Goal: Information Seeking & Learning: Check status

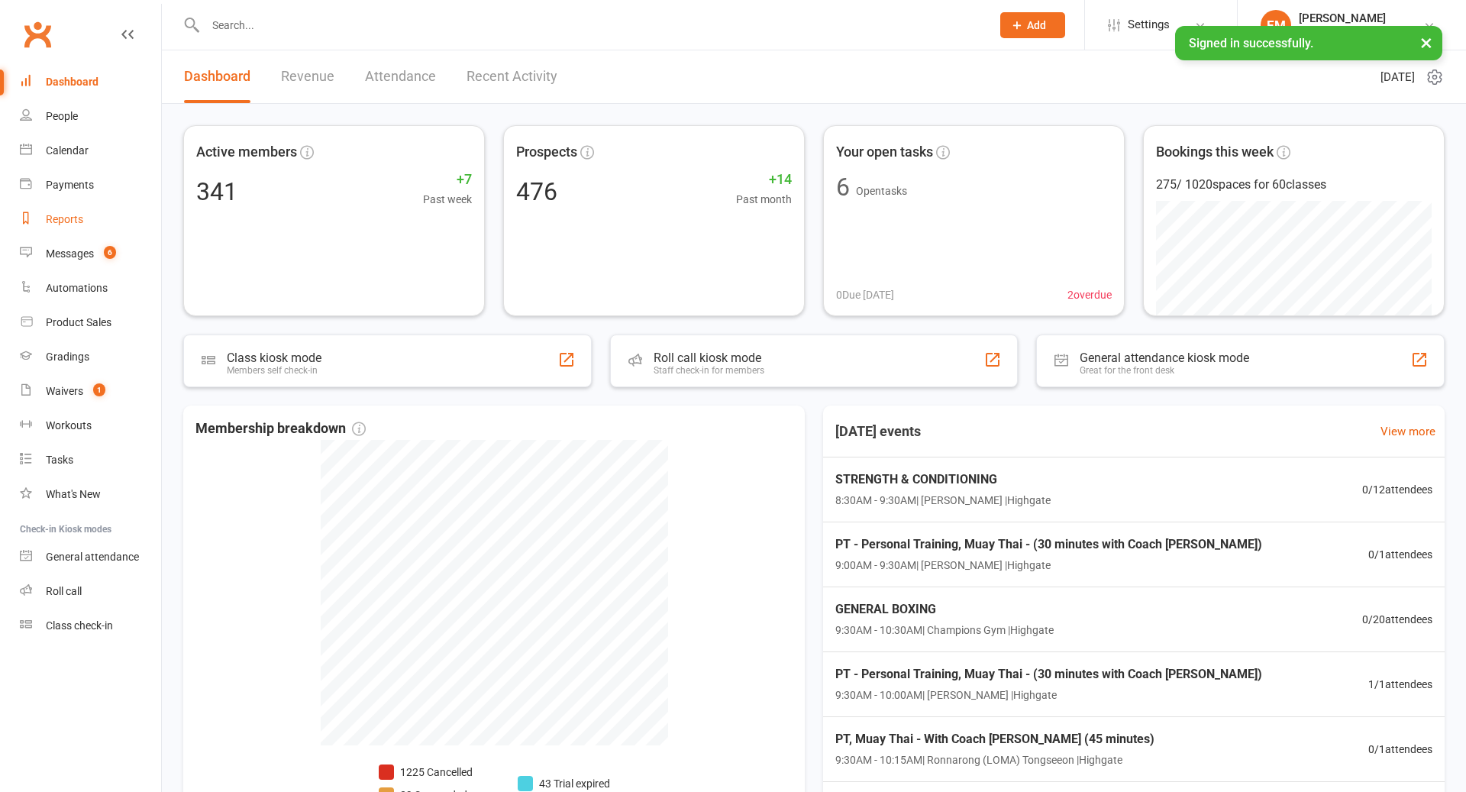
click at [66, 219] on div "Reports" at bounding box center [64, 219] width 37 height 12
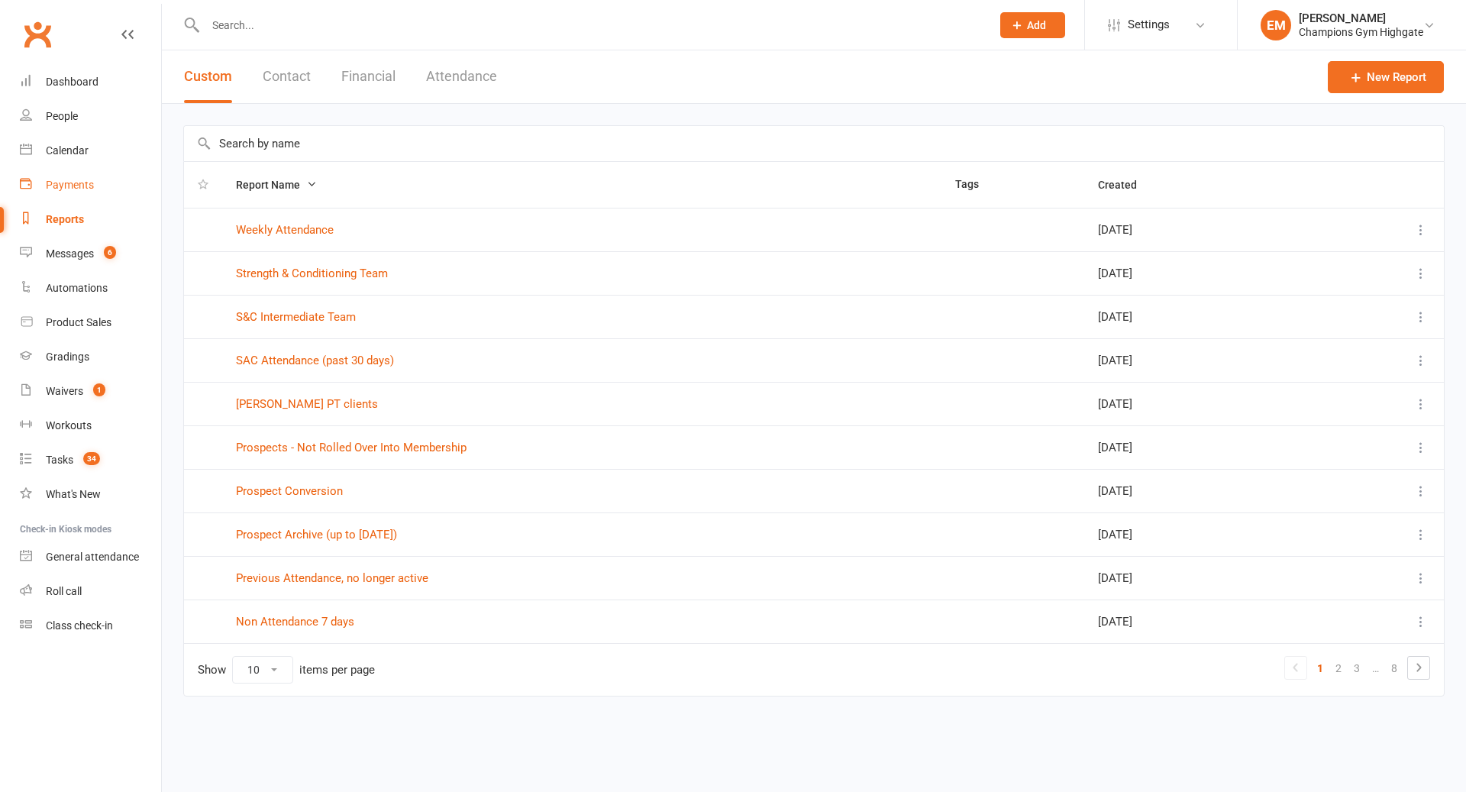
click at [79, 184] on div "Payments" at bounding box center [70, 185] width 48 height 12
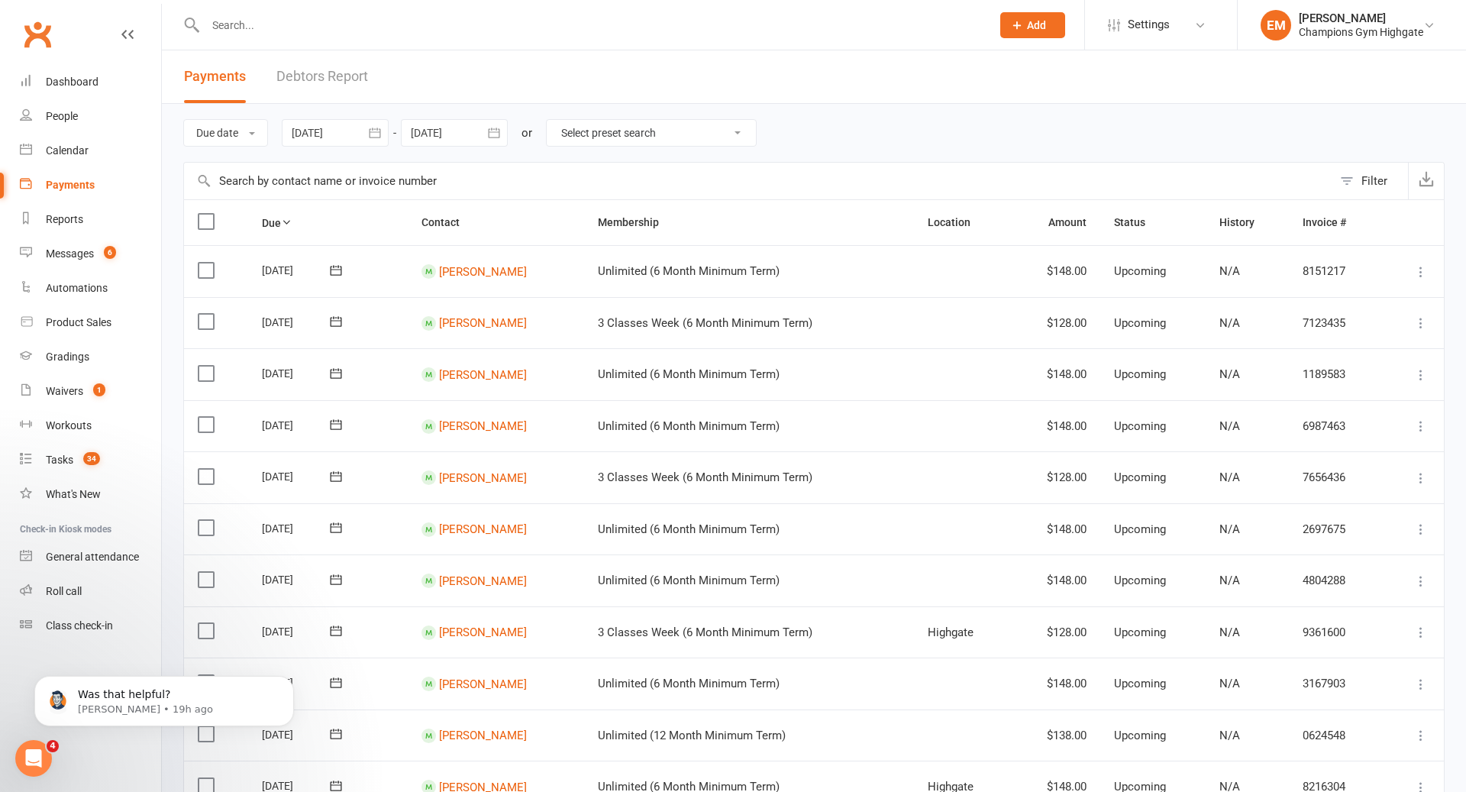
click at [348, 143] on div at bounding box center [335, 132] width 107 height 27
click at [341, 136] on div at bounding box center [335, 132] width 107 height 27
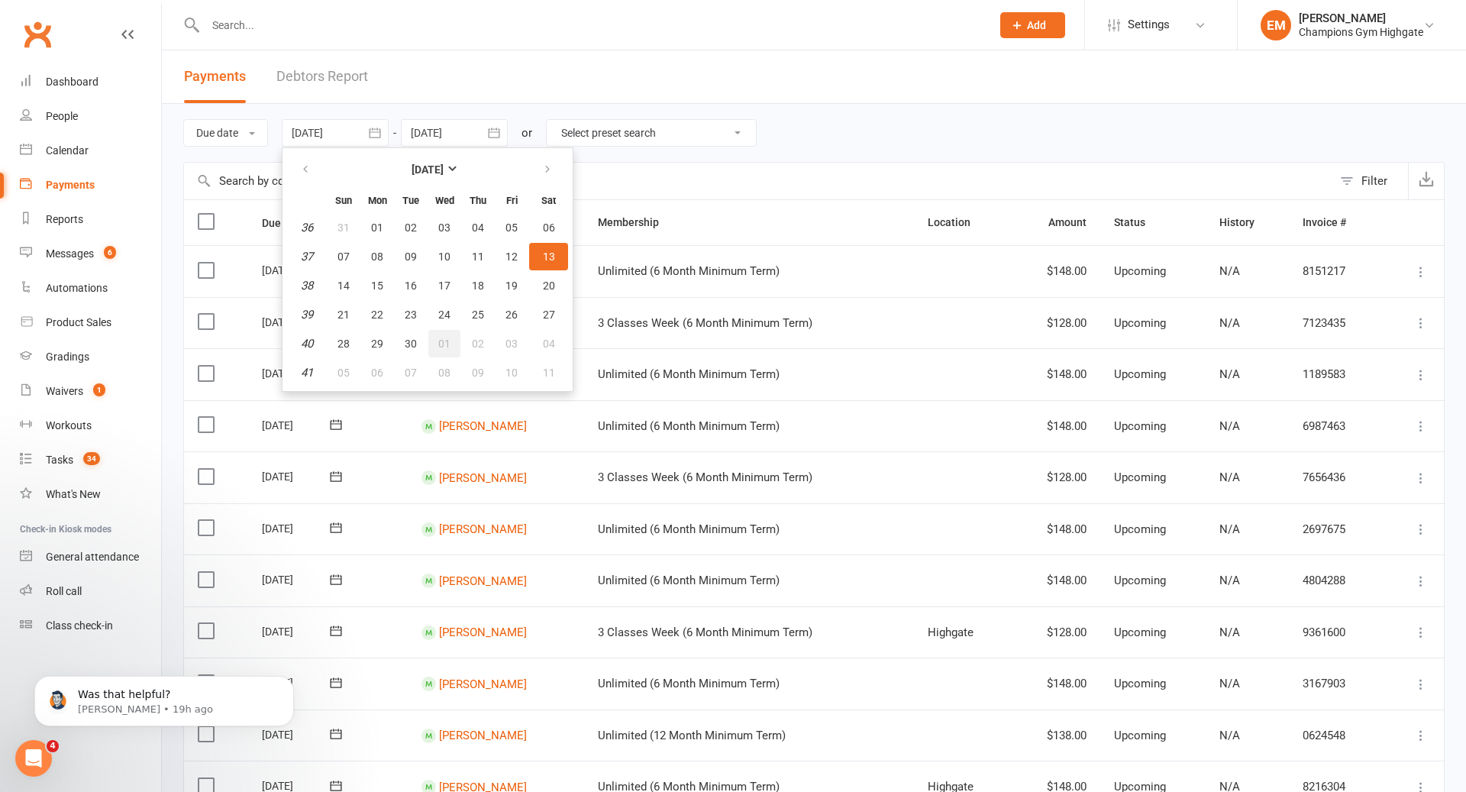
click at [455, 341] on button "01" at bounding box center [444, 343] width 32 height 27
type input "01 Oct 2025"
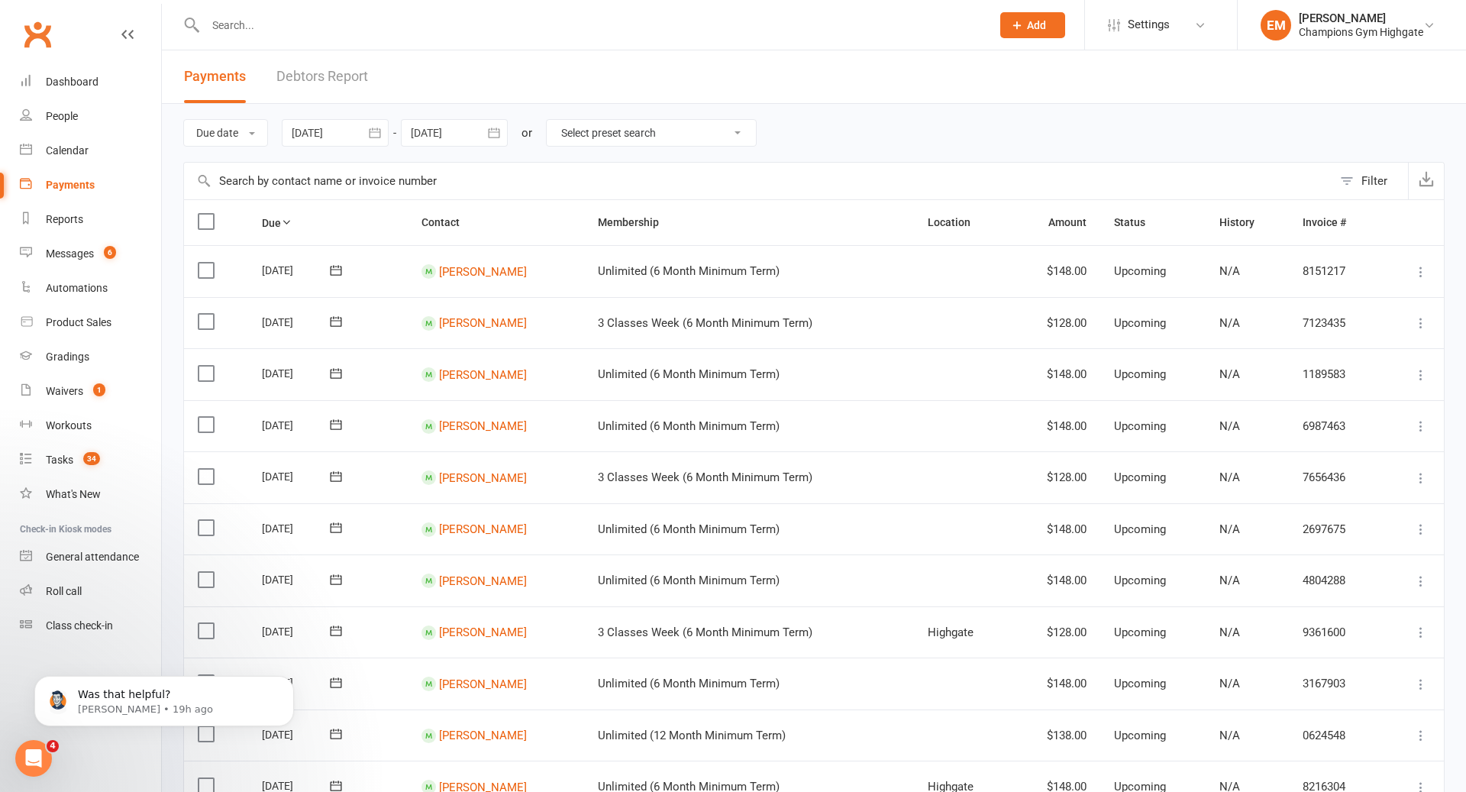
click at [446, 131] on div at bounding box center [454, 132] width 107 height 27
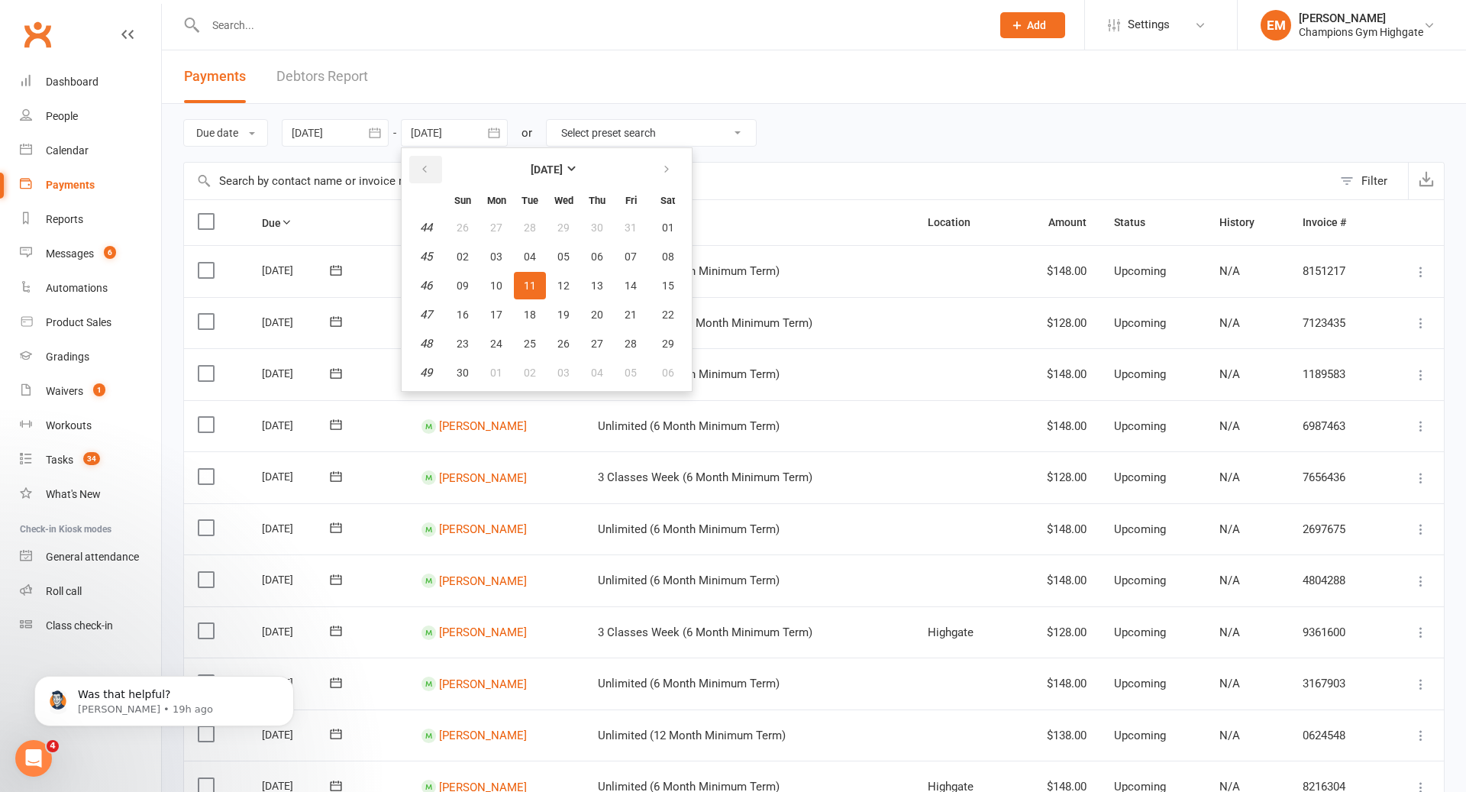
drag, startPoint x: 422, startPoint y: 166, endPoint x: 424, endPoint y: 176, distance: 9.3
click at [422, 166] on icon "button" at bounding box center [424, 169] width 11 height 12
click at [532, 286] on span "14" at bounding box center [530, 286] width 12 height 12
type input "14 Oct 2025"
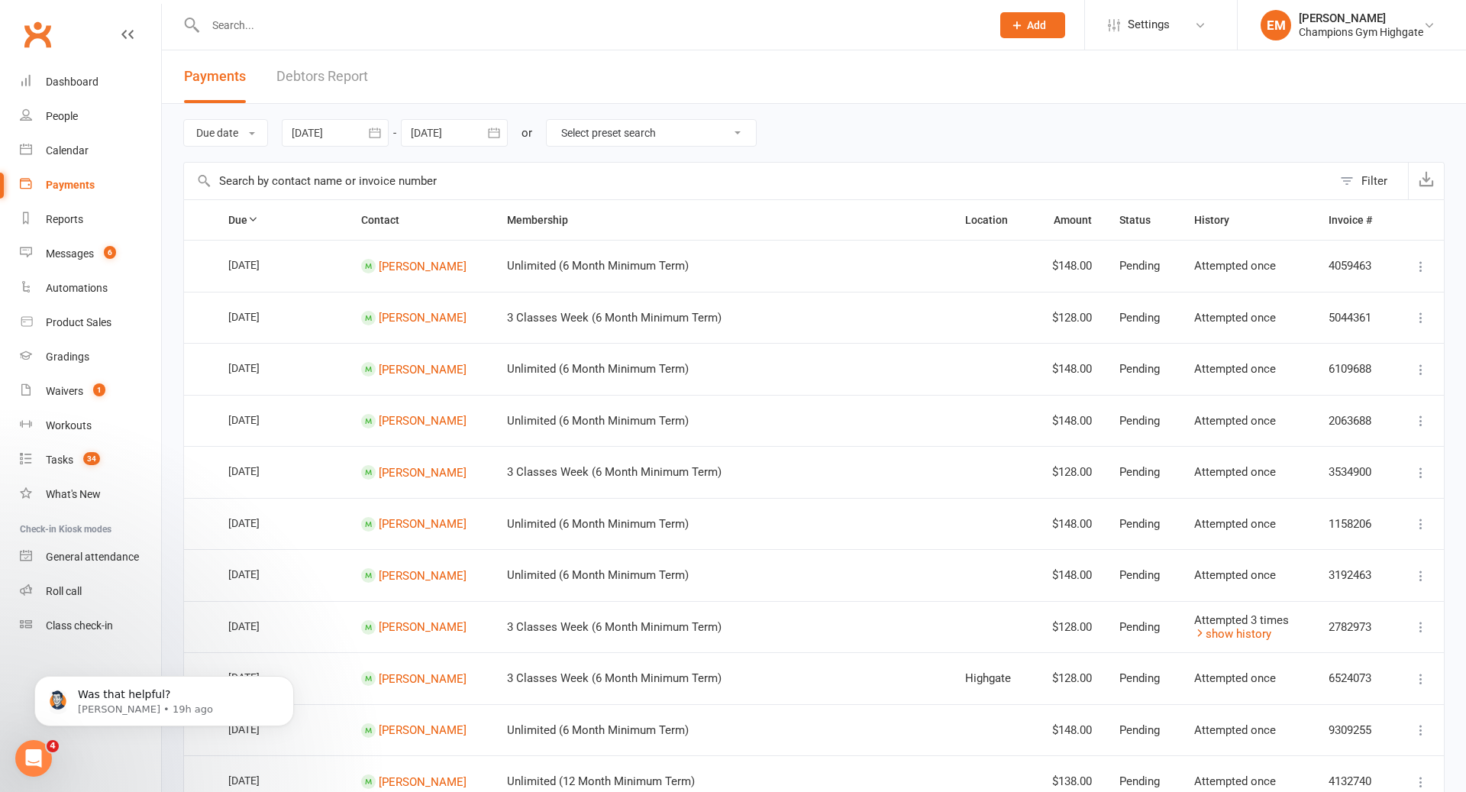
click at [1346, 211] on th "Invoice #" at bounding box center [1354, 220] width 78 height 40
click at [1363, 186] on div "Filter" at bounding box center [1375, 181] width 26 height 18
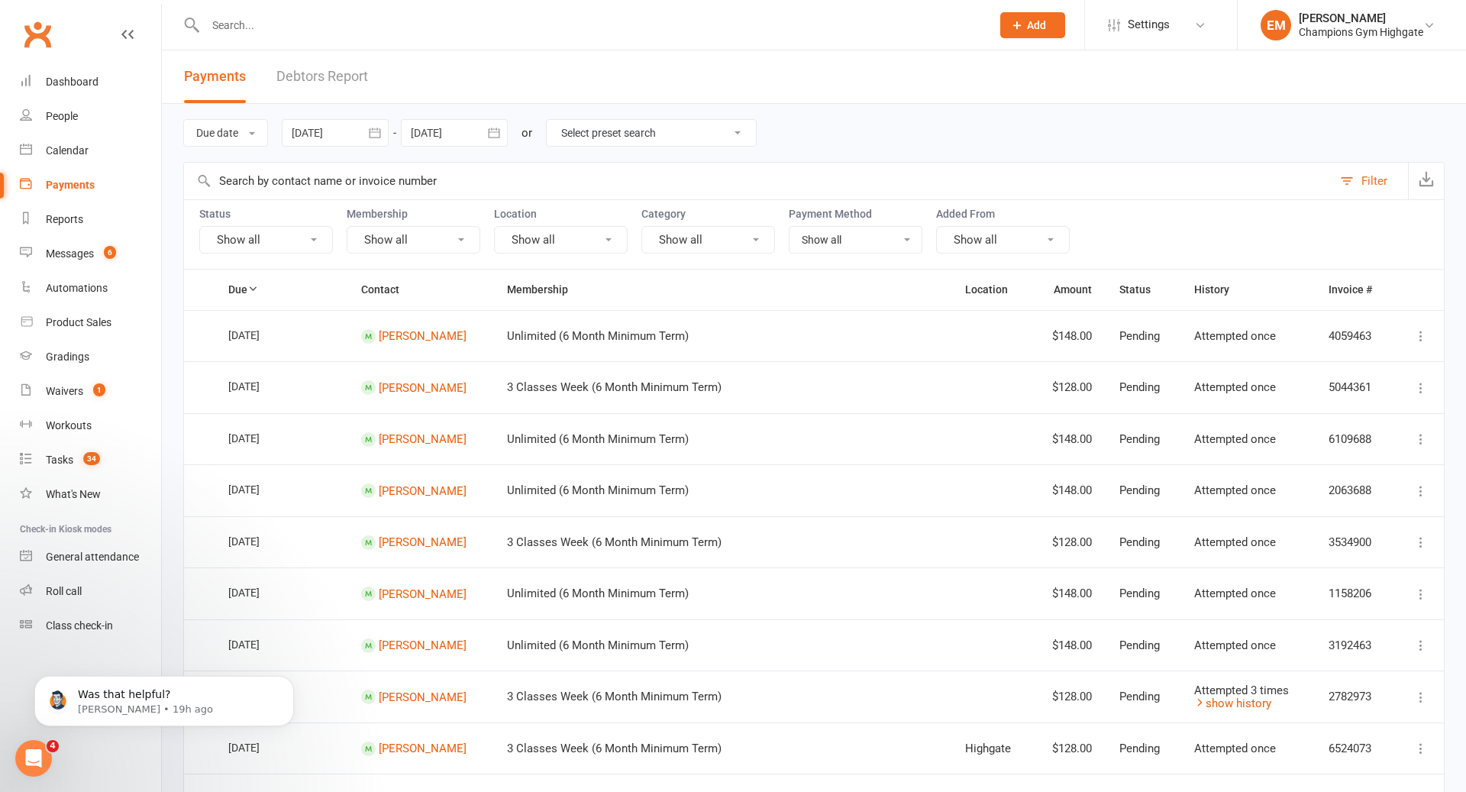
click at [406, 244] on button "Show all" at bounding box center [414, 239] width 134 height 27
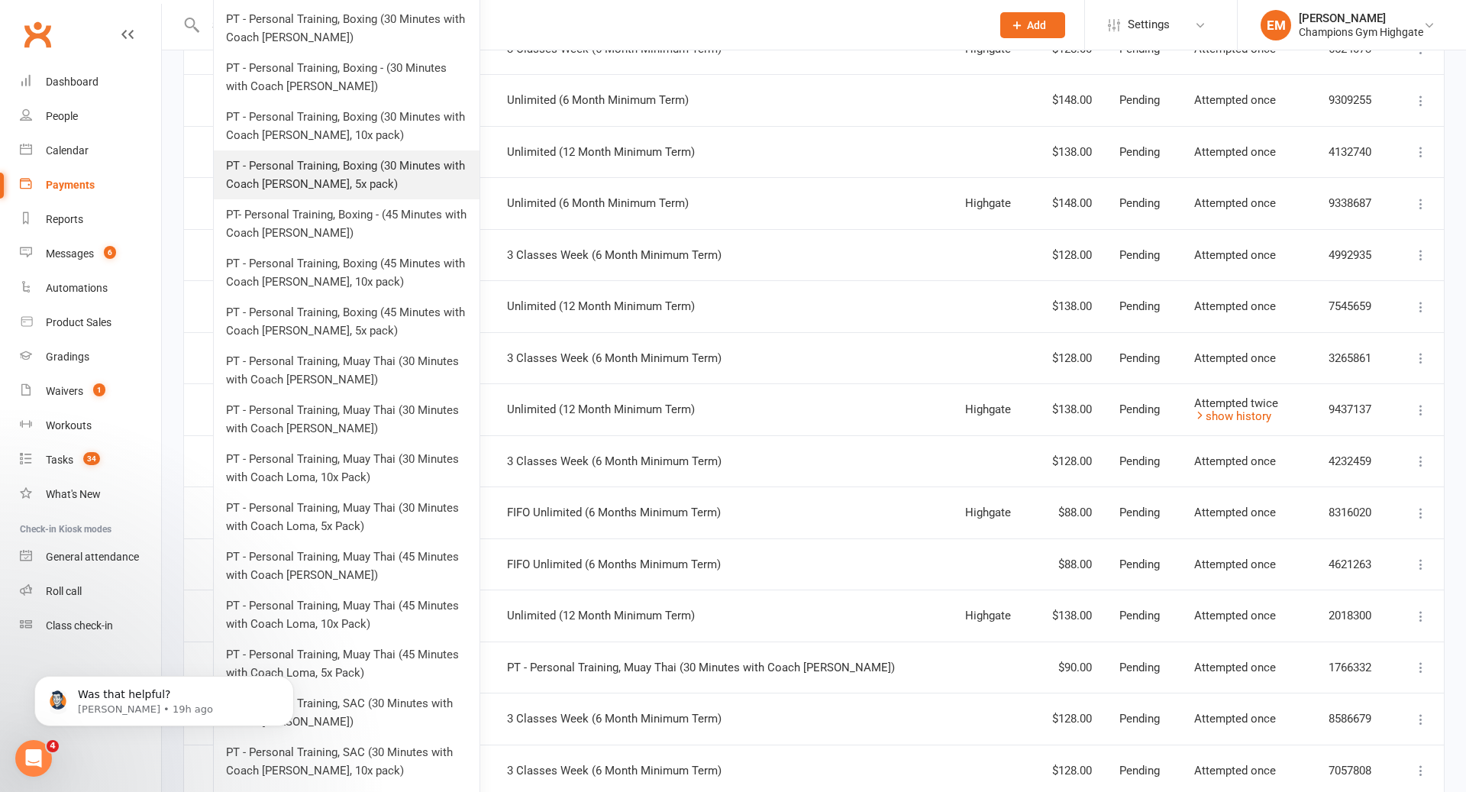
scroll to position [732, 0]
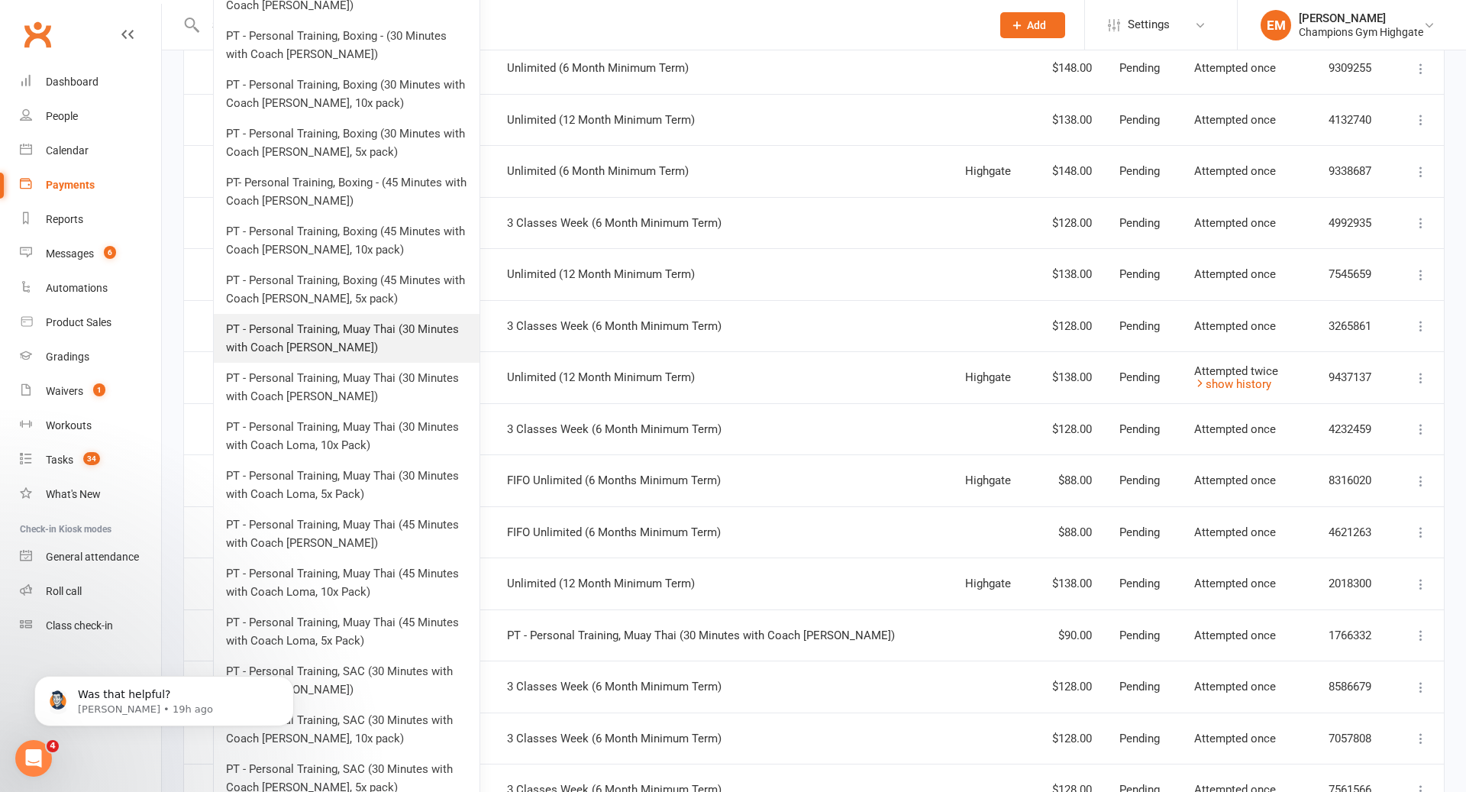
click at [378, 350] on link "PT - Personal Training, Muay Thai (30 Minutes with Coach Emma)" at bounding box center [347, 338] width 266 height 49
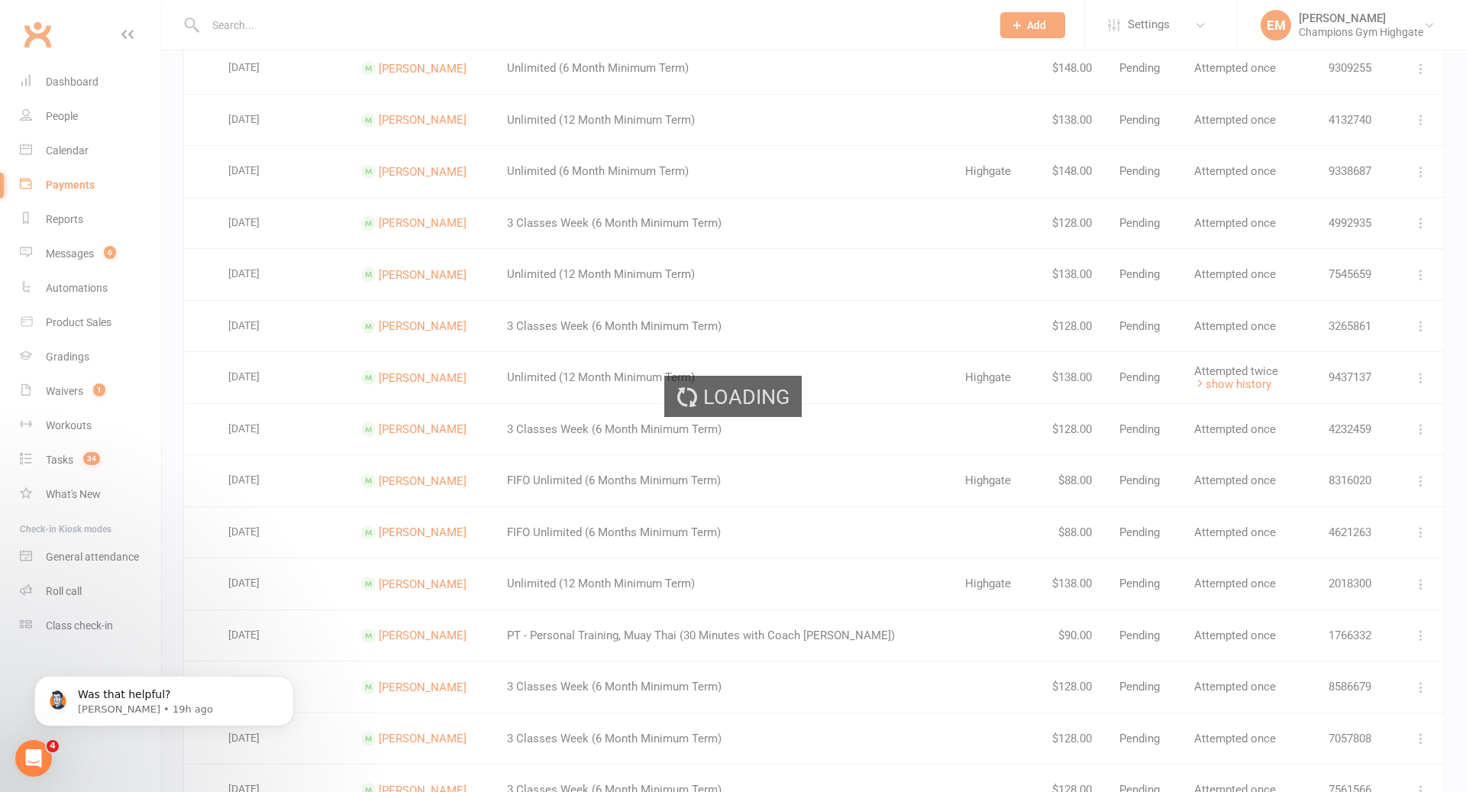
scroll to position [0, 0]
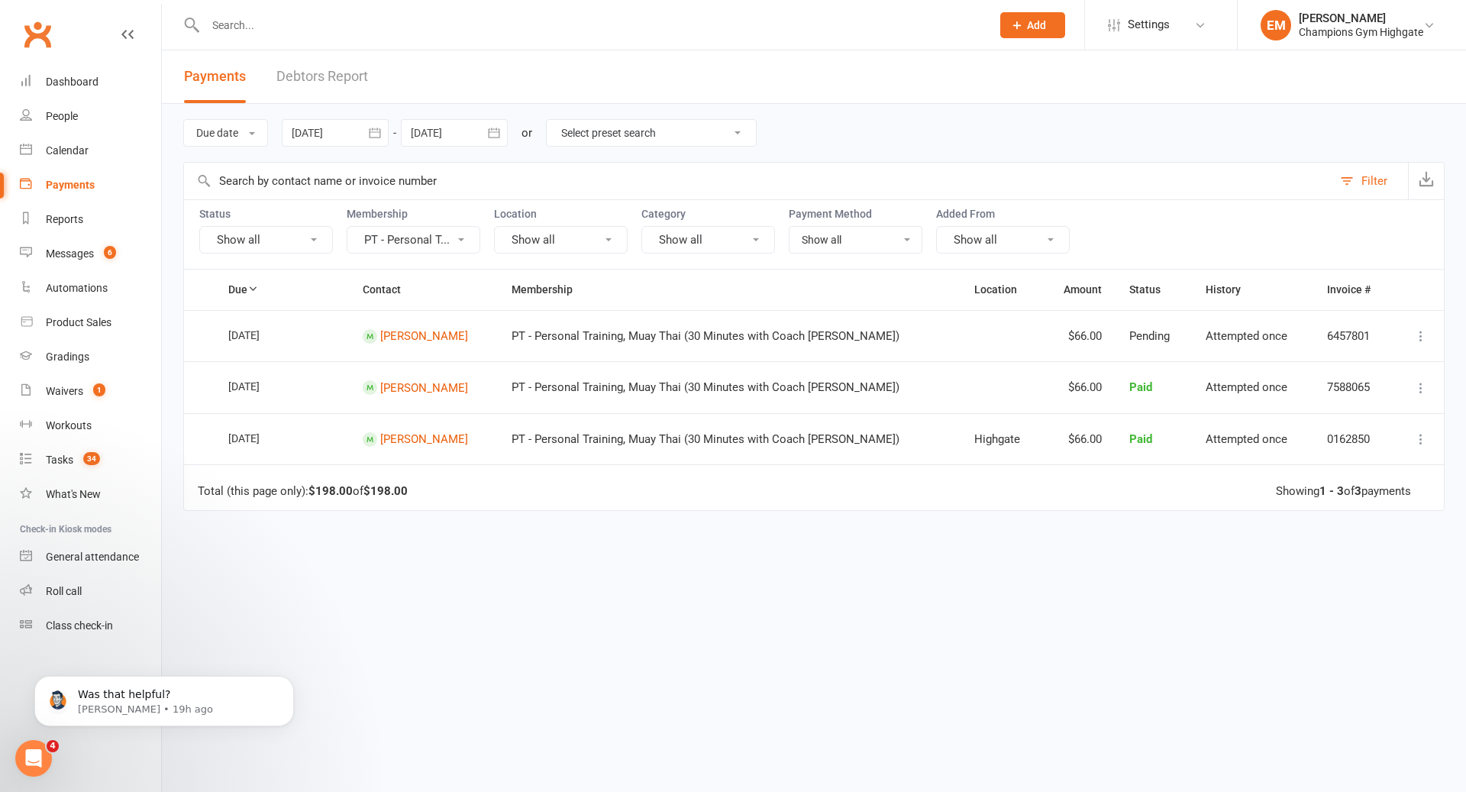
click at [456, 231] on button "PT - Personal T..." at bounding box center [414, 239] width 134 height 27
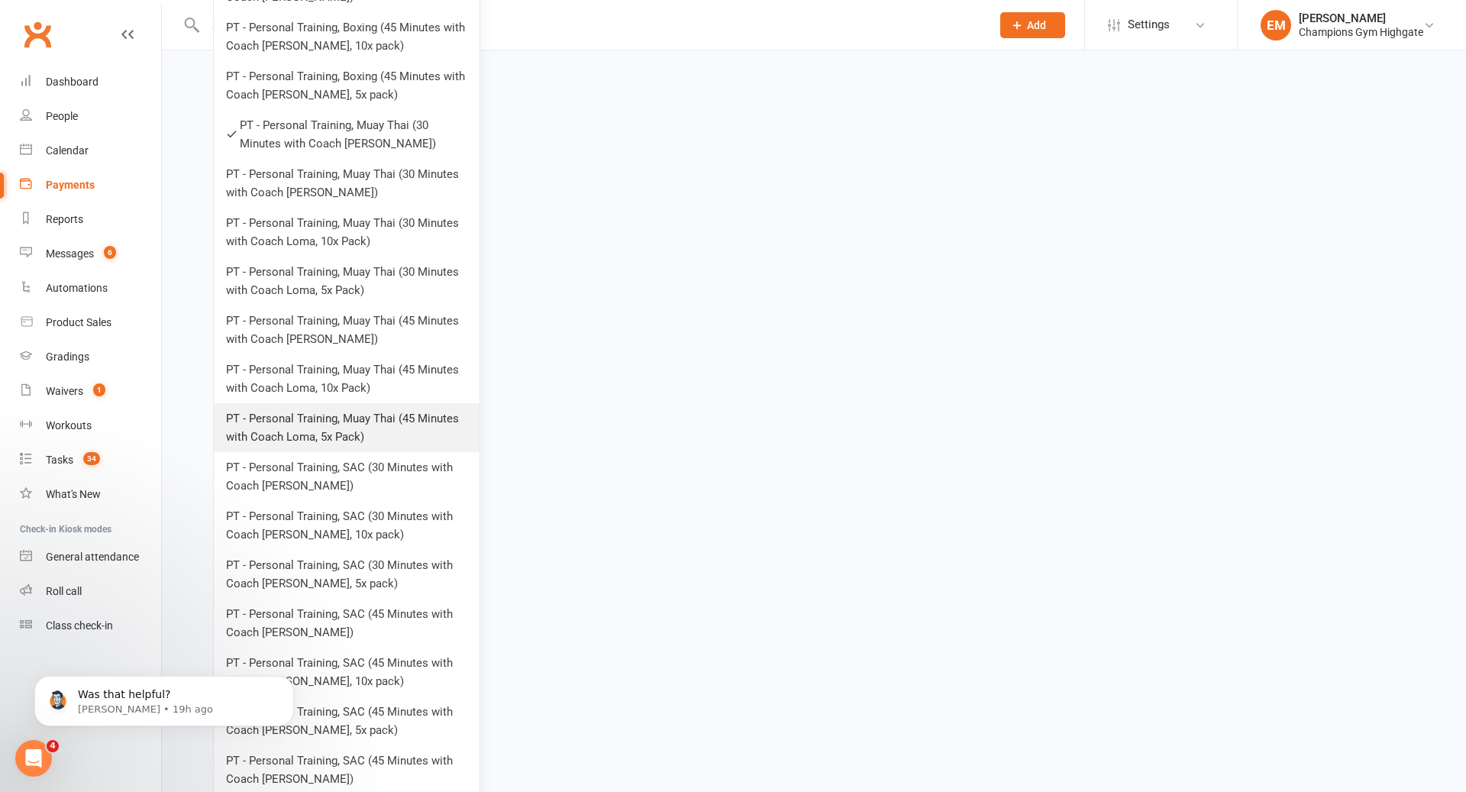
scroll to position [935, 0]
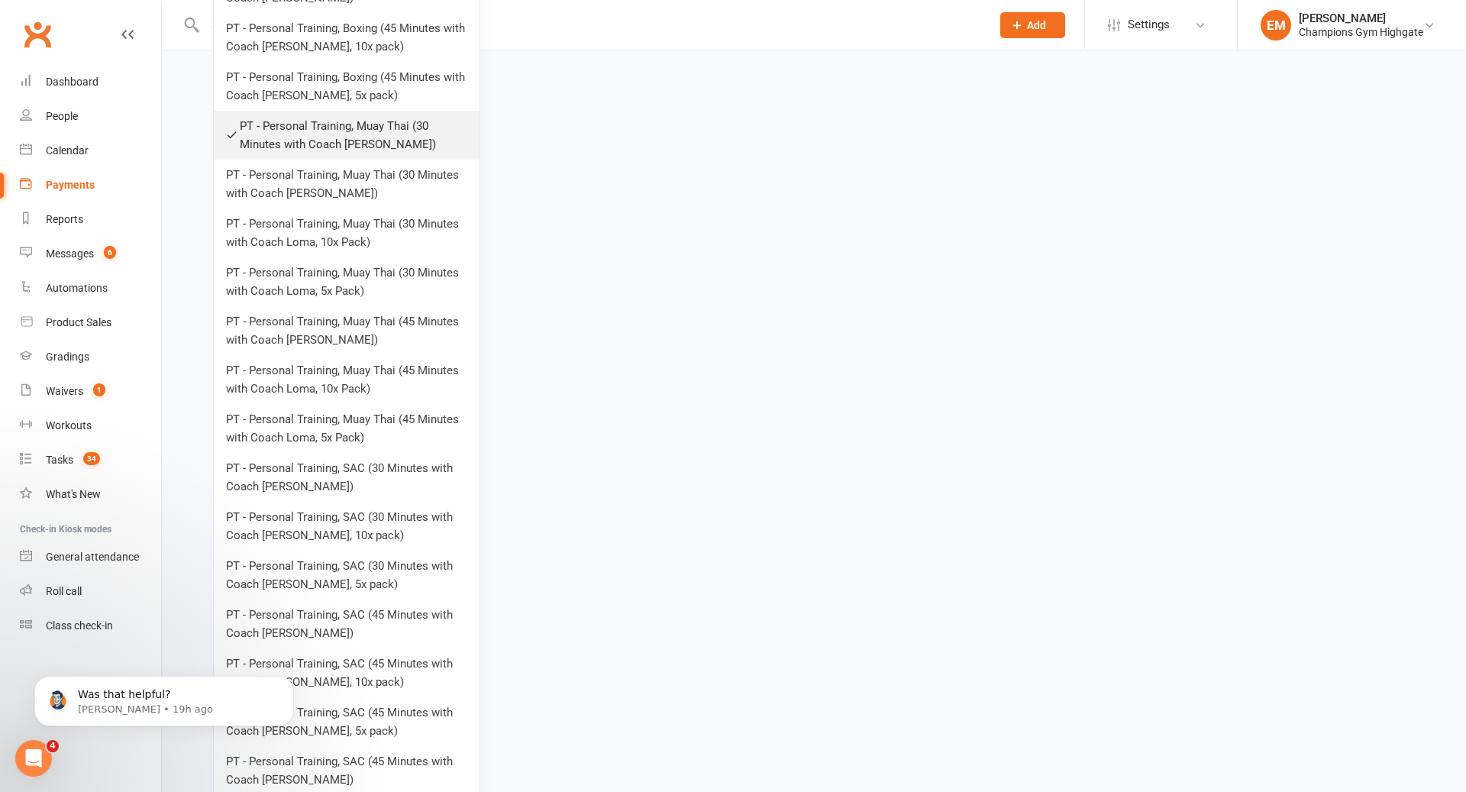
click at [382, 127] on link "PT - Personal Training, Muay Thai (30 Minutes with Coach Emma)" at bounding box center [347, 135] width 266 height 49
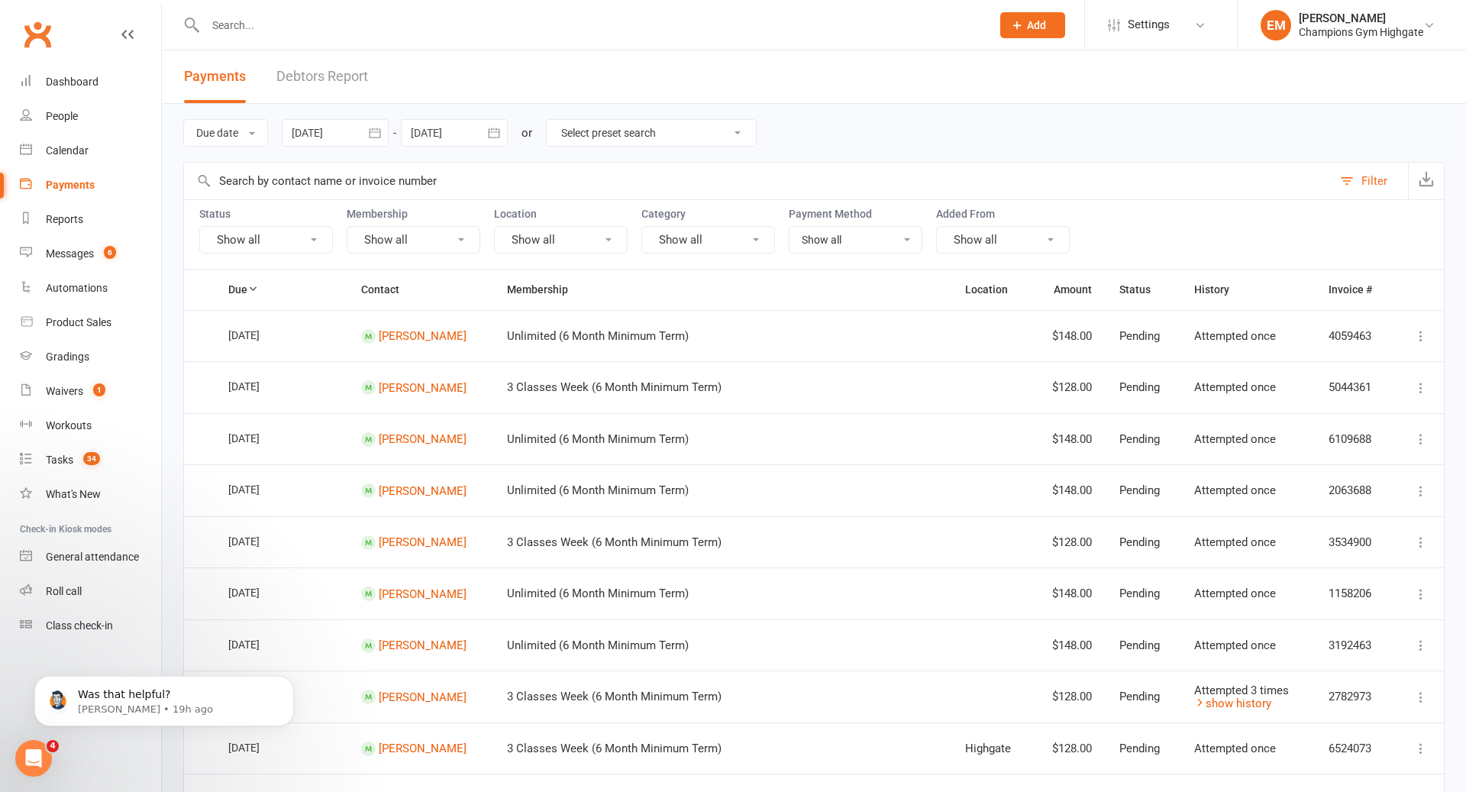
click at [395, 243] on button "Show all" at bounding box center [414, 239] width 134 height 27
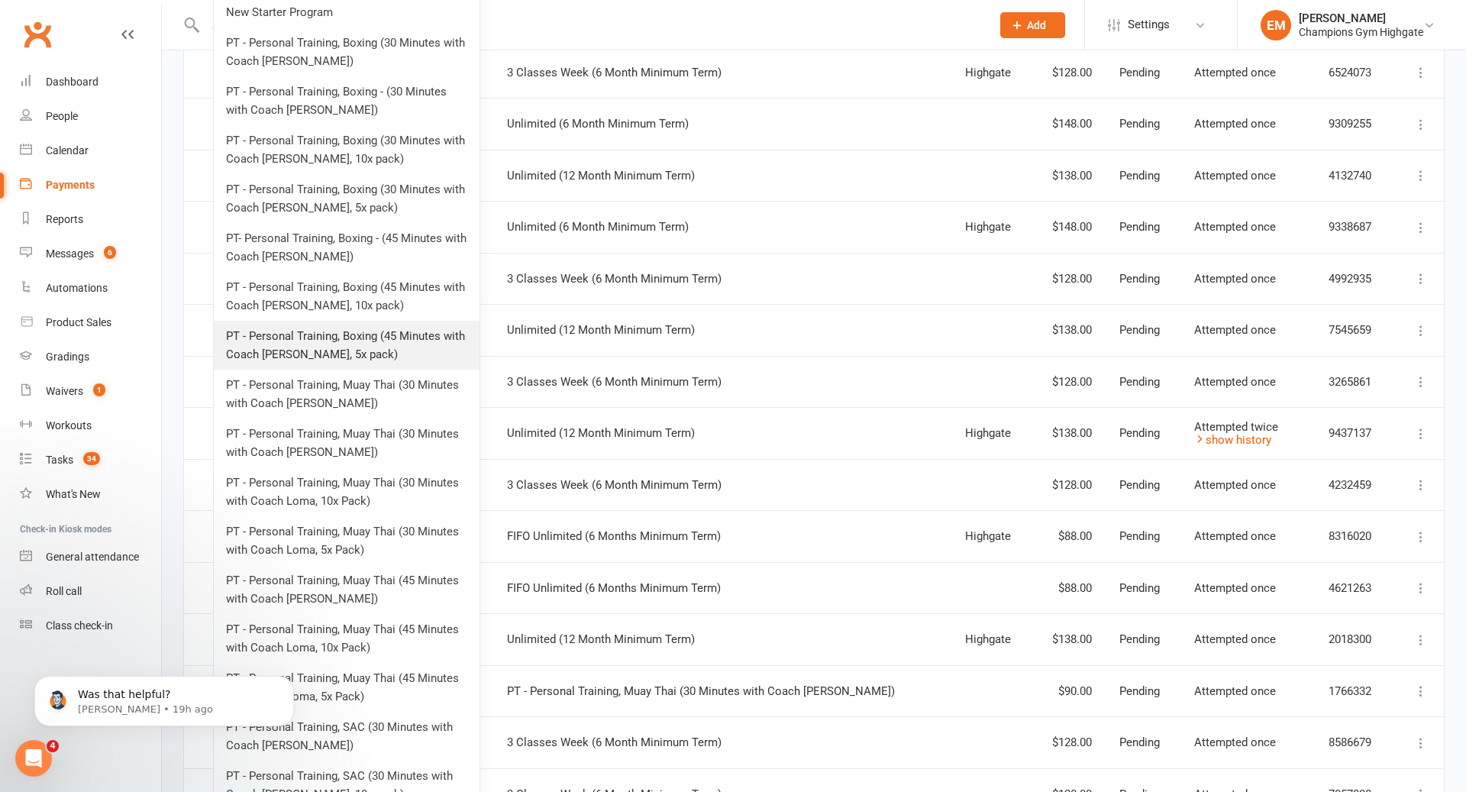
scroll to position [675, 0]
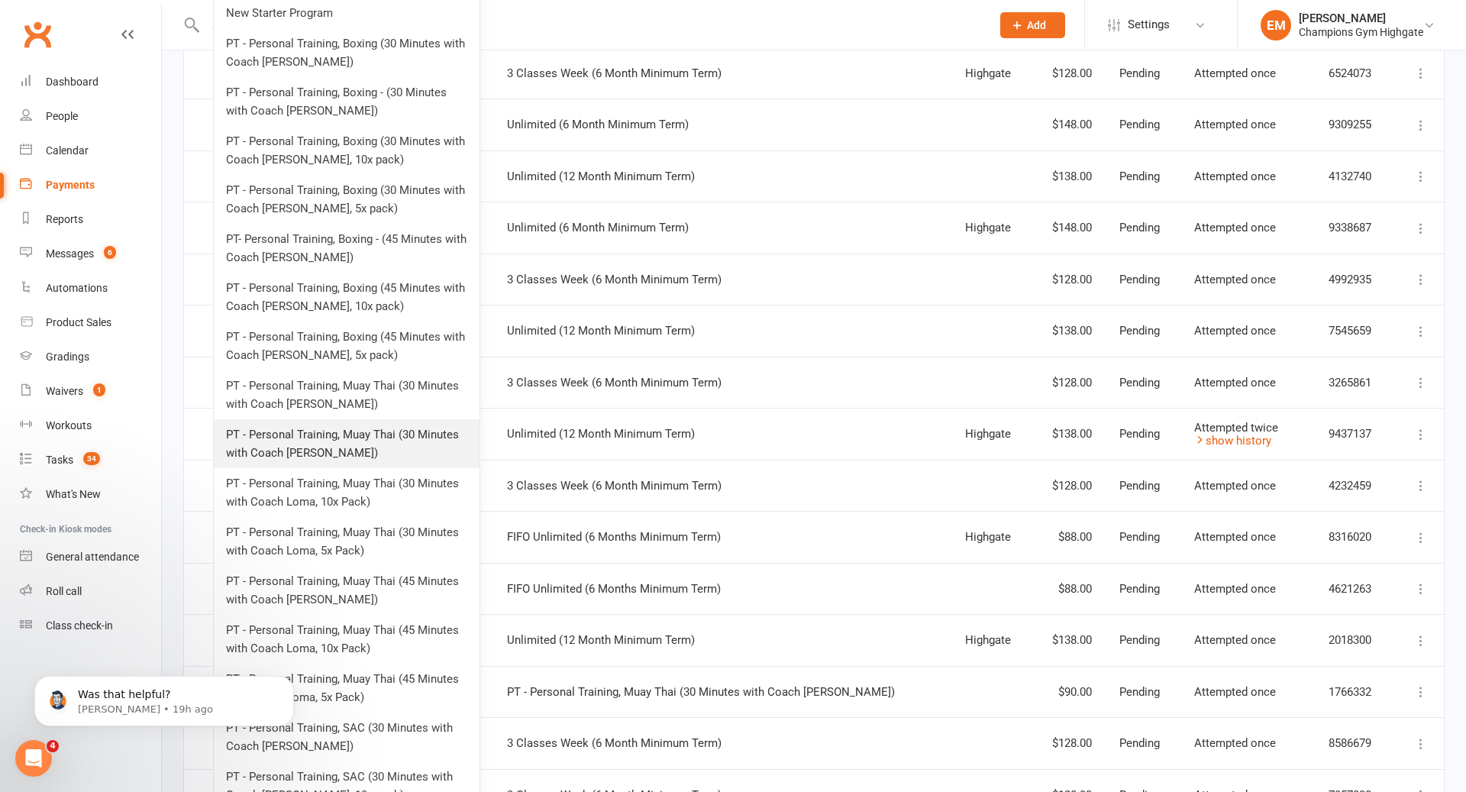
click at [347, 445] on link "PT - Personal Training, Muay Thai (30 Minutes with Coach Loma)" at bounding box center [347, 443] width 266 height 49
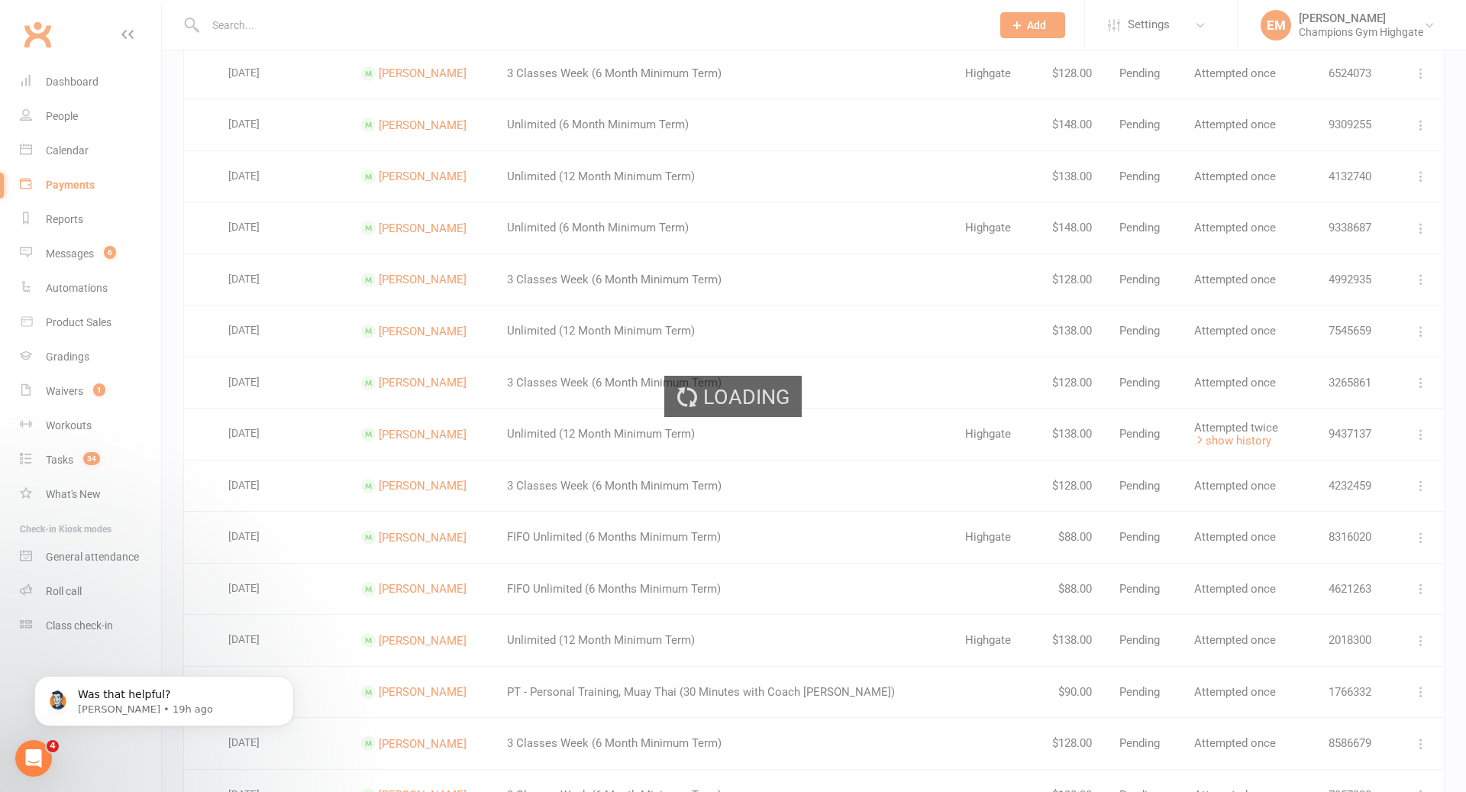
scroll to position [0, 0]
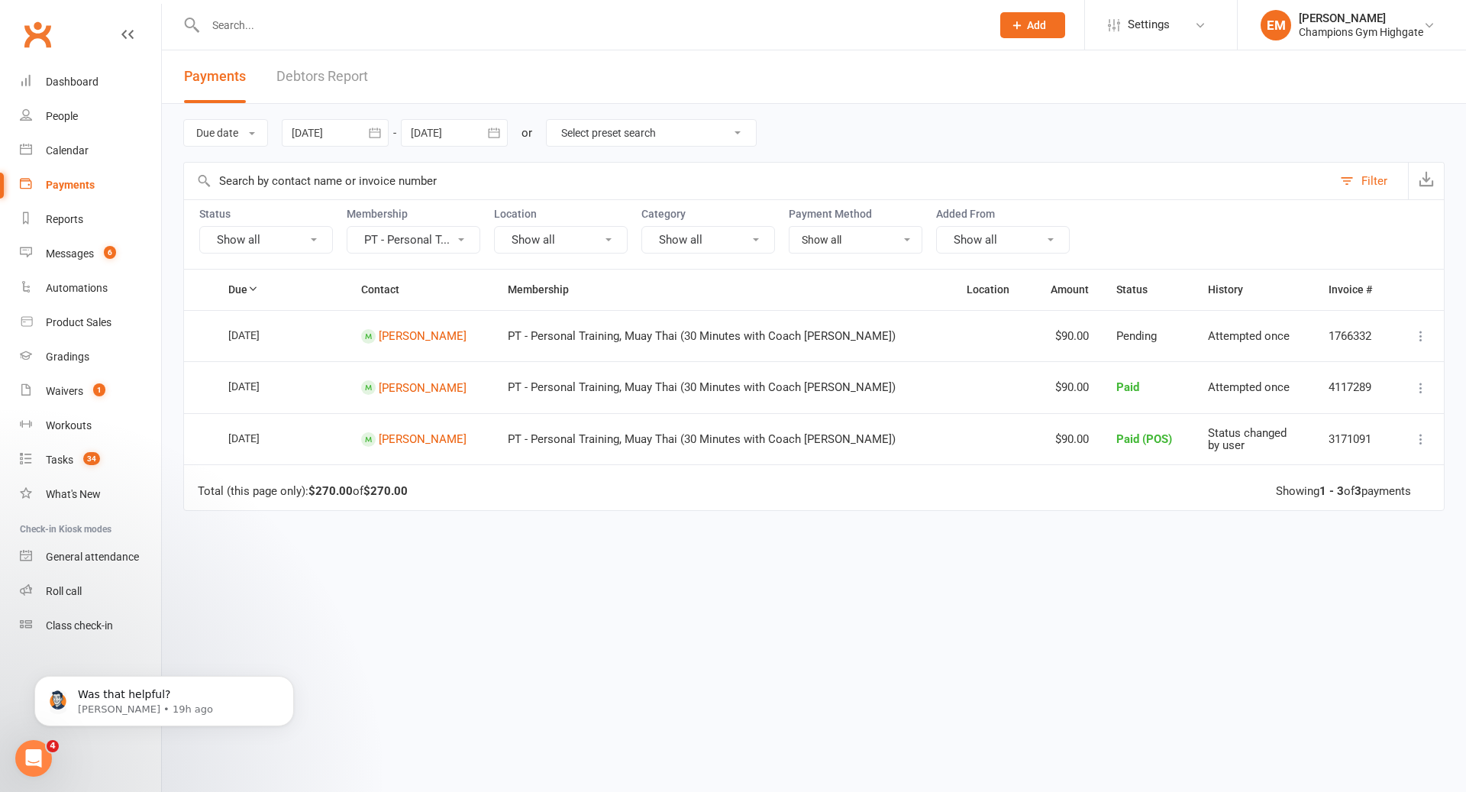
click at [425, 242] on button "PT - Personal T..." at bounding box center [414, 239] width 134 height 27
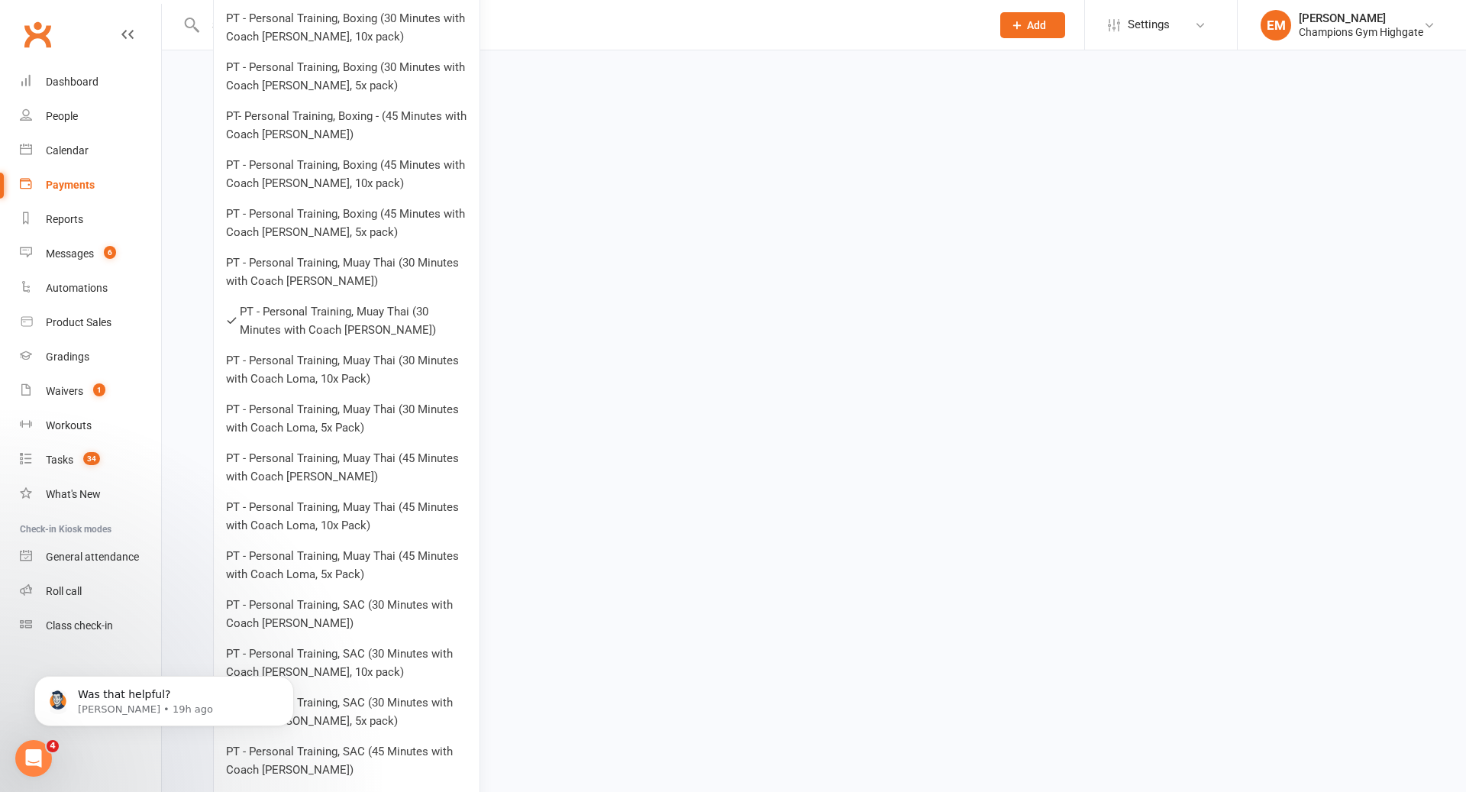
scroll to position [1002, 0]
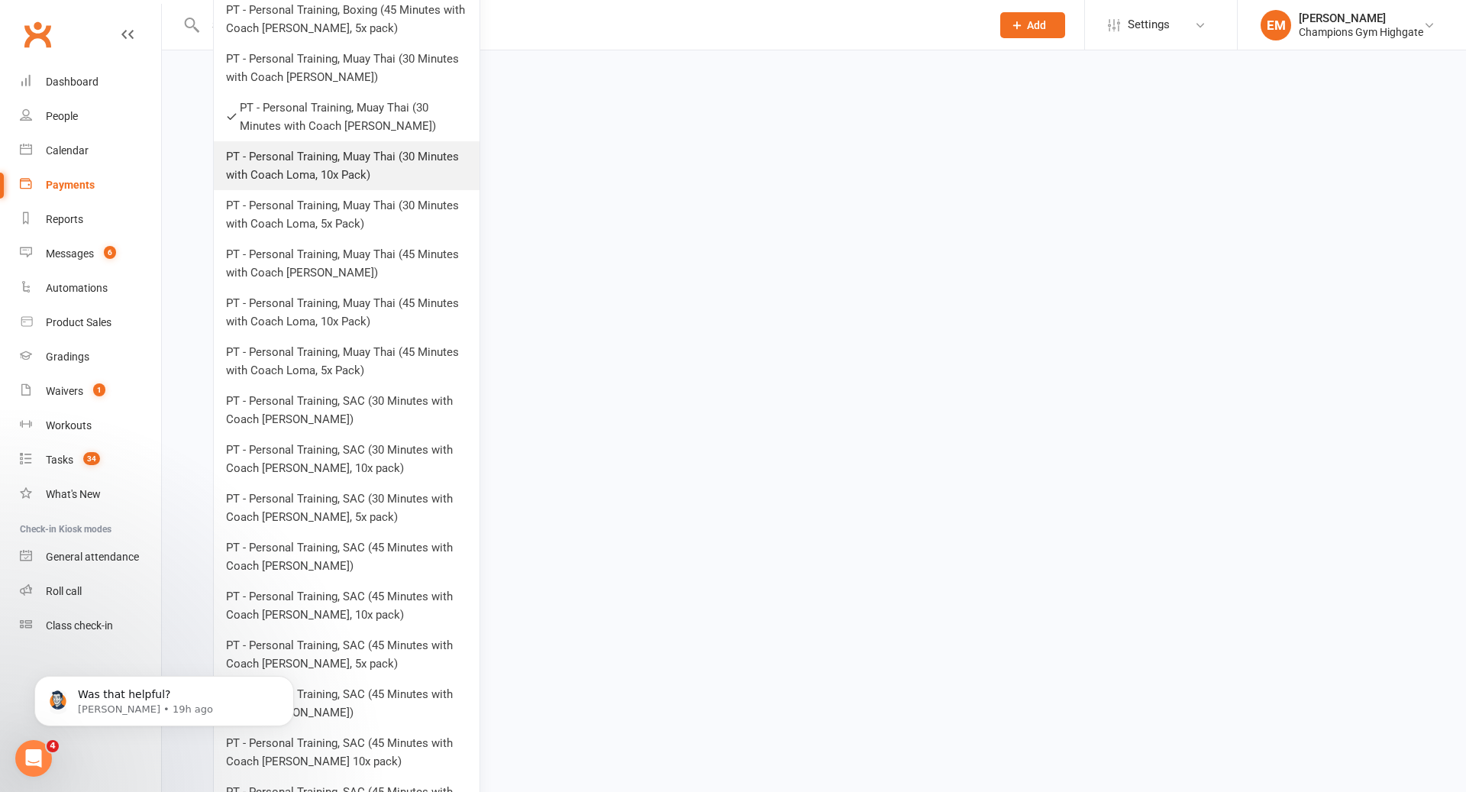
click at [402, 170] on link "PT - Personal Training, Muay Thai (30 Minutes with Coach Loma, 10x Pack)" at bounding box center [347, 165] width 266 height 49
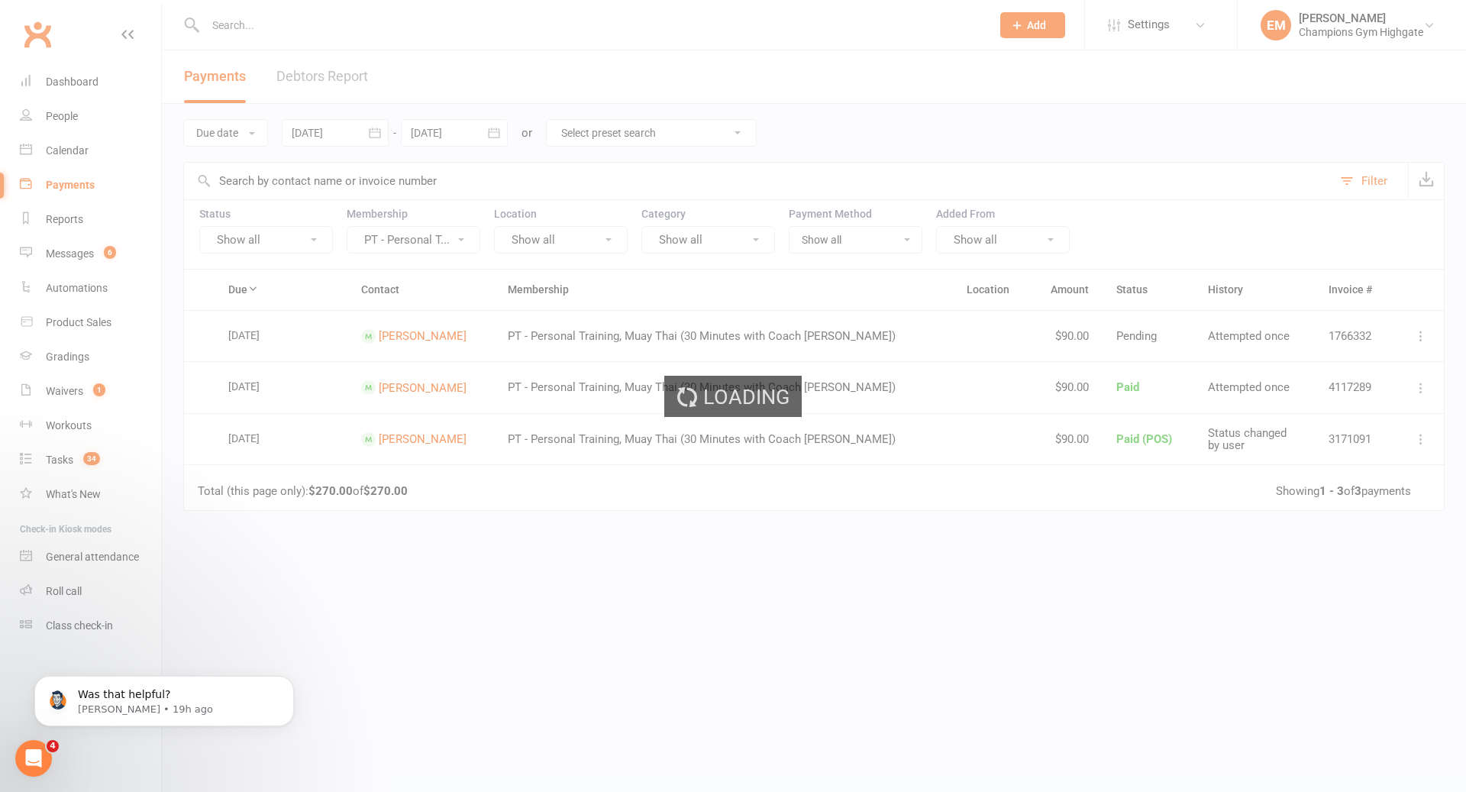
scroll to position [0, 0]
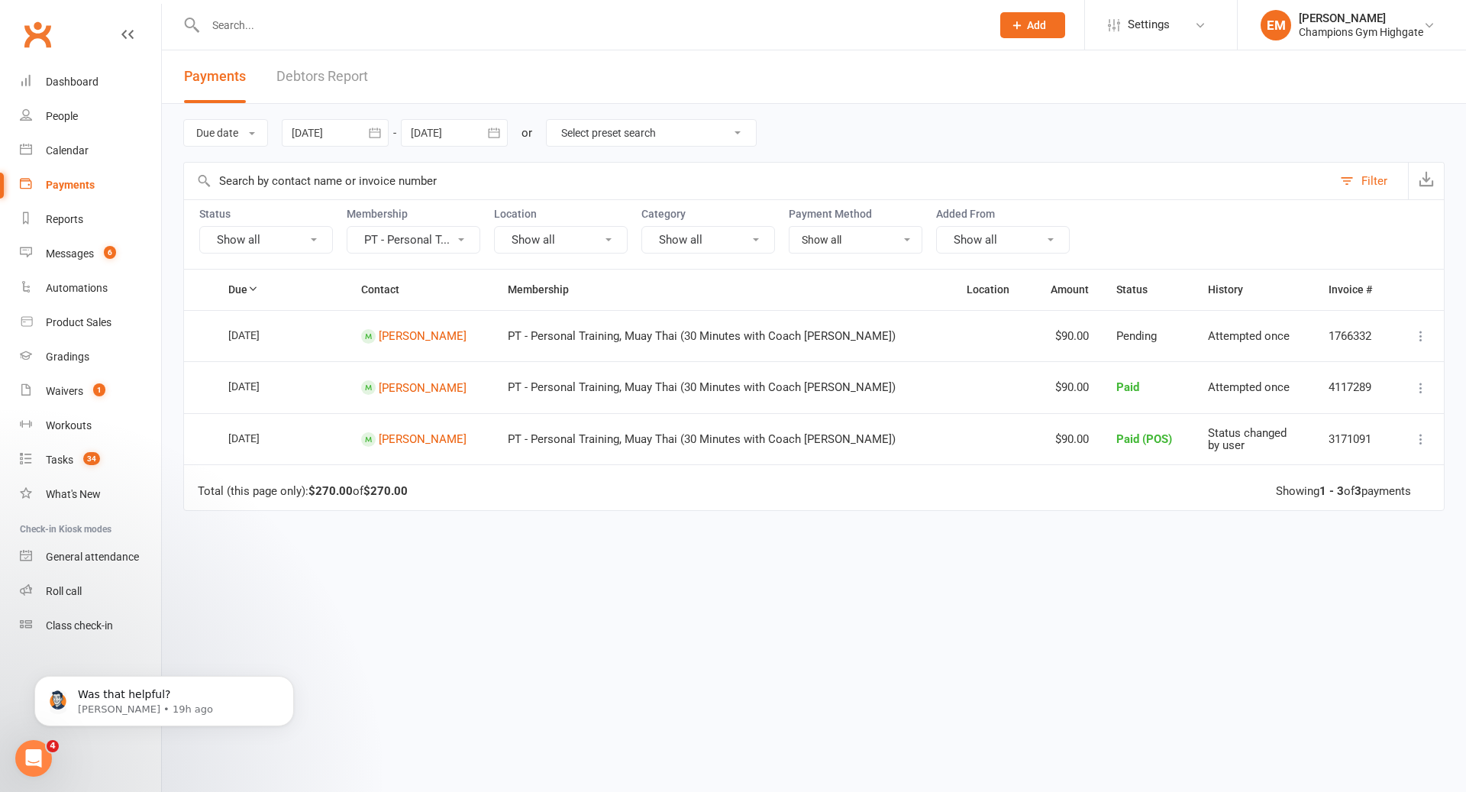
click at [406, 240] on button "PT - Personal T..." at bounding box center [414, 239] width 134 height 27
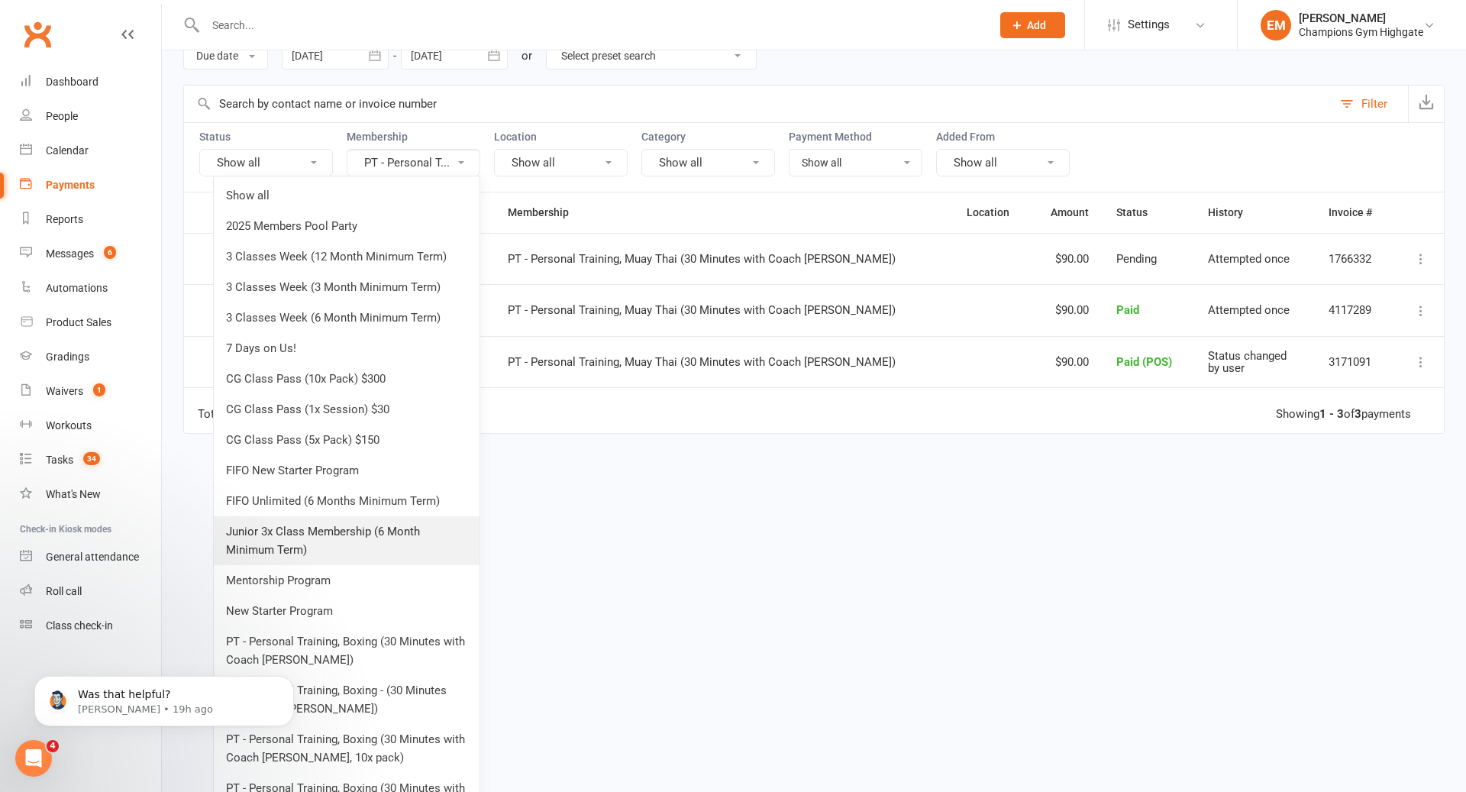
scroll to position [613, 0]
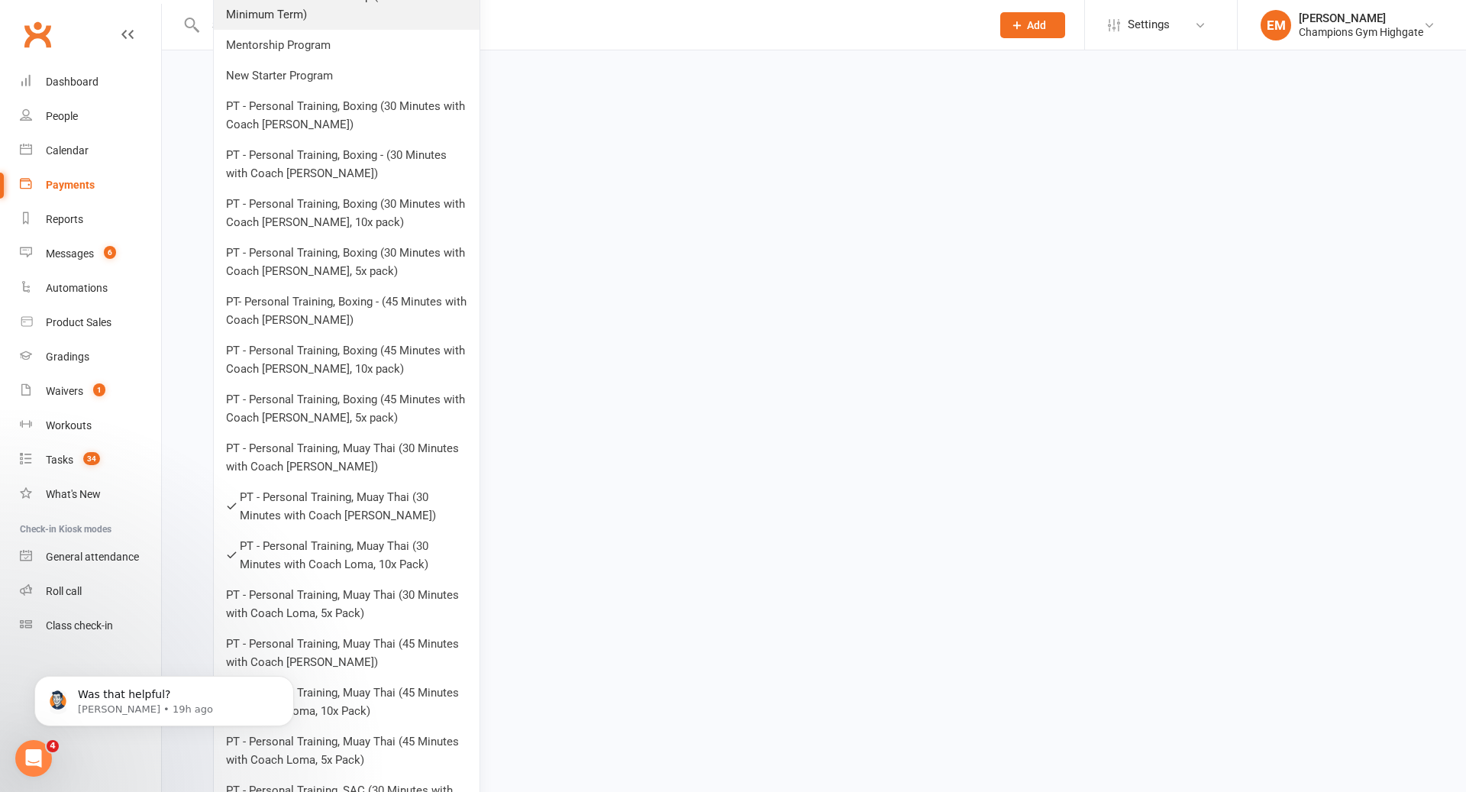
click at [363, 593] on link "PT - Personal Training, Muay Thai (30 Minutes with Coach Loma, 5x Pack)" at bounding box center [347, 604] width 266 height 49
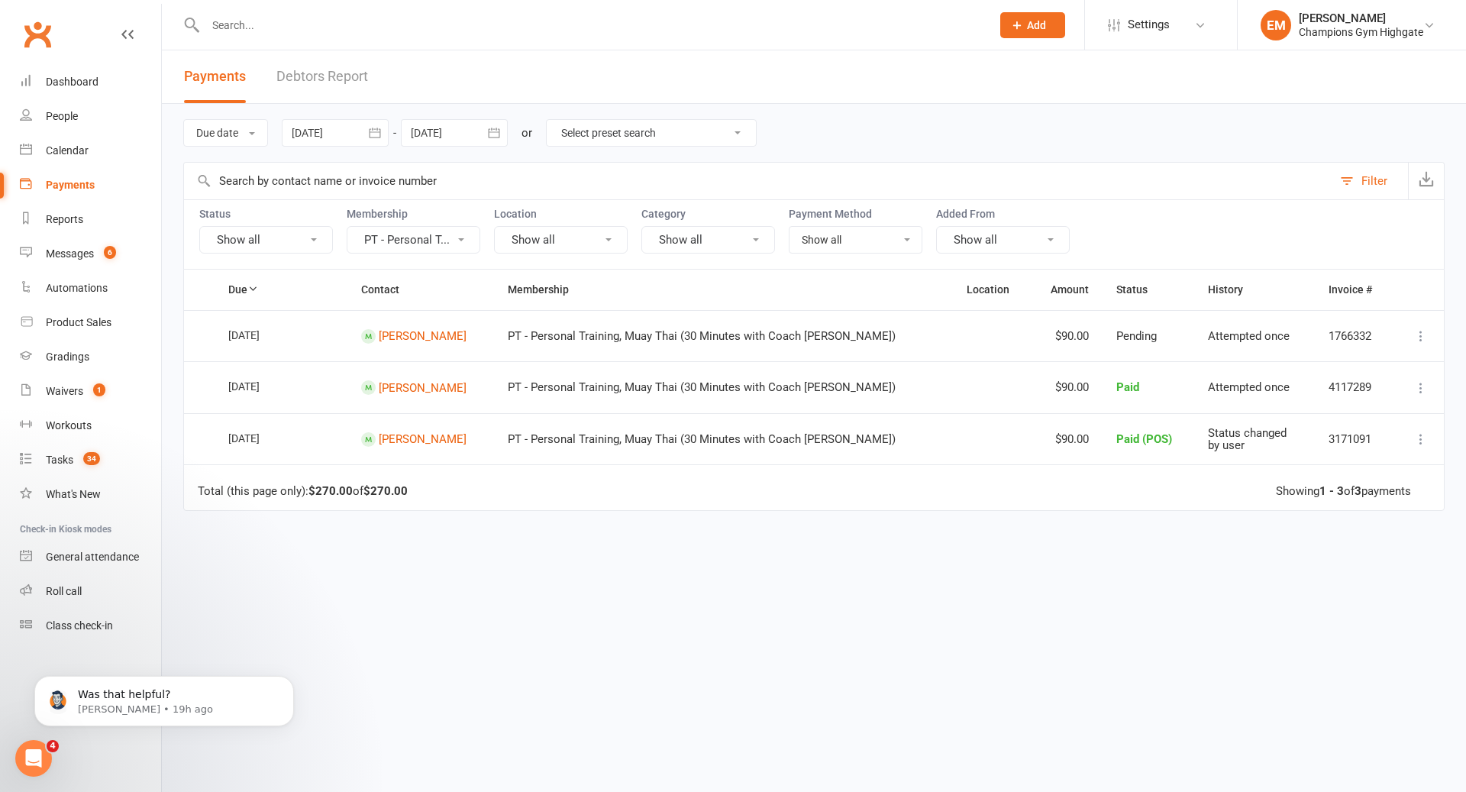
click at [435, 230] on button "PT - Personal T..." at bounding box center [414, 239] width 134 height 27
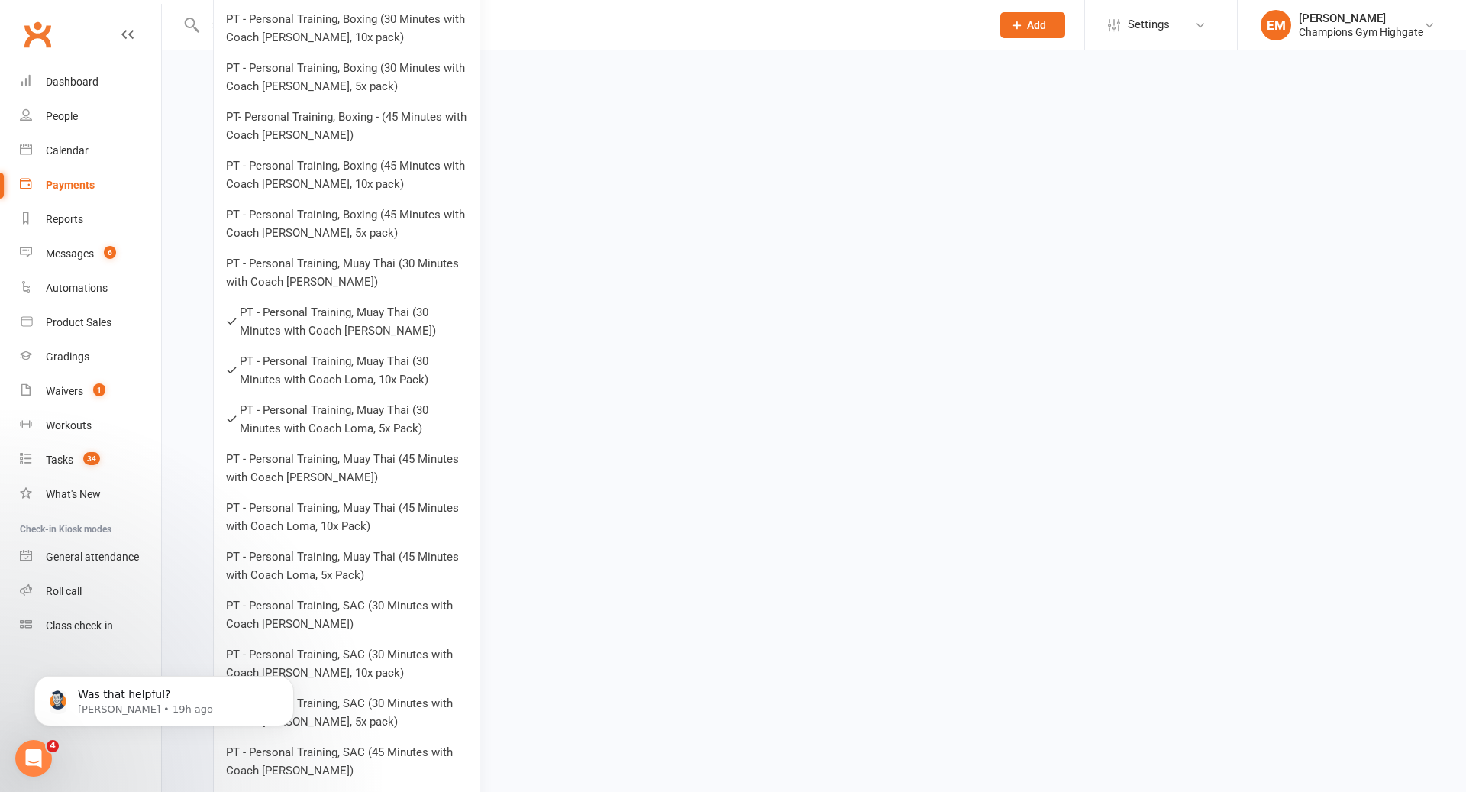
scroll to position [832, 0]
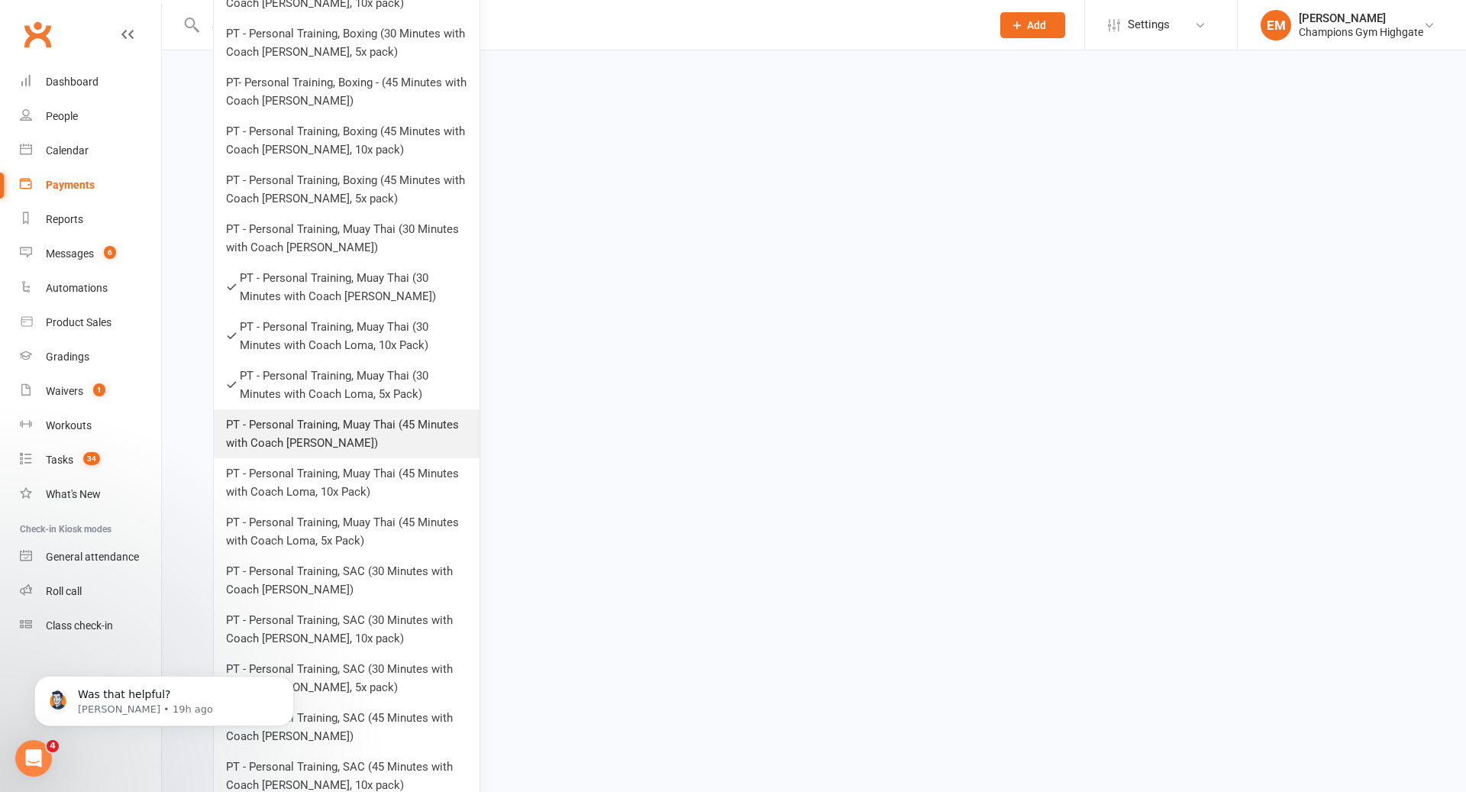
click at [385, 450] on link "PT - Personal Training, Muay Thai (45 Minutes with Coach Loma)" at bounding box center [347, 433] width 266 height 49
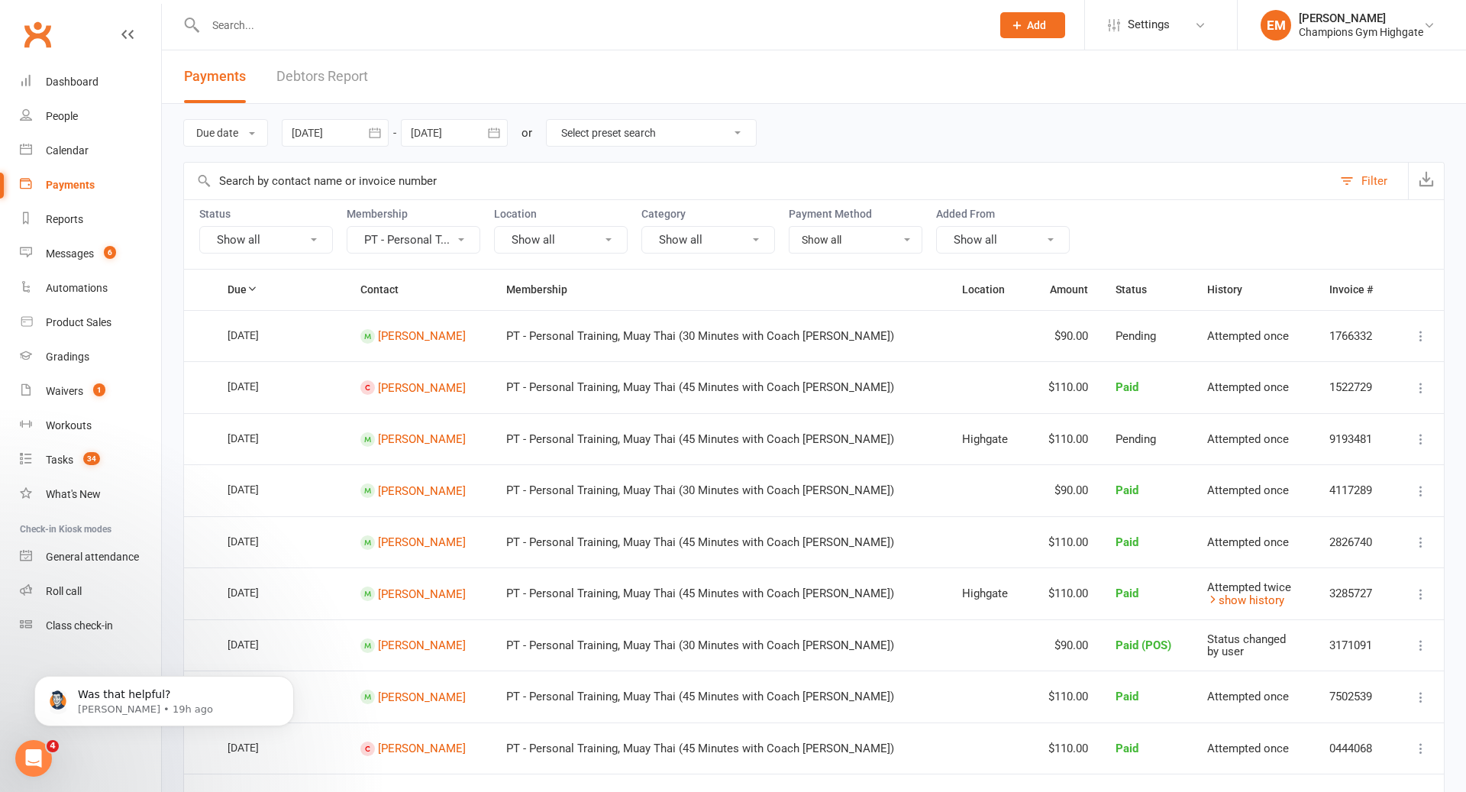
click at [427, 238] on button "PT - Personal T..." at bounding box center [414, 239] width 134 height 27
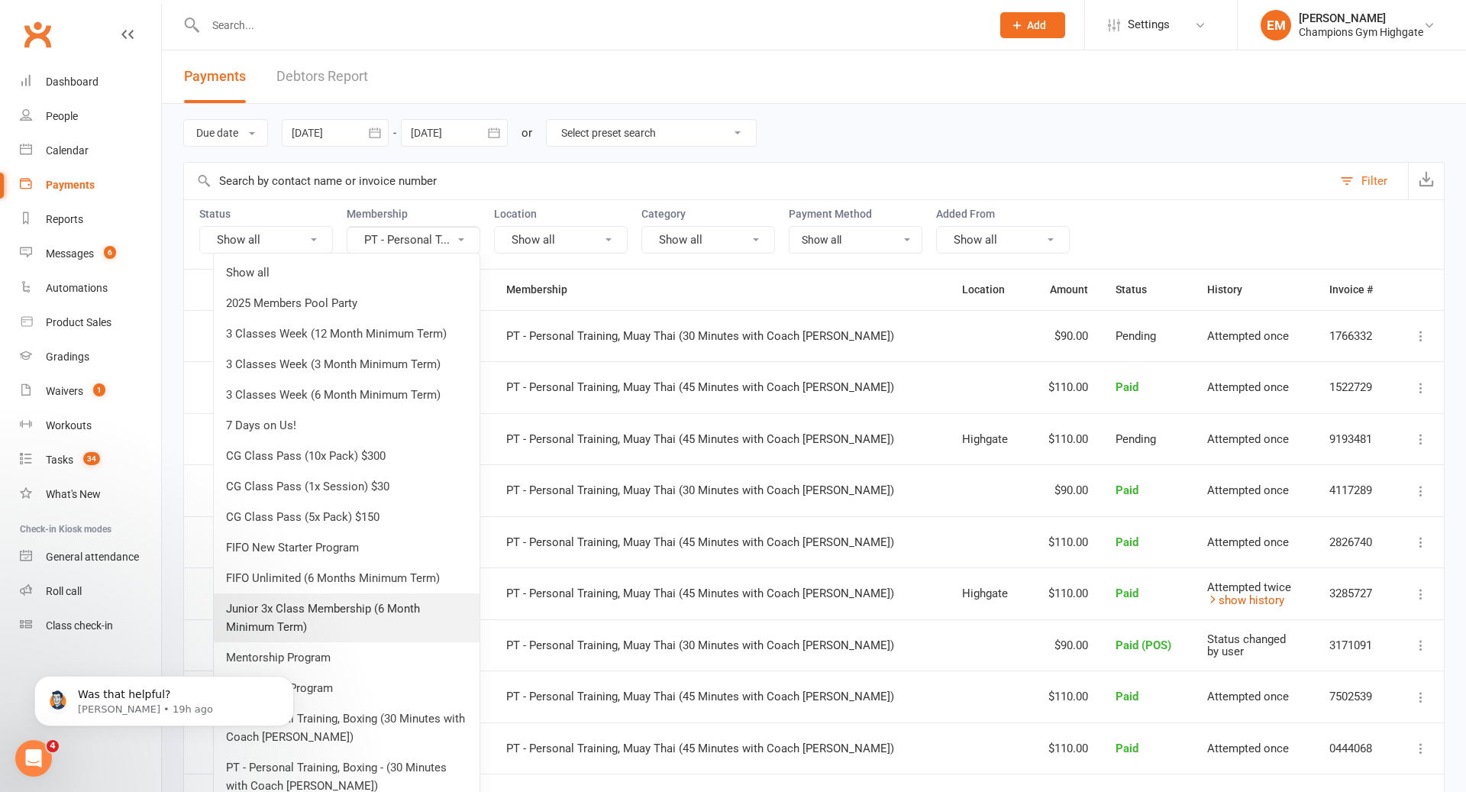
scroll to position [799, 0]
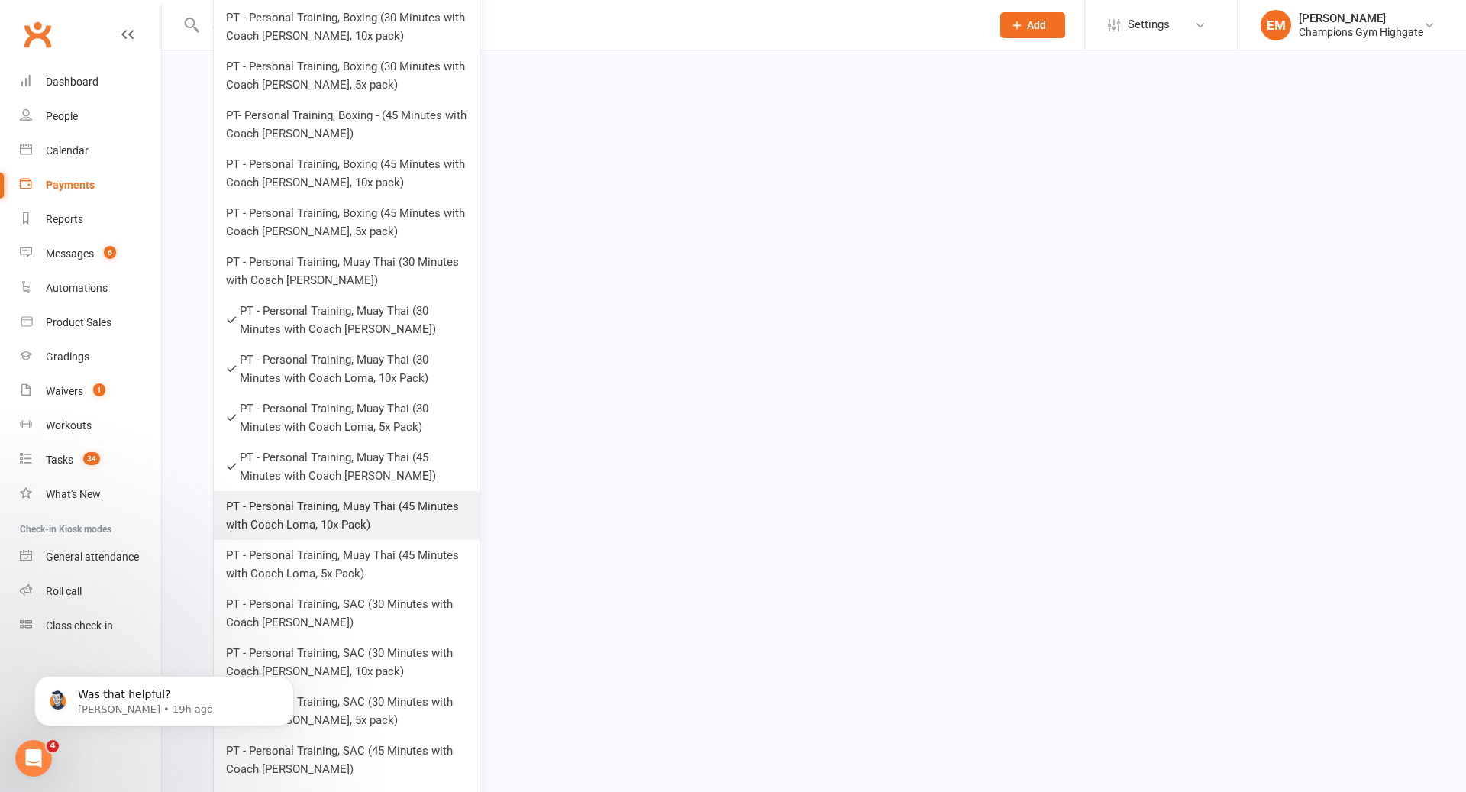
click at [380, 516] on link "PT - Personal Training, Muay Thai (45 Minutes with Coach Loma, 10x Pack)" at bounding box center [347, 515] width 266 height 49
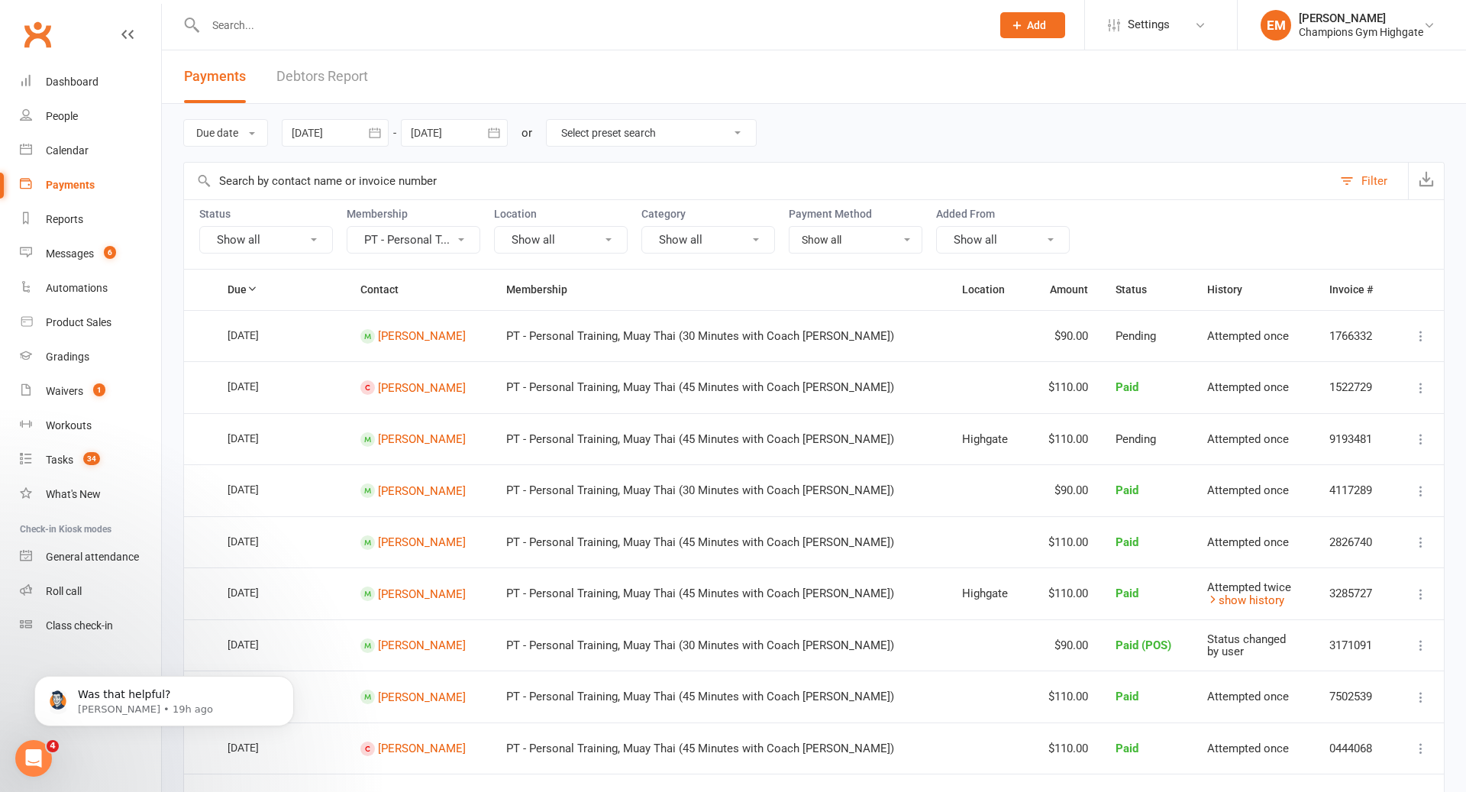
click at [423, 228] on button "PT - Personal T..." at bounding box center [414, 239] width 134 height 27
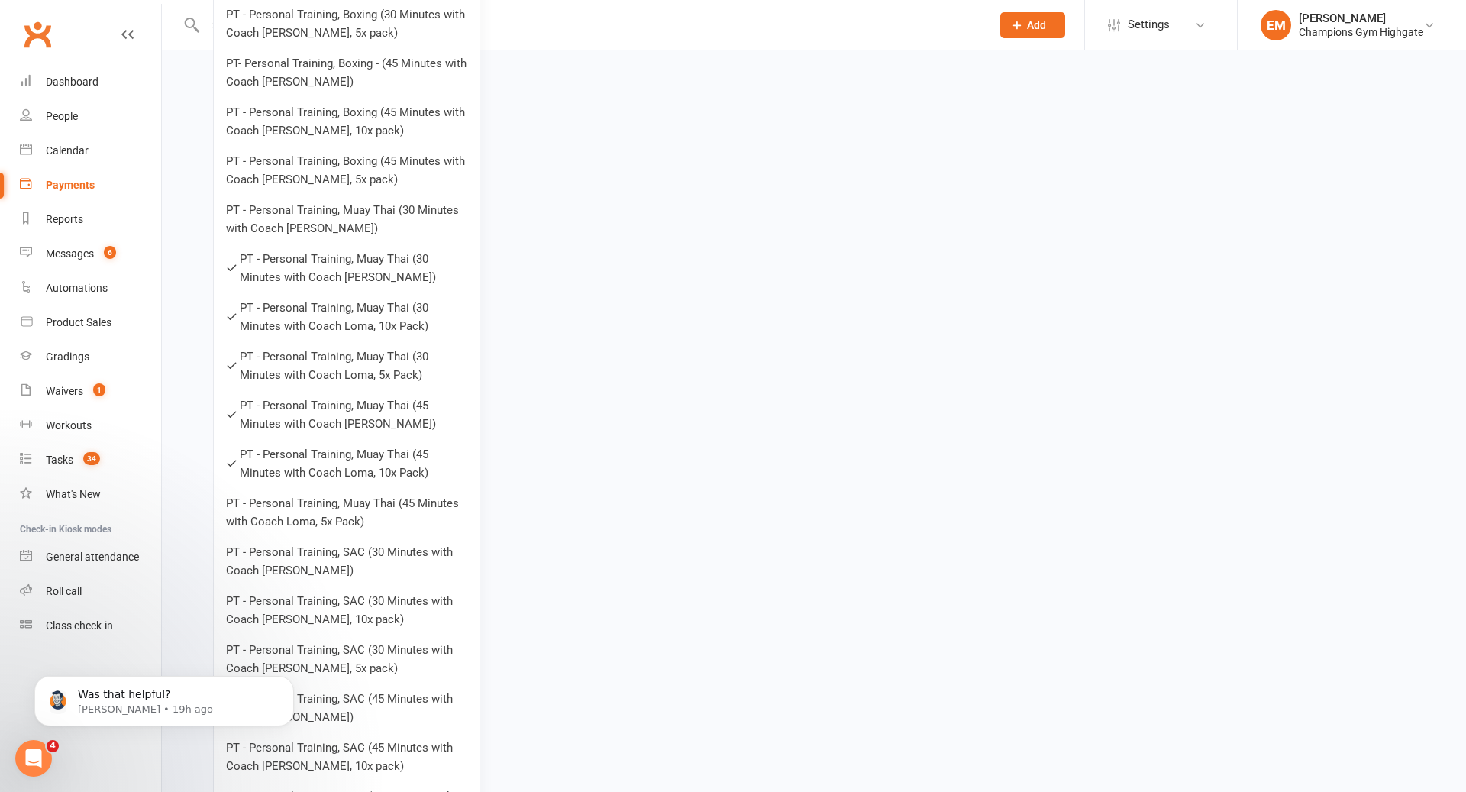
scroll to position [853, 0]
click at [377, 520] on link "PT - Personal Training, Muay Thai (45 Minutes with Coach Loma, 5x Pack)" at bounding box center [347, 510] width 266 height 49
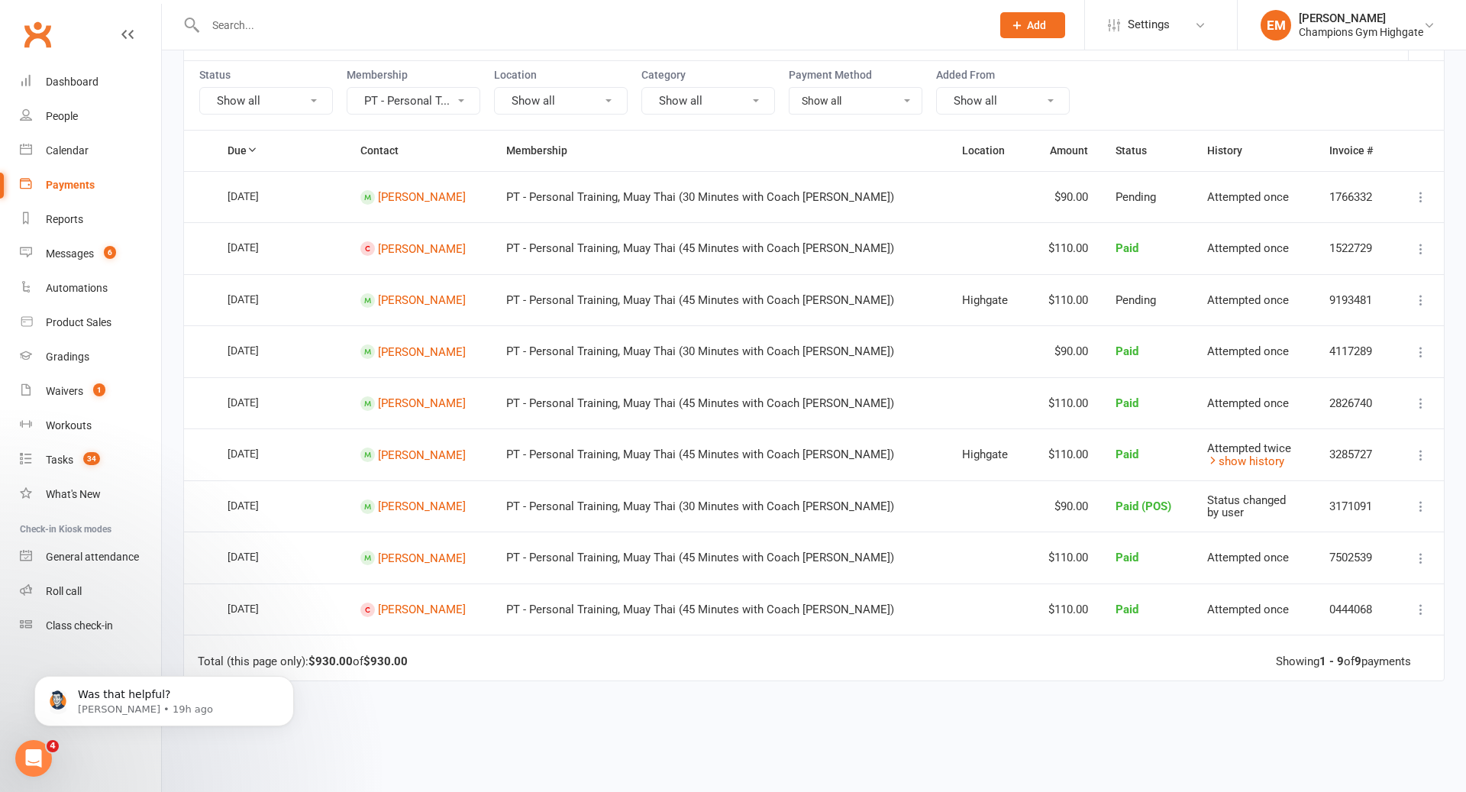
scroll to position [135, 0]
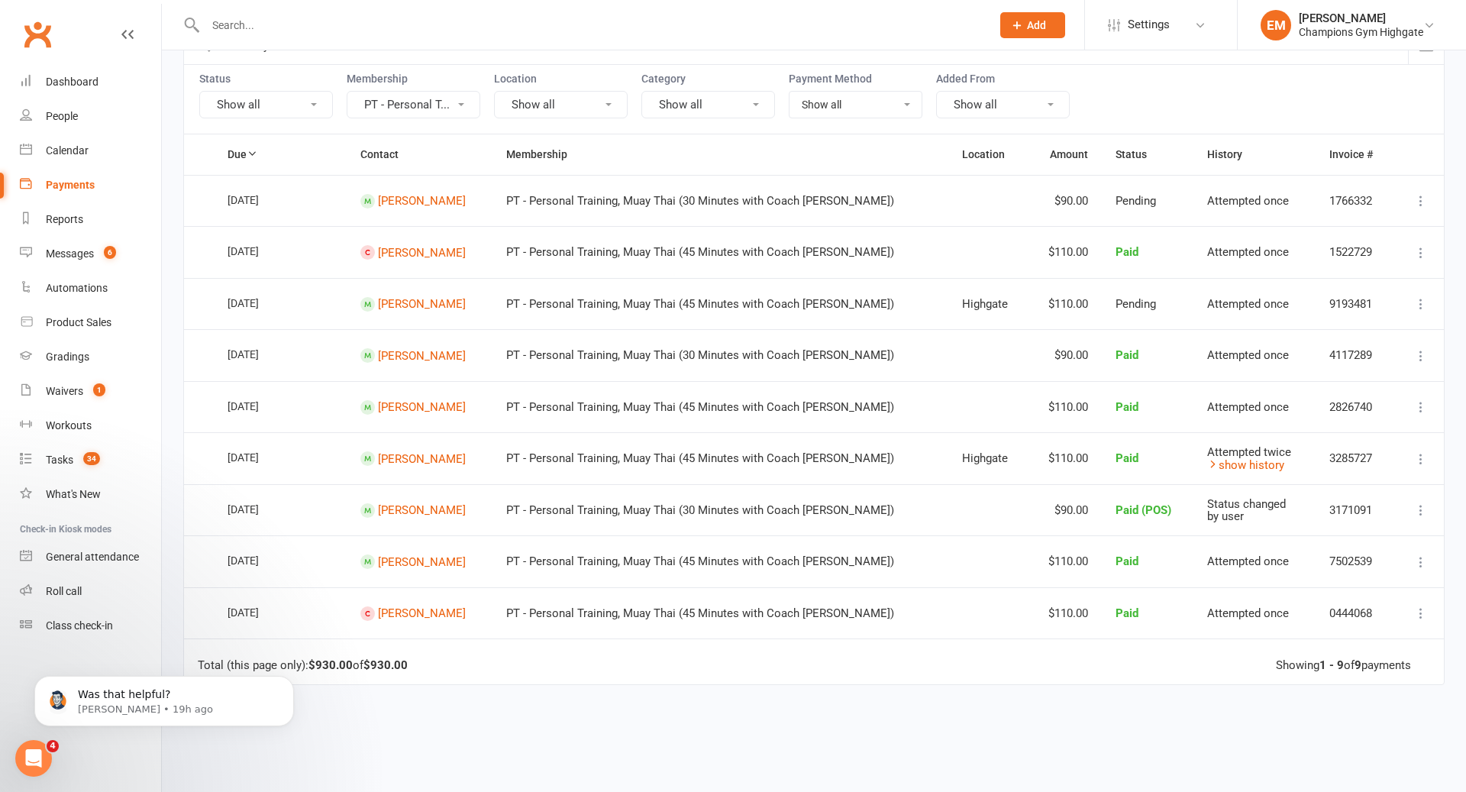
click at [460, 84] on div "Membership PT - Personal T..." at bounding box center [414, 96] width 134 height 46
click at [438, 97] on button "PT - Personal T..." at bounding box center [414, 104] width 134 height 27
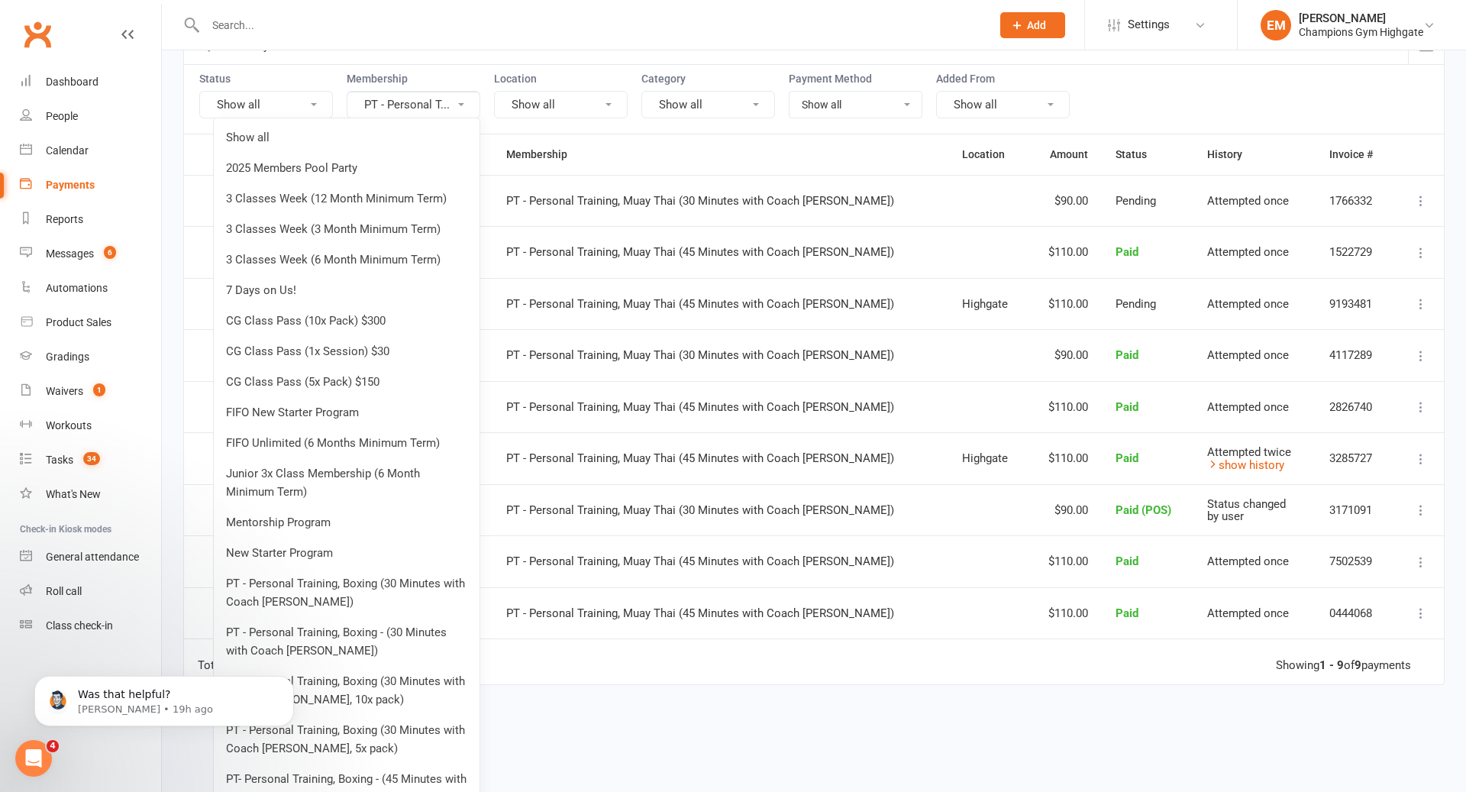
click at [448, 98] on button "PT - Personal T..." at bounding box center [414, 104] width 134 height 27
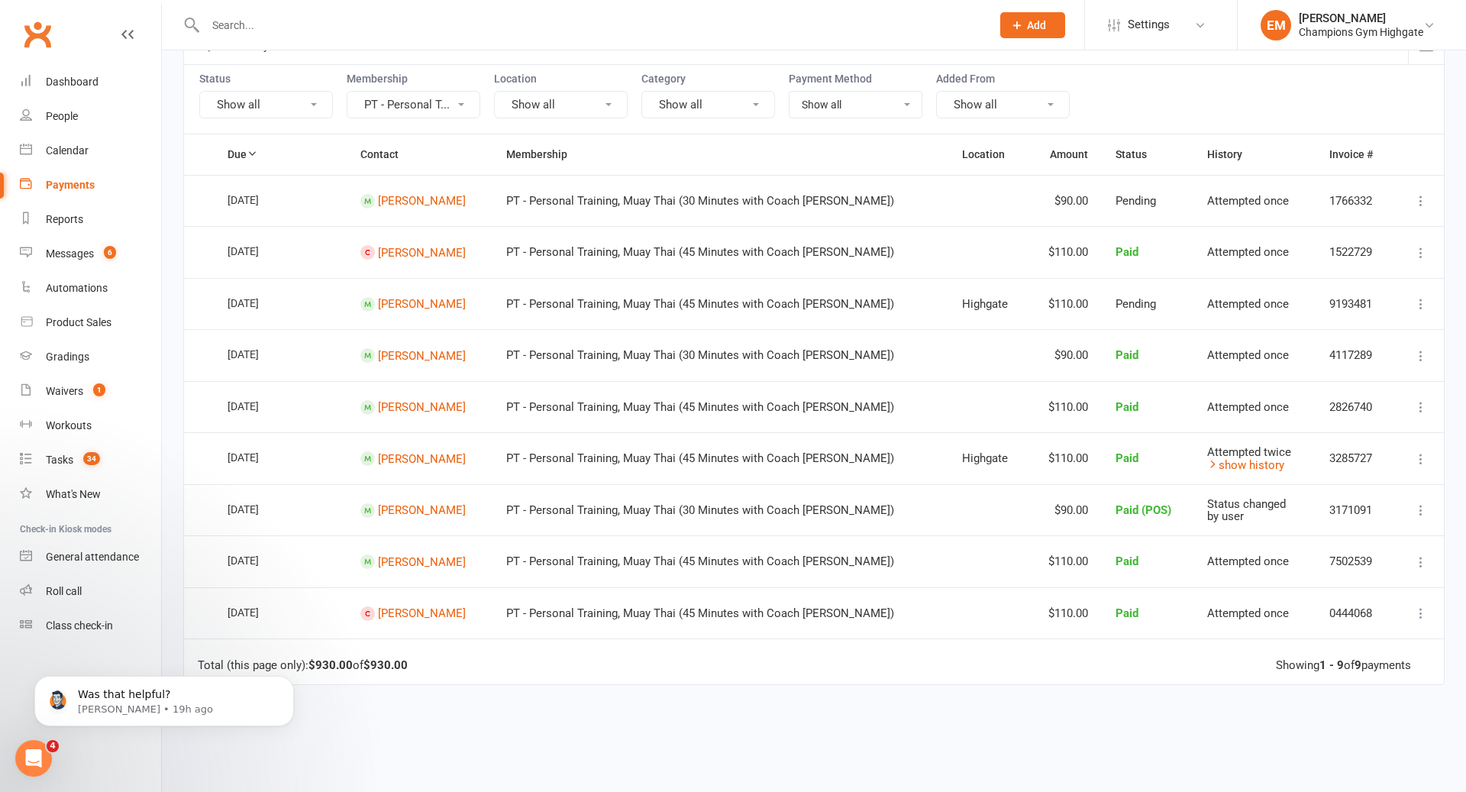
click at [434, 105] on button "PT - Personal T..." at bounding box center [414, 104] width 134 height 27
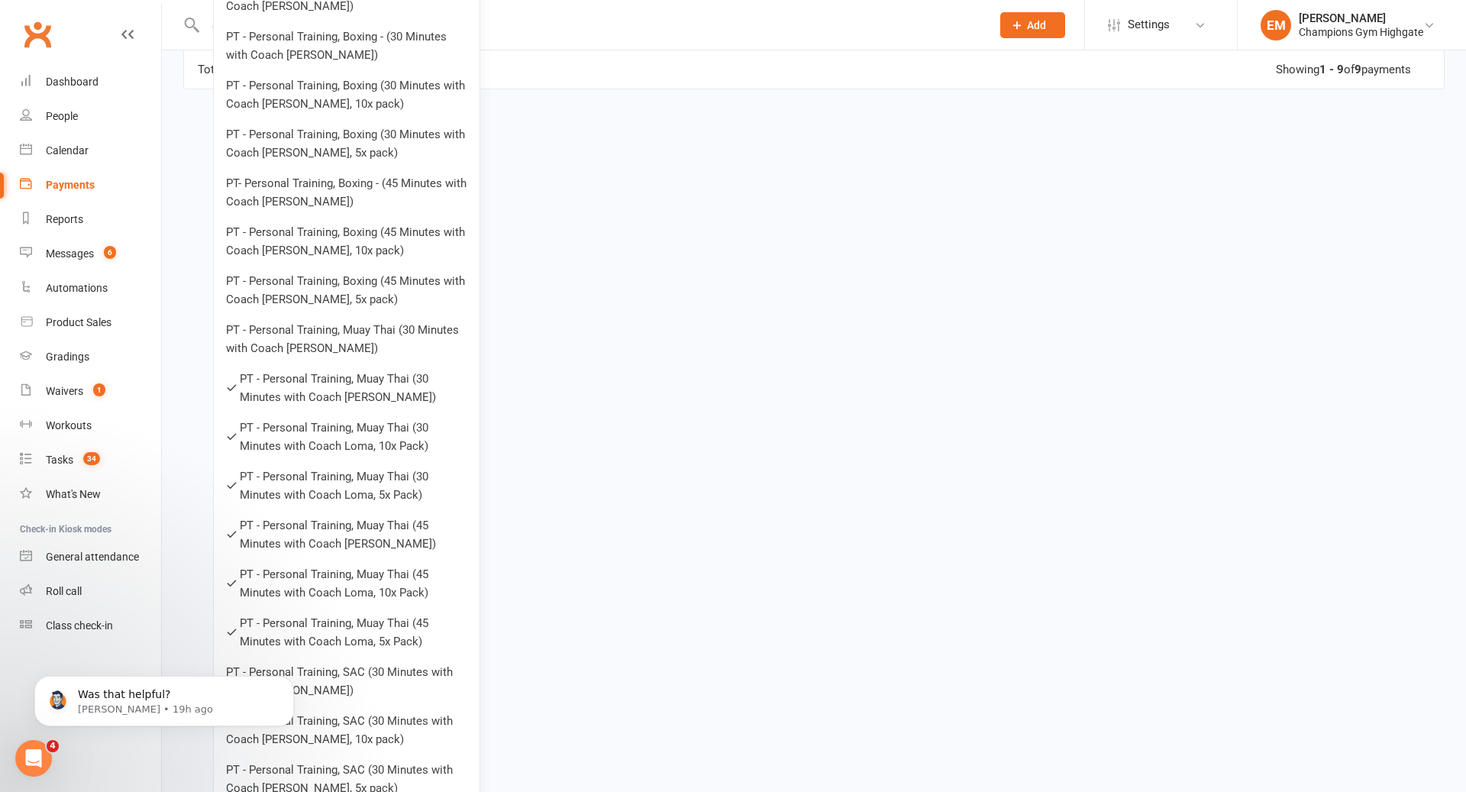
scroll to position [782, 0]
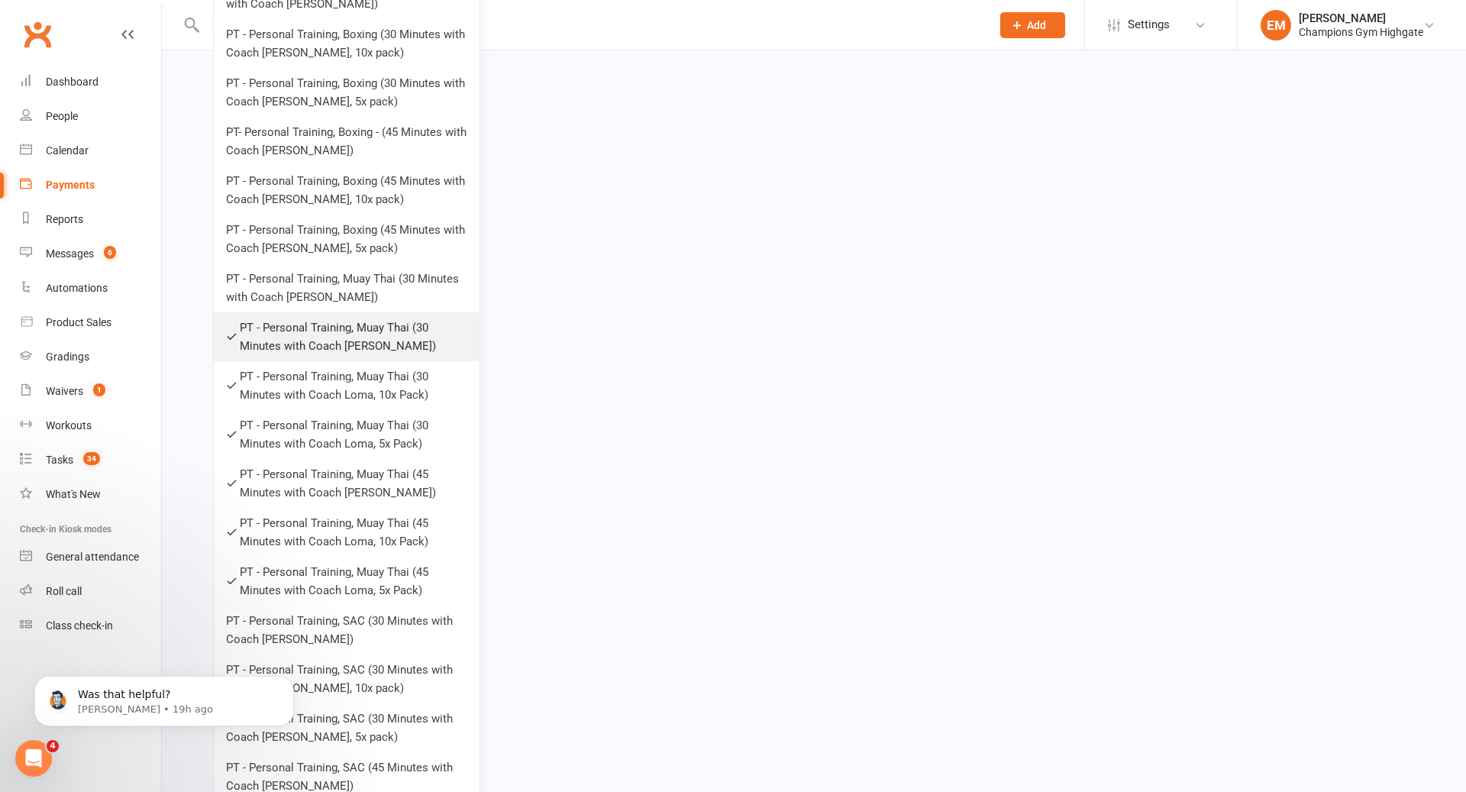
click at [367, 328] on link "PT - Personal Training, Muay Thai (30 Minutes with Coach Loma)" at bounding box center [347, 336] width 266 height 49
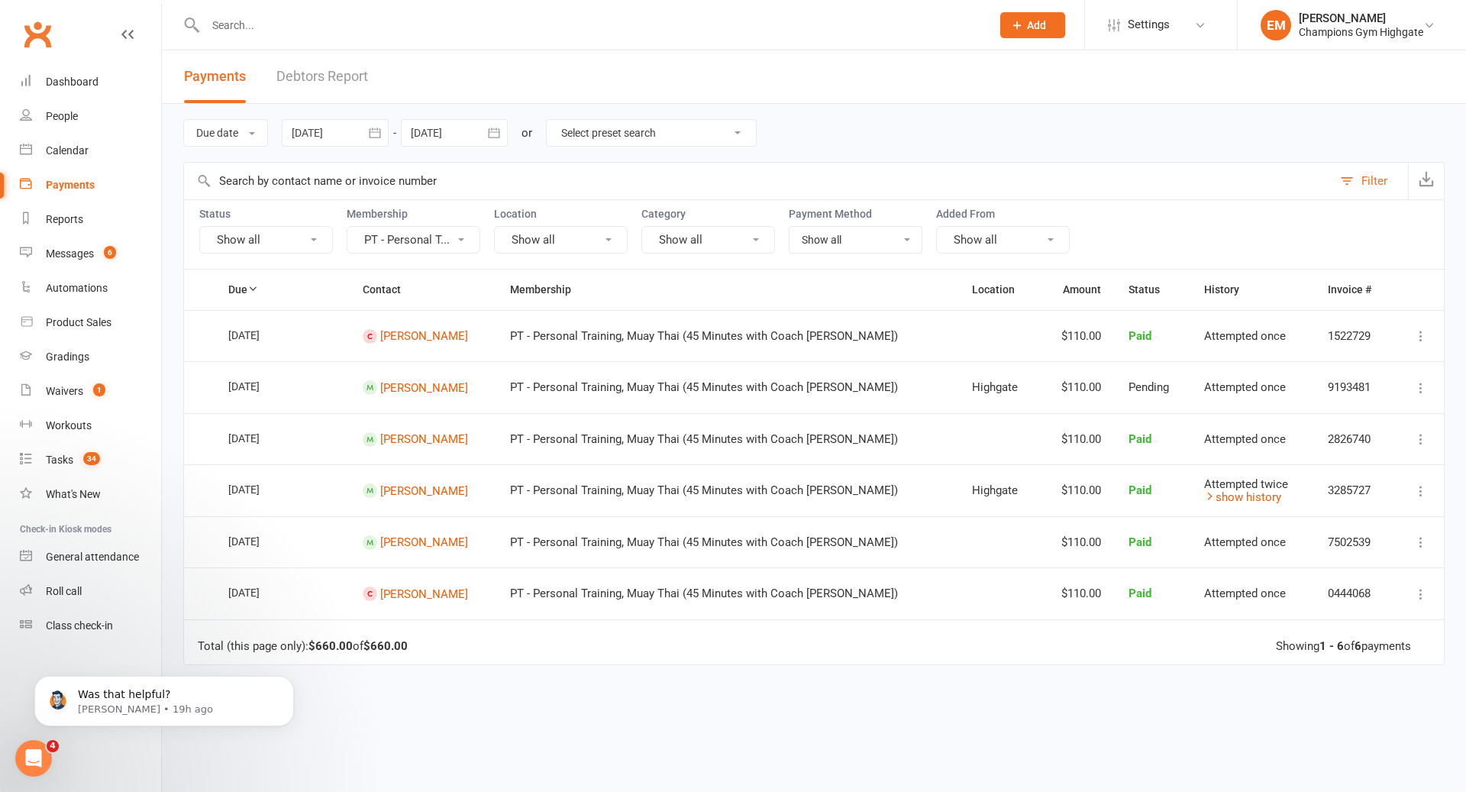
click at [416, 244] on button "PT - Personal T..." at bounding box center [414, 239] width 134 height 27
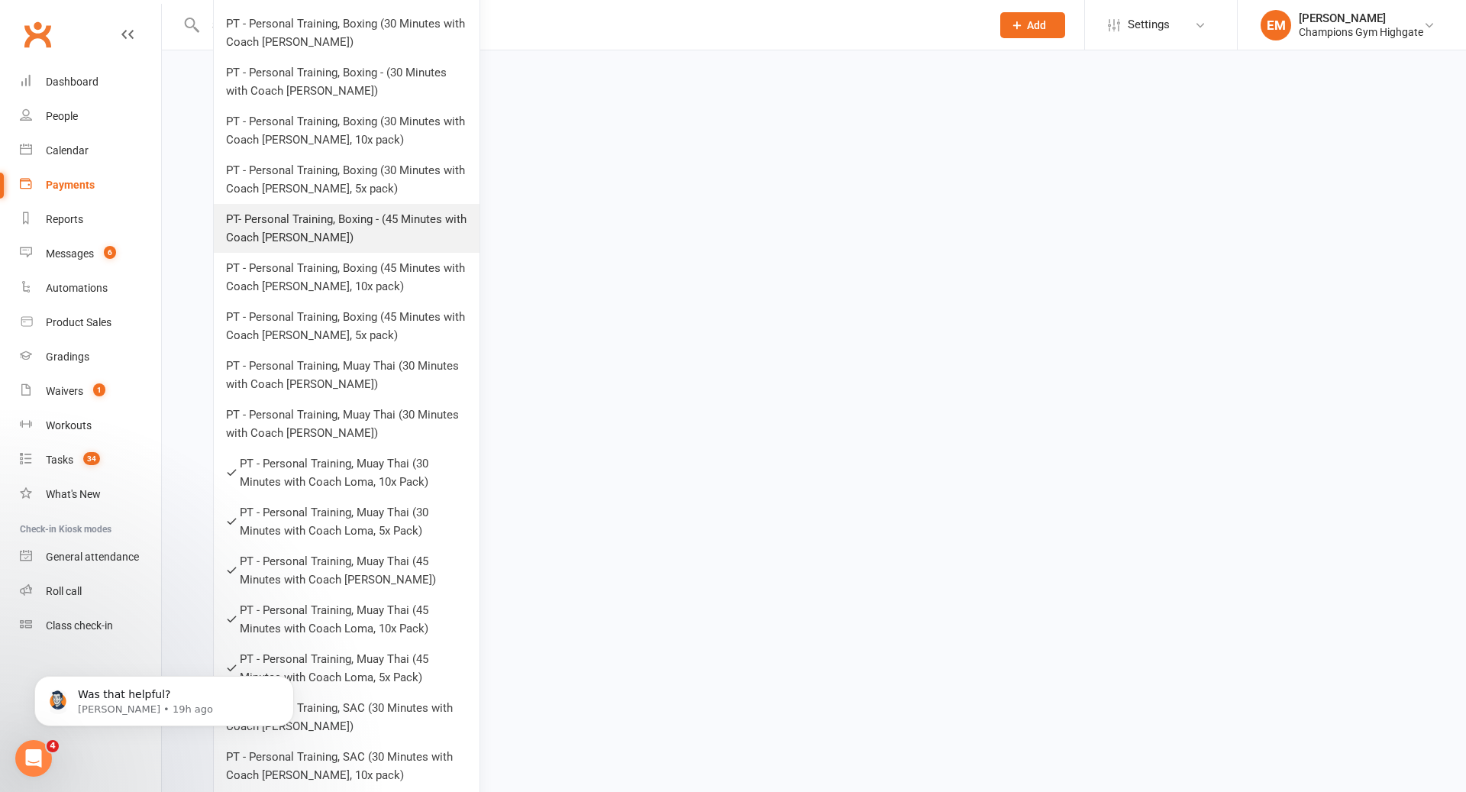
scroll to position [697, 0]
click at [373, 464] on link "PT - Personal Training, Muay Thai (30 Minutes with Coach Loma, 10x Pack)" at bounding box center [347, 470] width 266 height 49
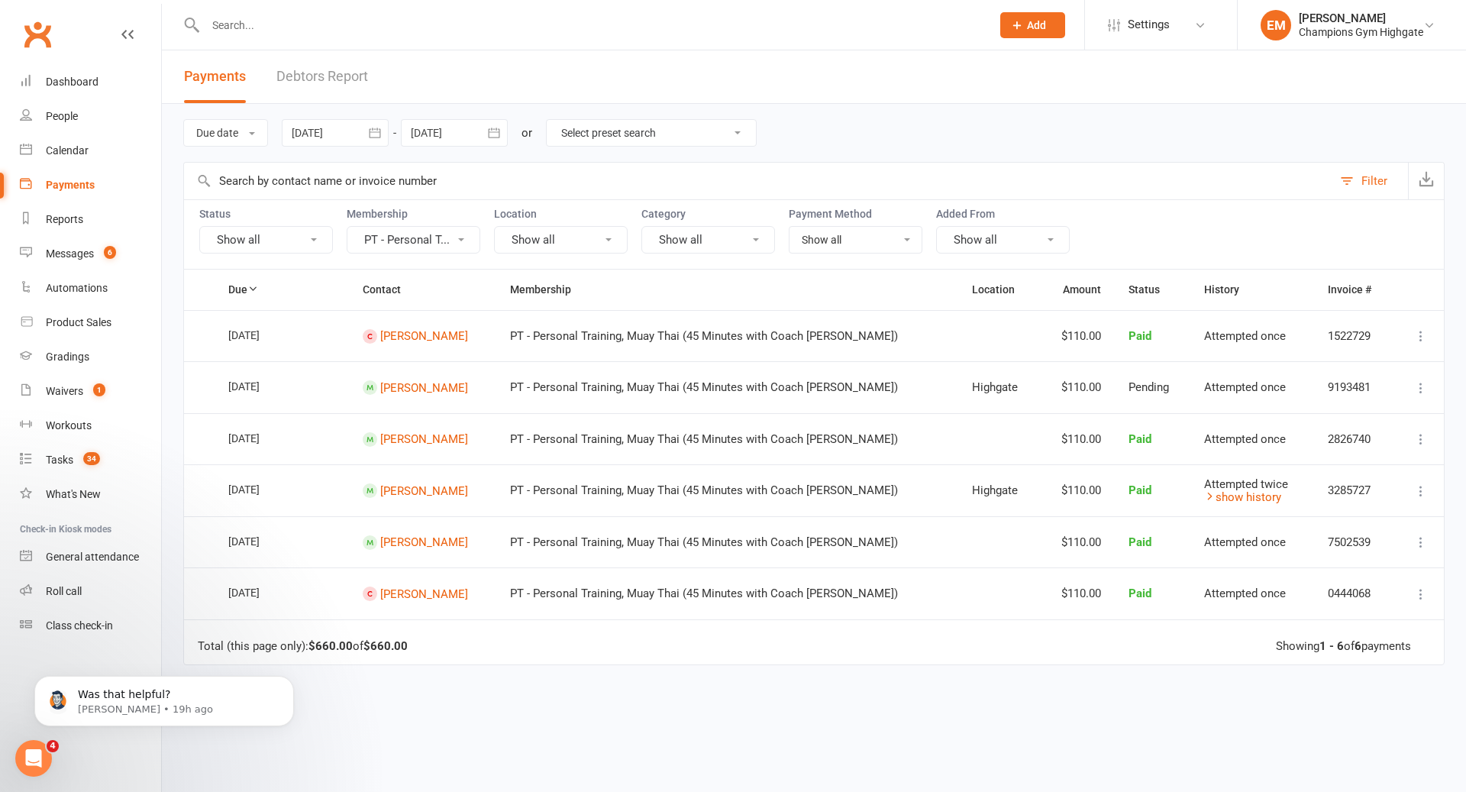
click at [424, 236] on button "PT - Personal T..." at bounding box center [414, 239] width 134 height 27
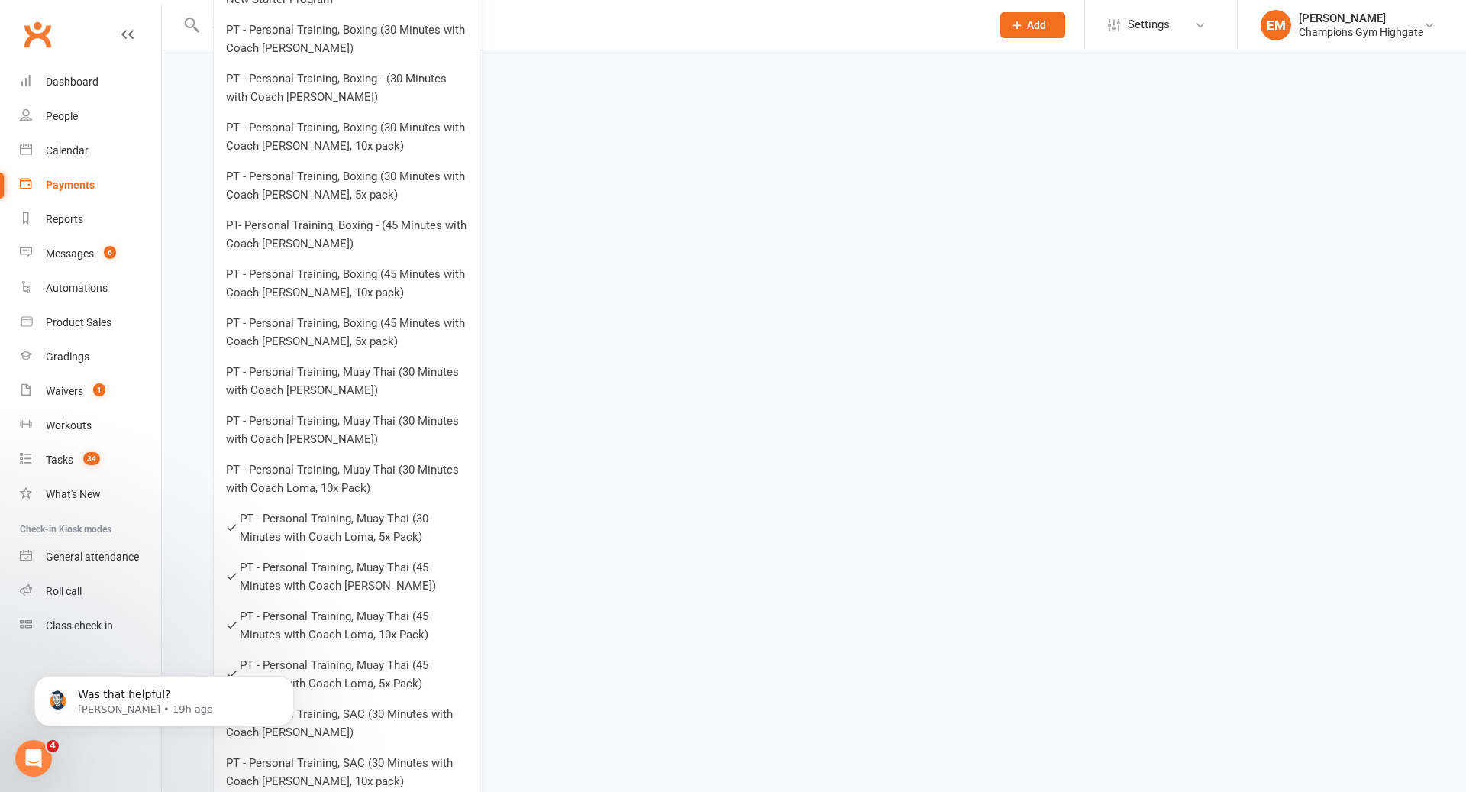
scroll to position [839, 0]
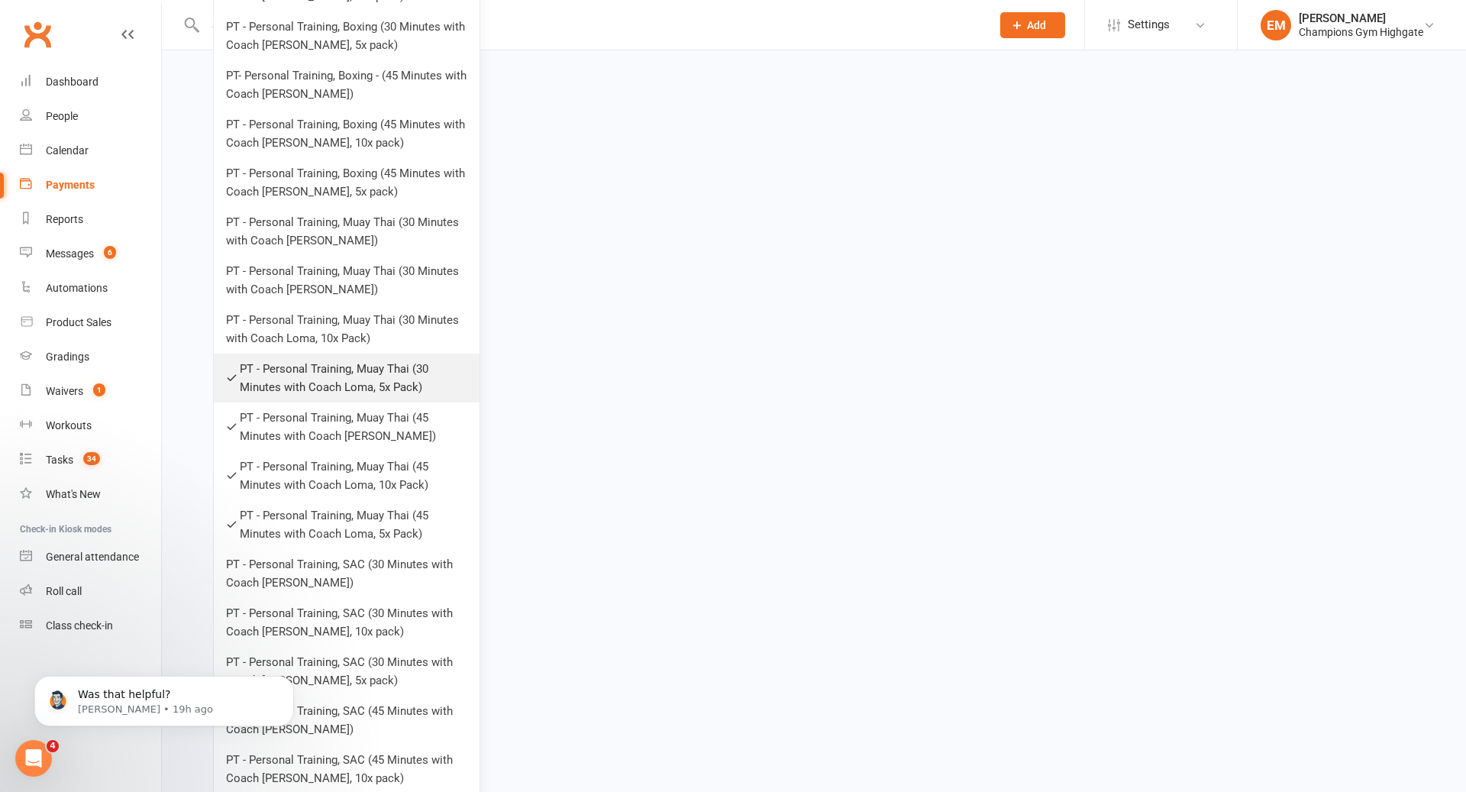
click at [396, 385] on link "PT - Personal Training, Muay Thai (30 Minutes with Coach Loma, 5x Pack)" at bounding box center [347, 378] width 266 height 49
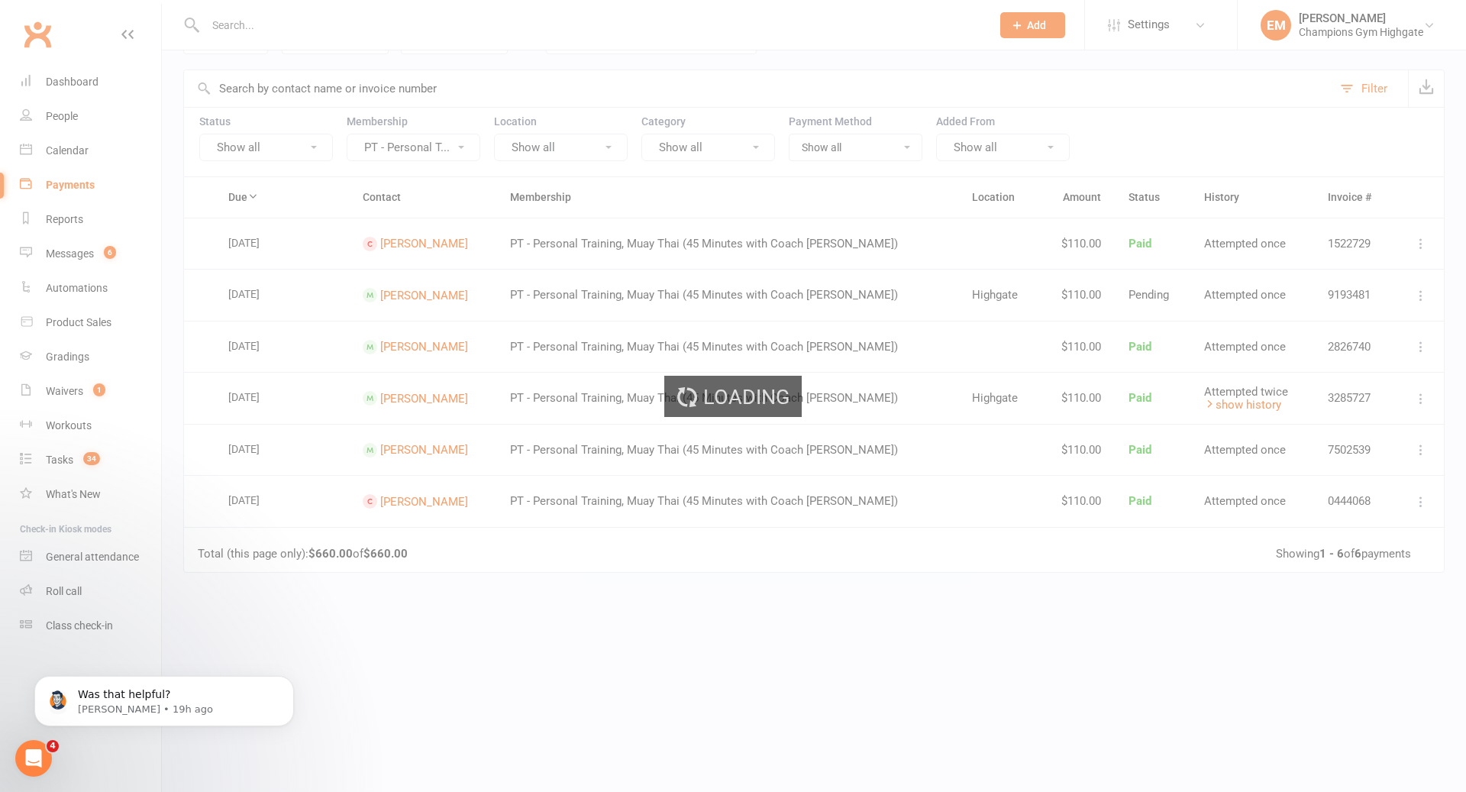
scroll to position [0, 0]
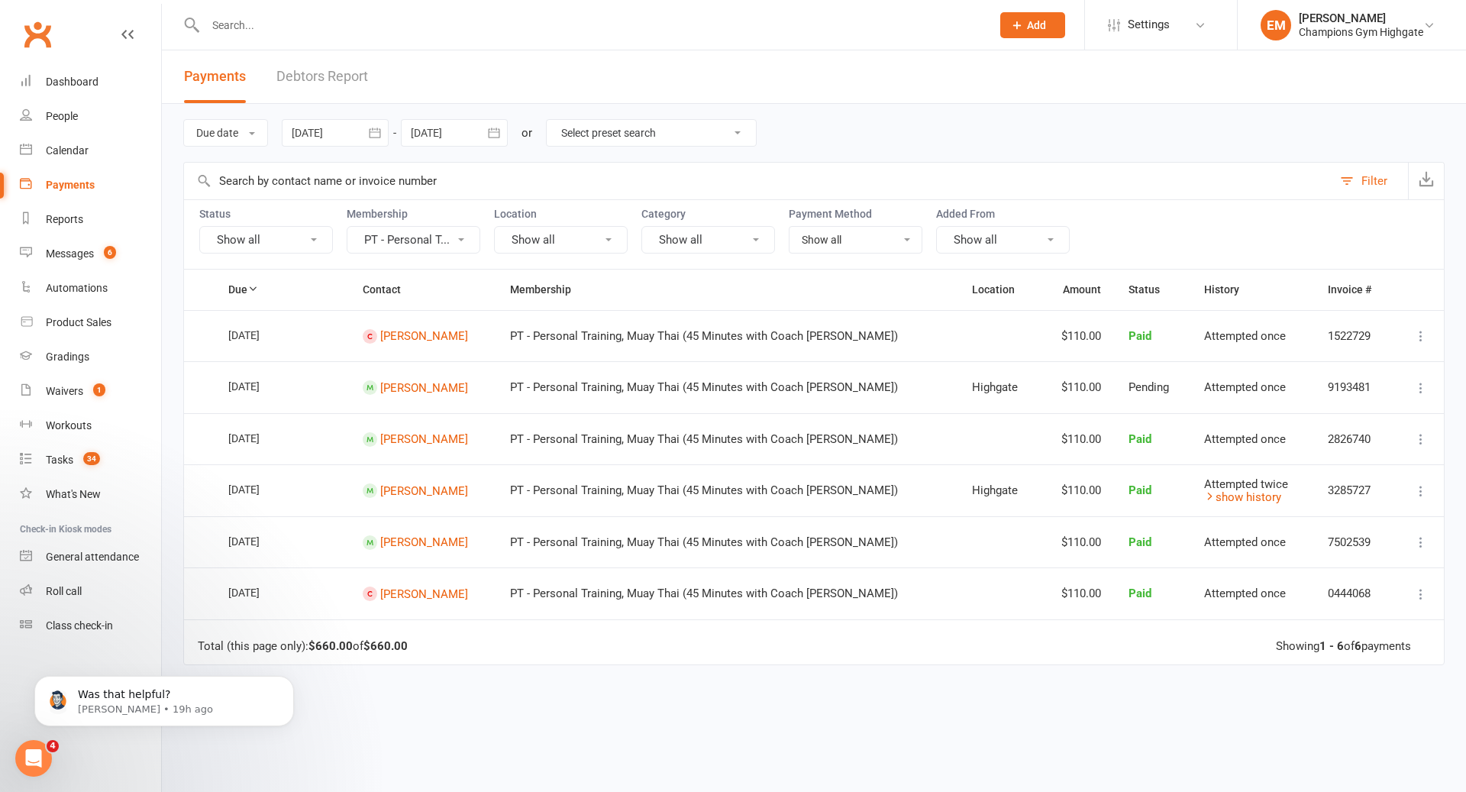
click at [441, 241] on button "PT - Personal T..." at bounding box center [414, 239] width 134 height 27
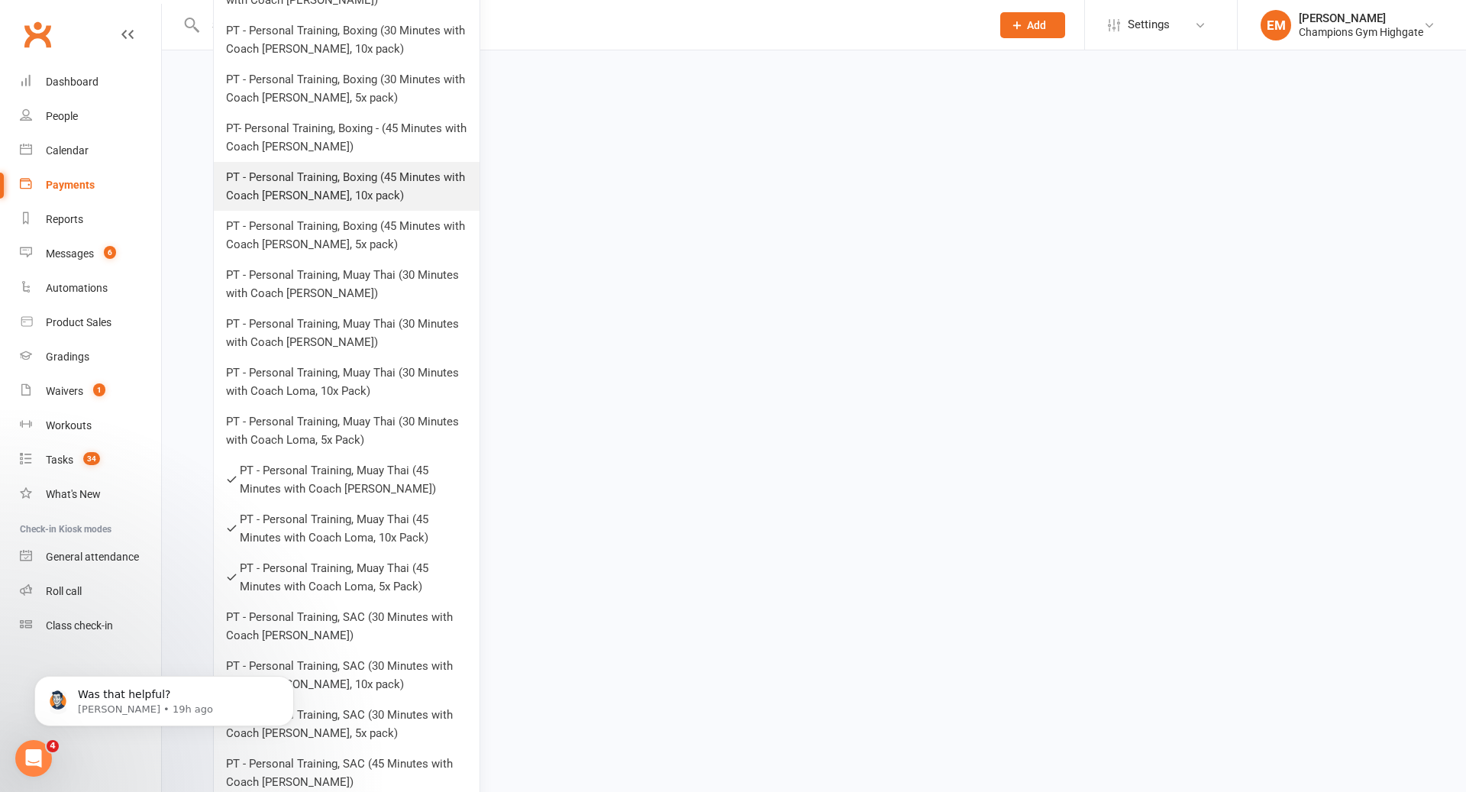
scroll to position [1052, 0]
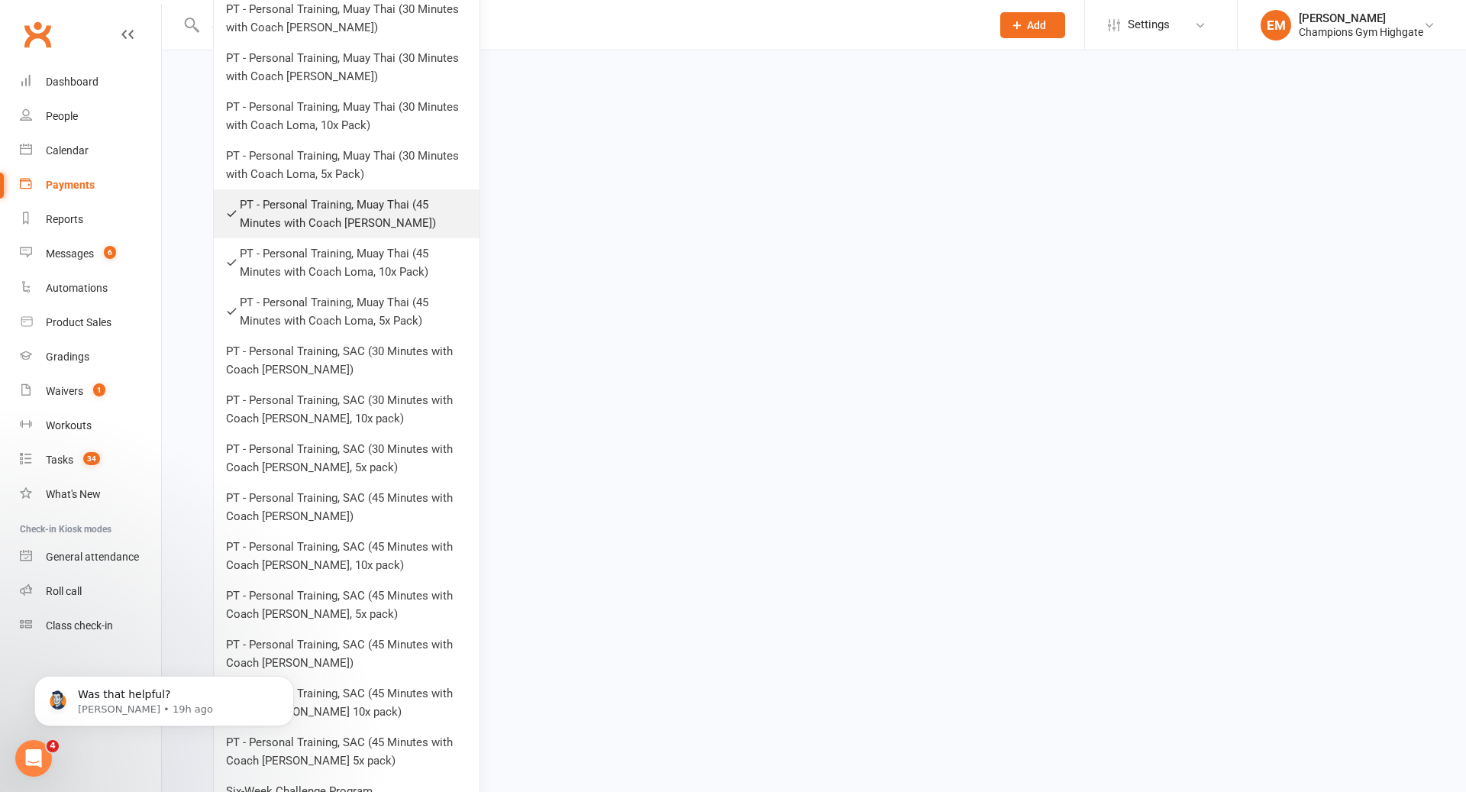
click at [381, 212] on link "PT - Personal Training, Muay Thai (45 Minutes with Coach Loma)" at bounding box center [347, 213] width 266 height 49
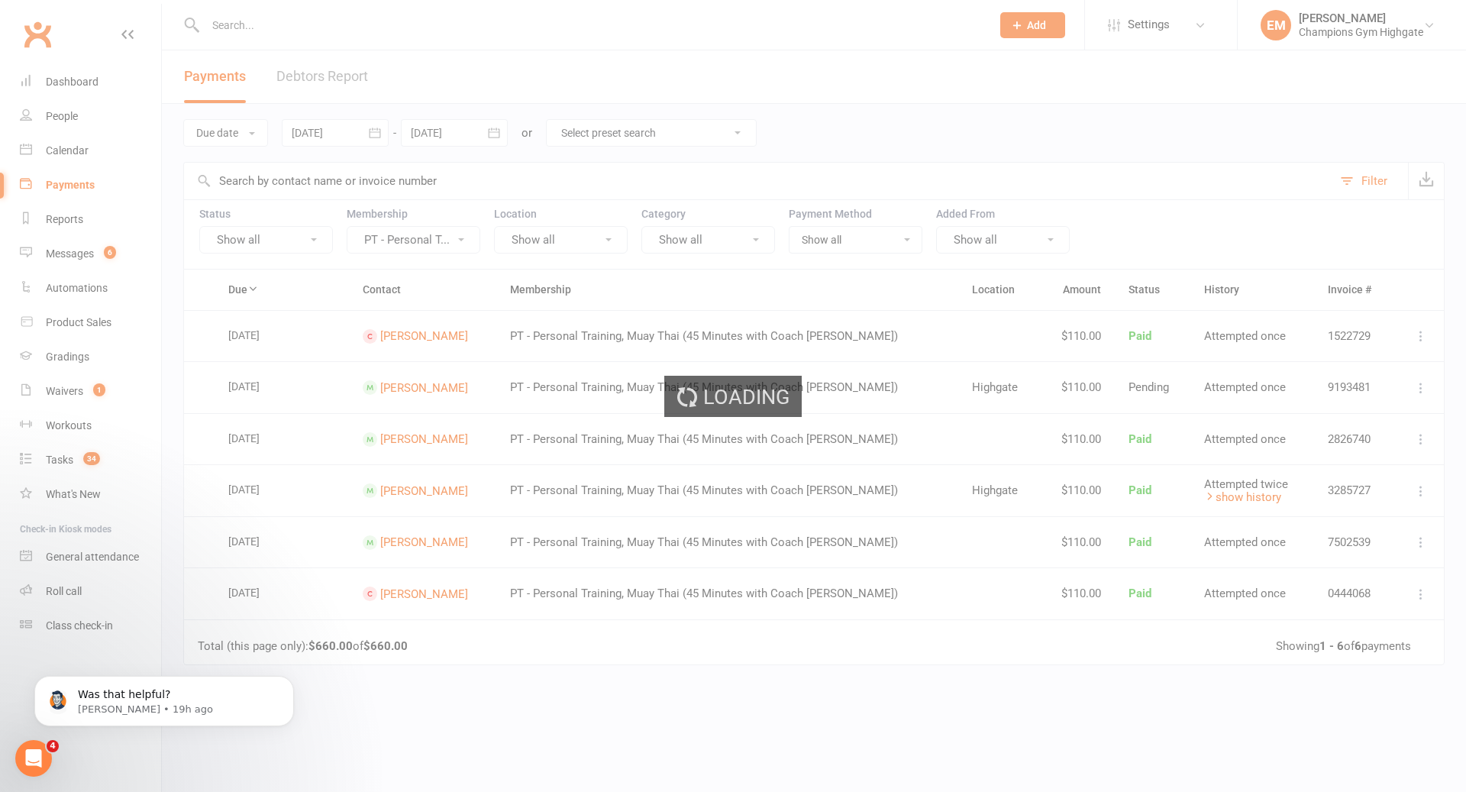
click at [391, 243] on ui-view "Prospect Member Non-attending contact Class / event Appointment Grading event T…" at bounding box center [733, 433] width 1466 height 858
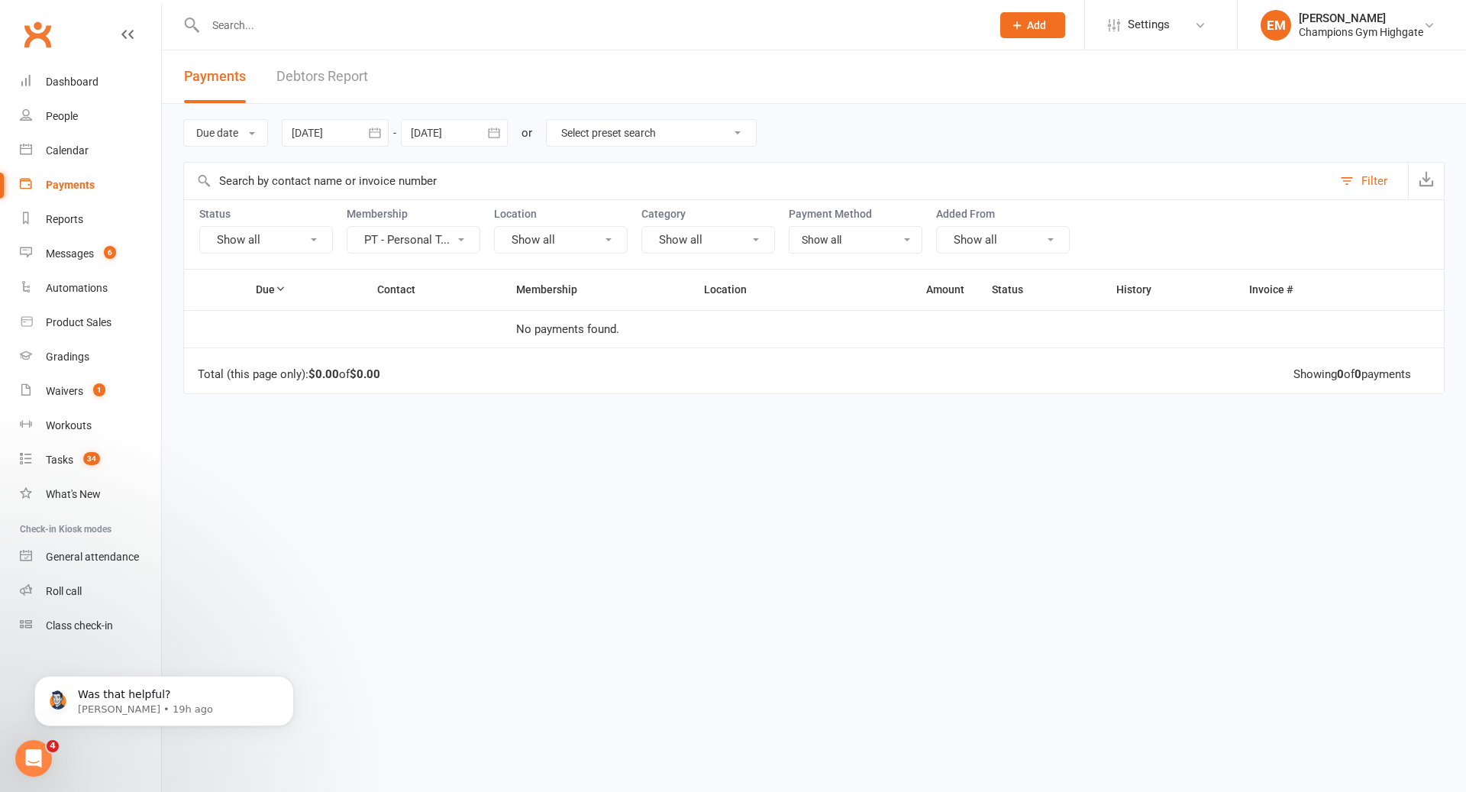
click at [390, 244] on button "PT - Personal T..." at bounding box center [414, 239] width 134 height 27
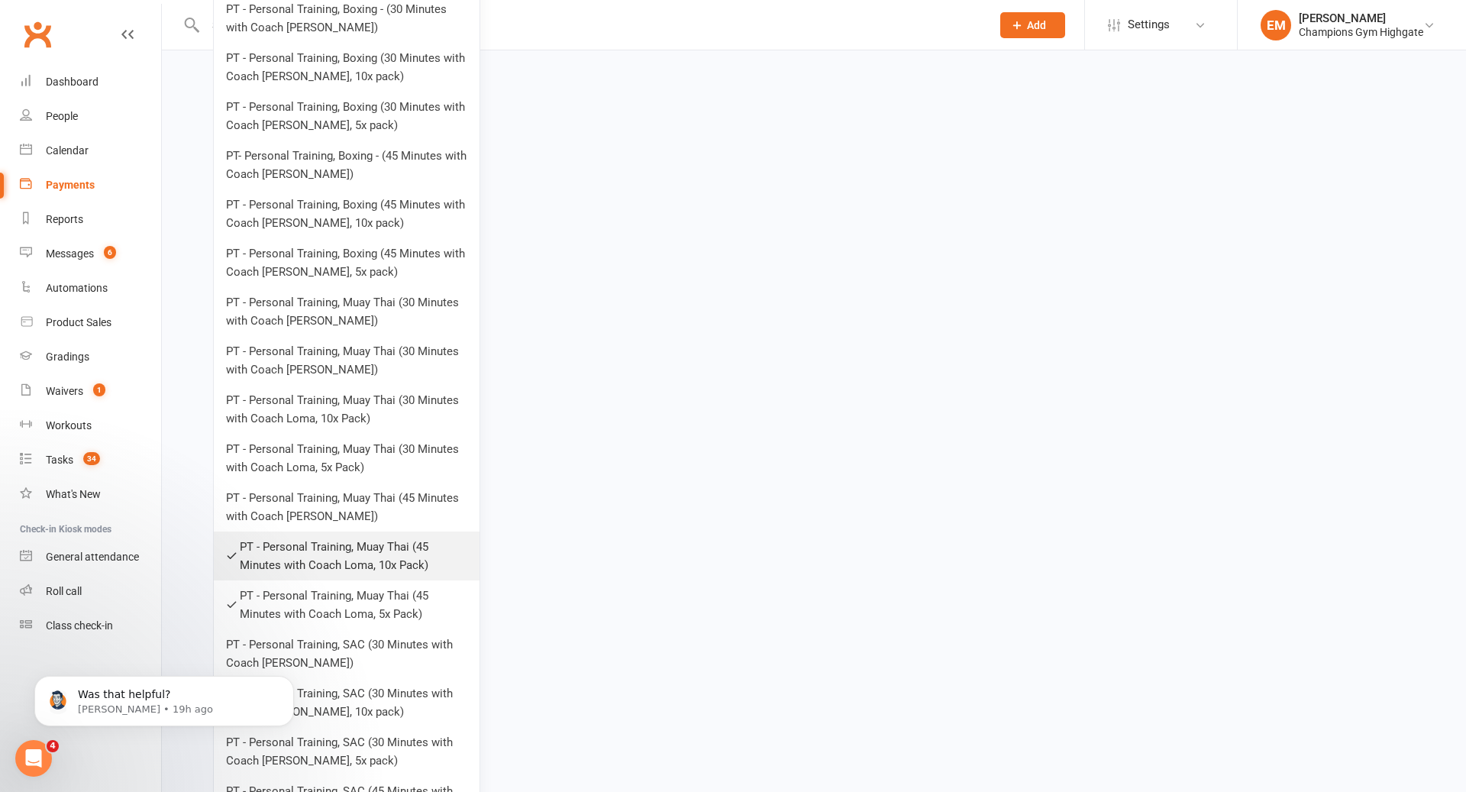
scroll to position [758, 0]
click at [399, 553] on link "PT - Personal Training, Muay Thai (45 Minutes with Coach Loma, 10x Pack)" at bounding box center [347, 556] width 266 height 49
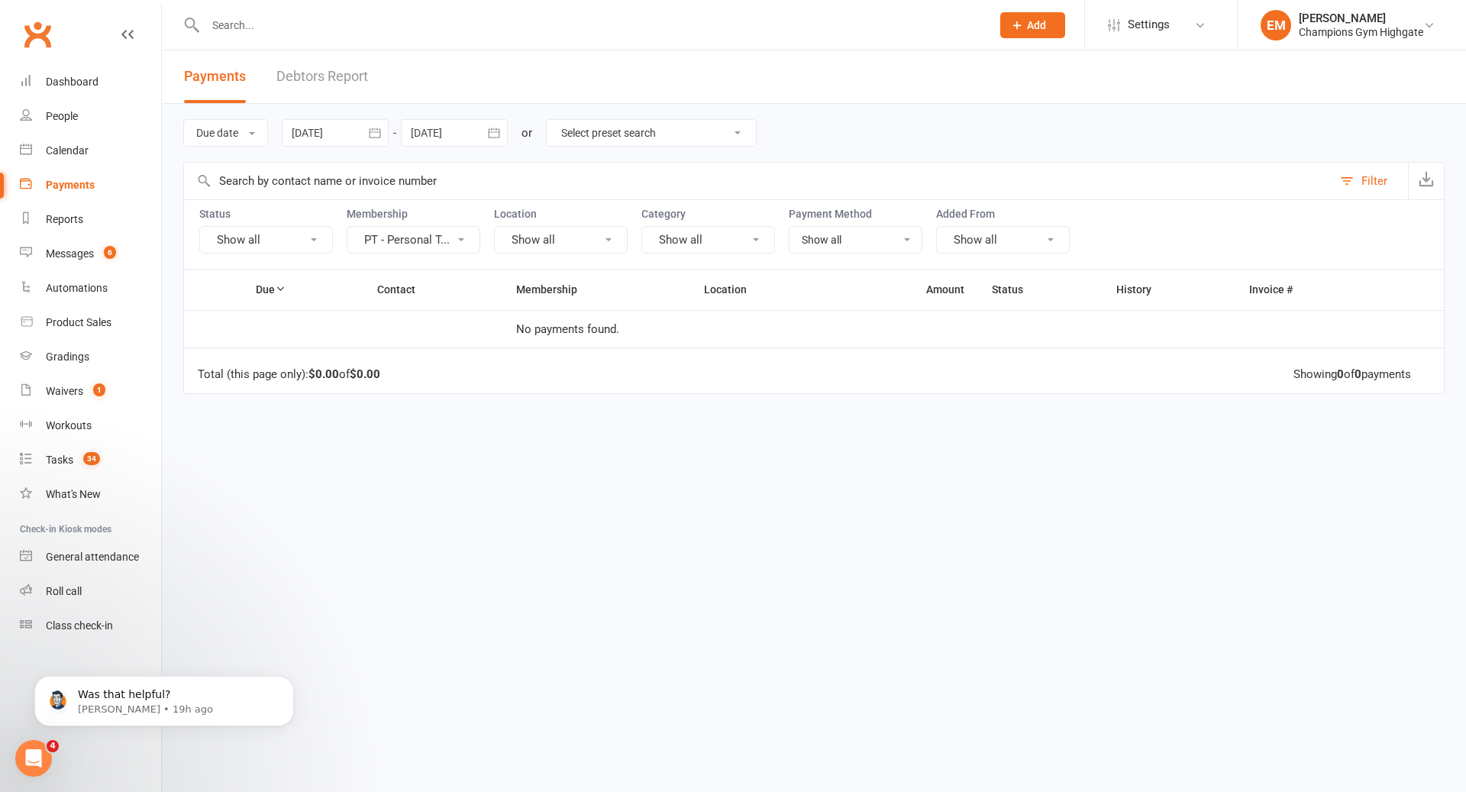
click at [425, 244] on button "PT - Personal T..." at bounding box center [414, 239] width 134 height 27
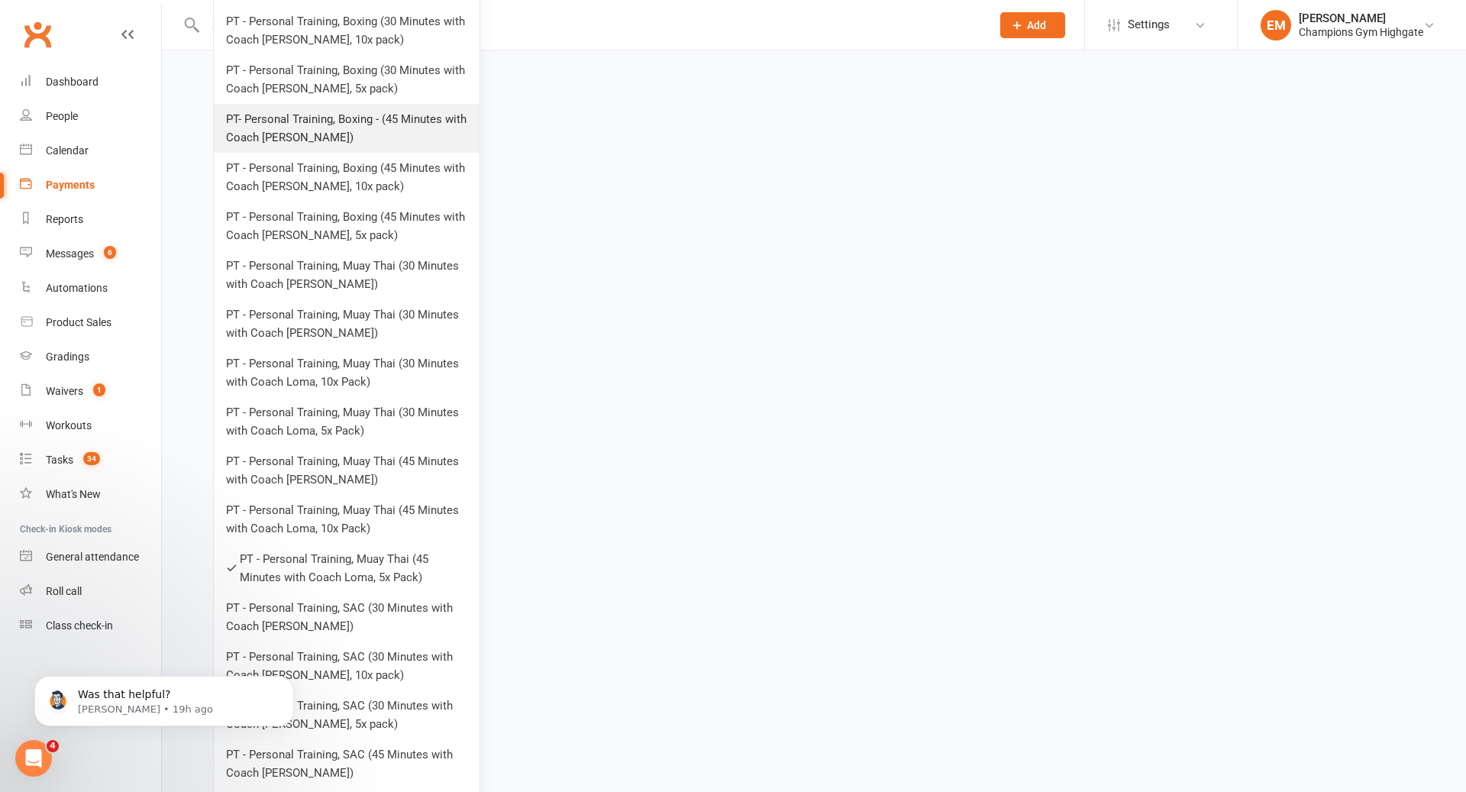
scroll to position [819, 0]
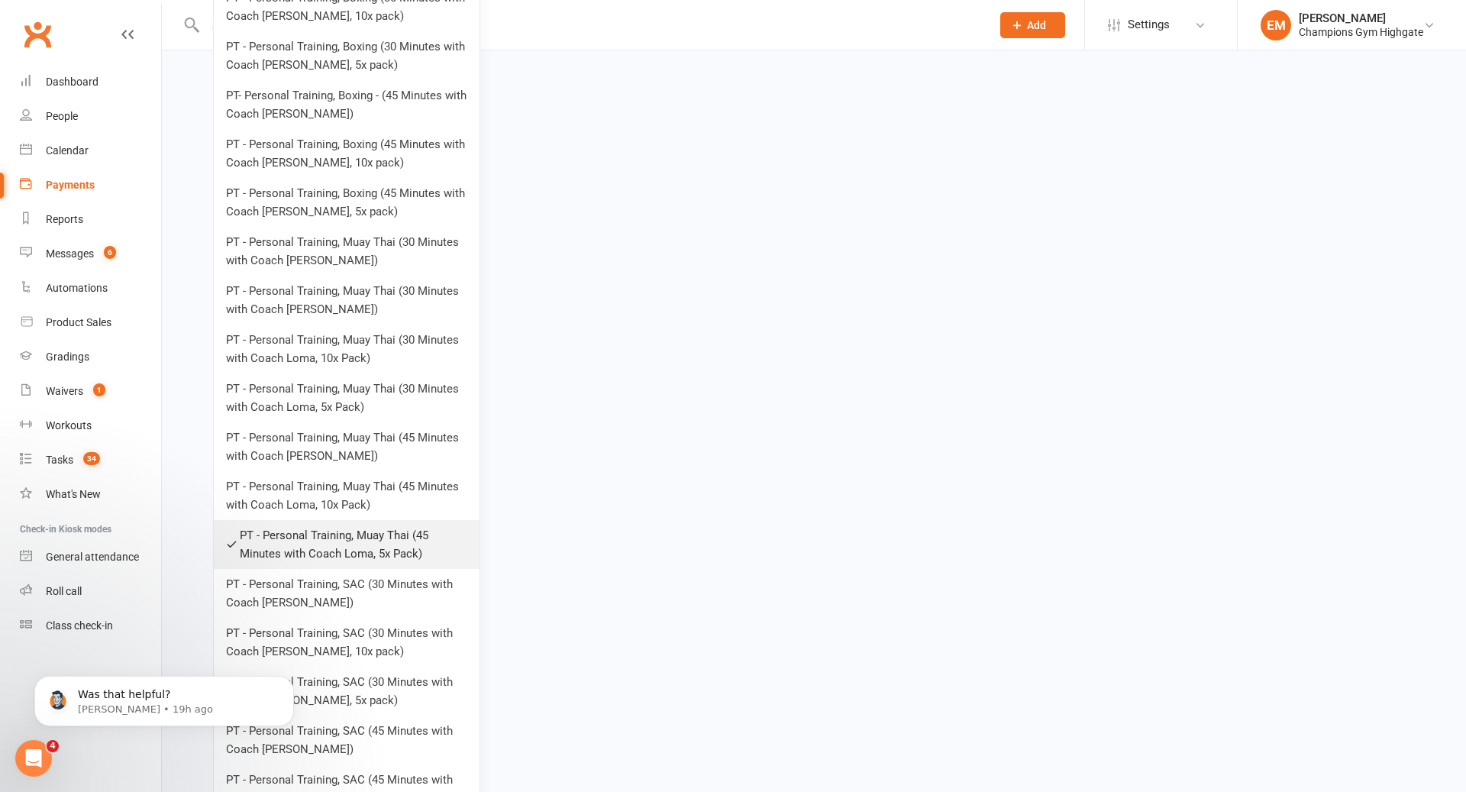
click at [351, 554] on link "PT - Personal Training, Muay Thai (45 Minutes with Coach Loma, 5x Pack)" at bounding box center [347, 544] width 266 height 49
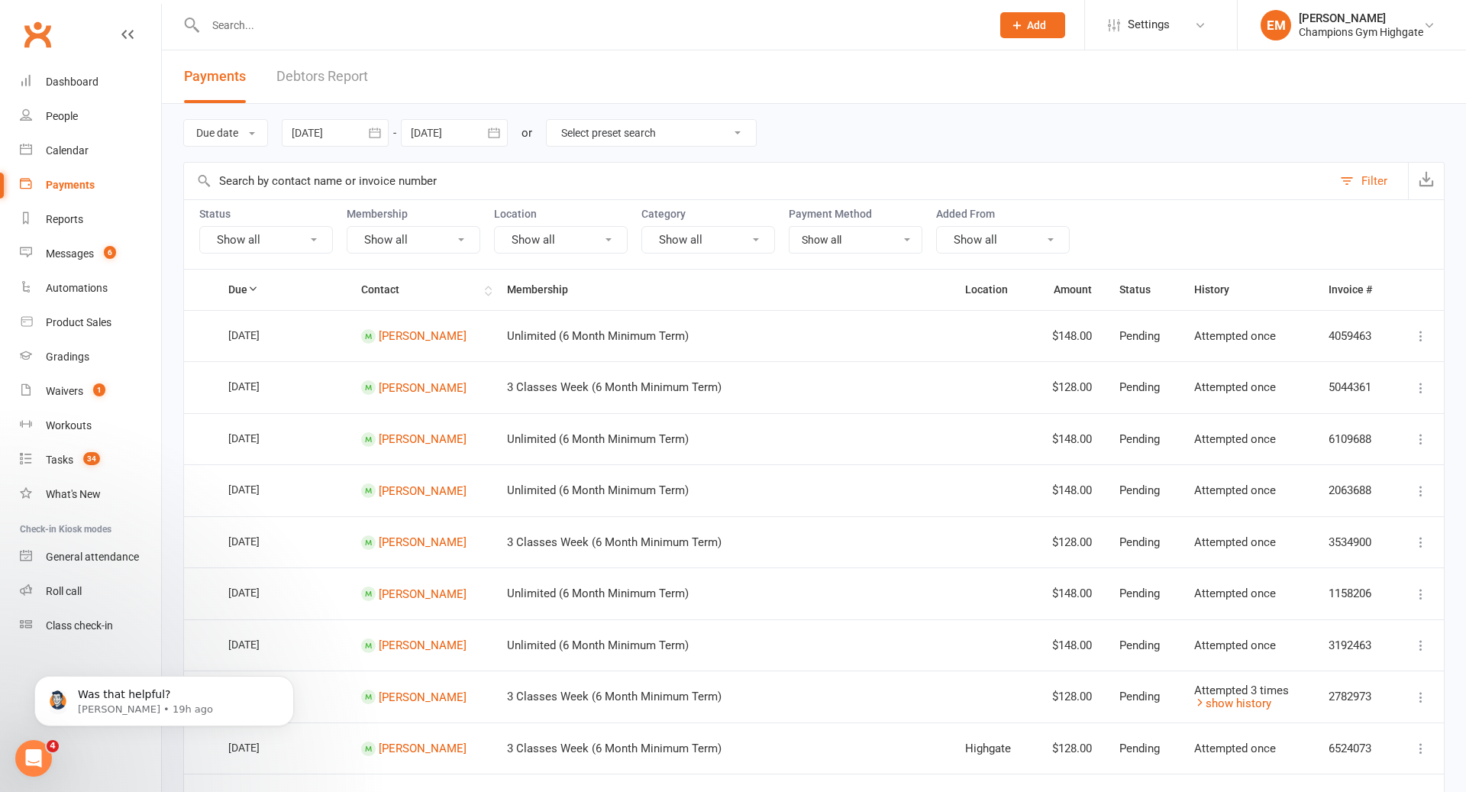
click at [424, 256] on div "Status Show all Membership Show all Location Show all Category Show all Payment…" at bounding box center [814, 233] width 1262 height 69
click at [424, 237] on button "Show all" at bounding box center [414, 239] width 134 height 27
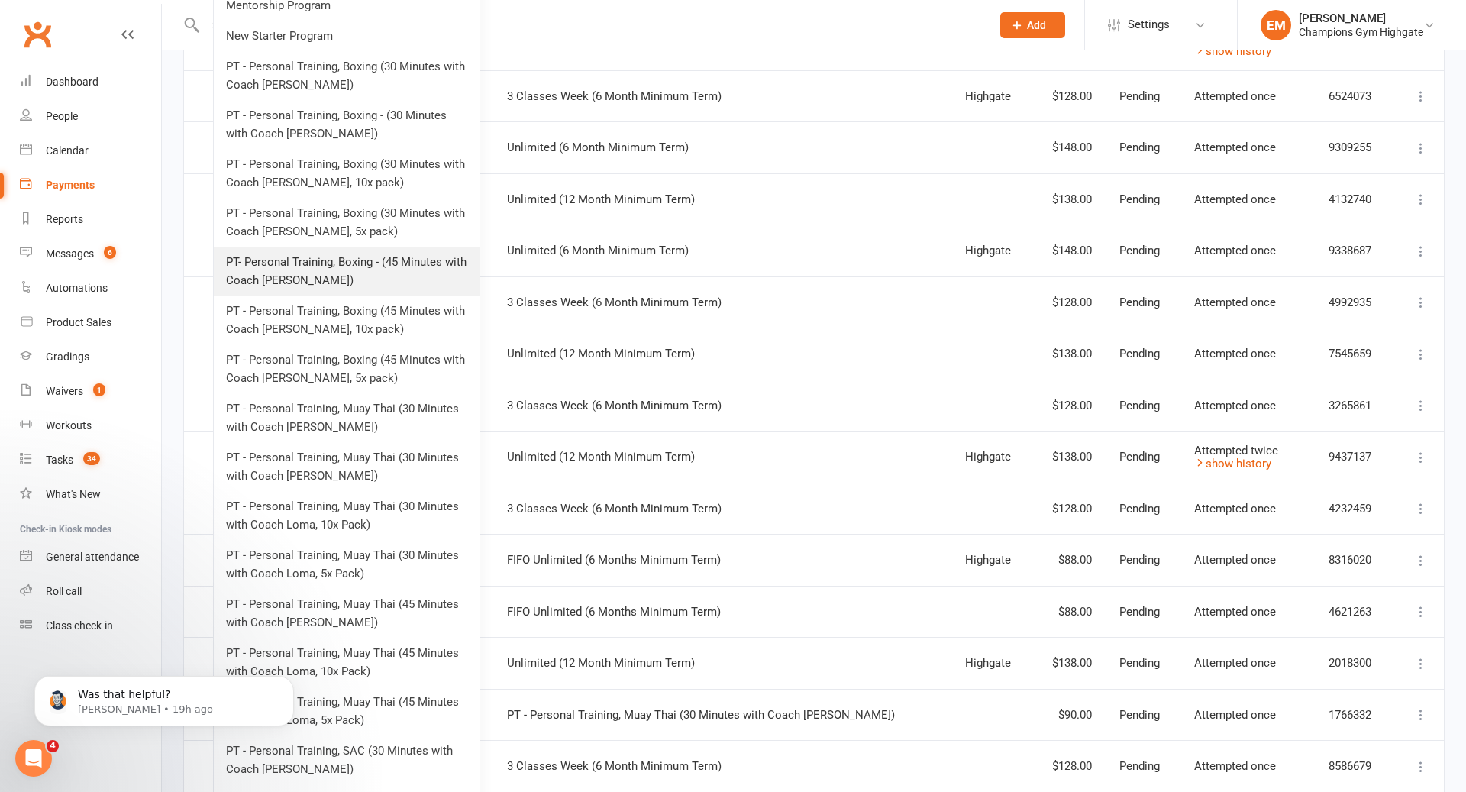
scroll to position [651, 0]
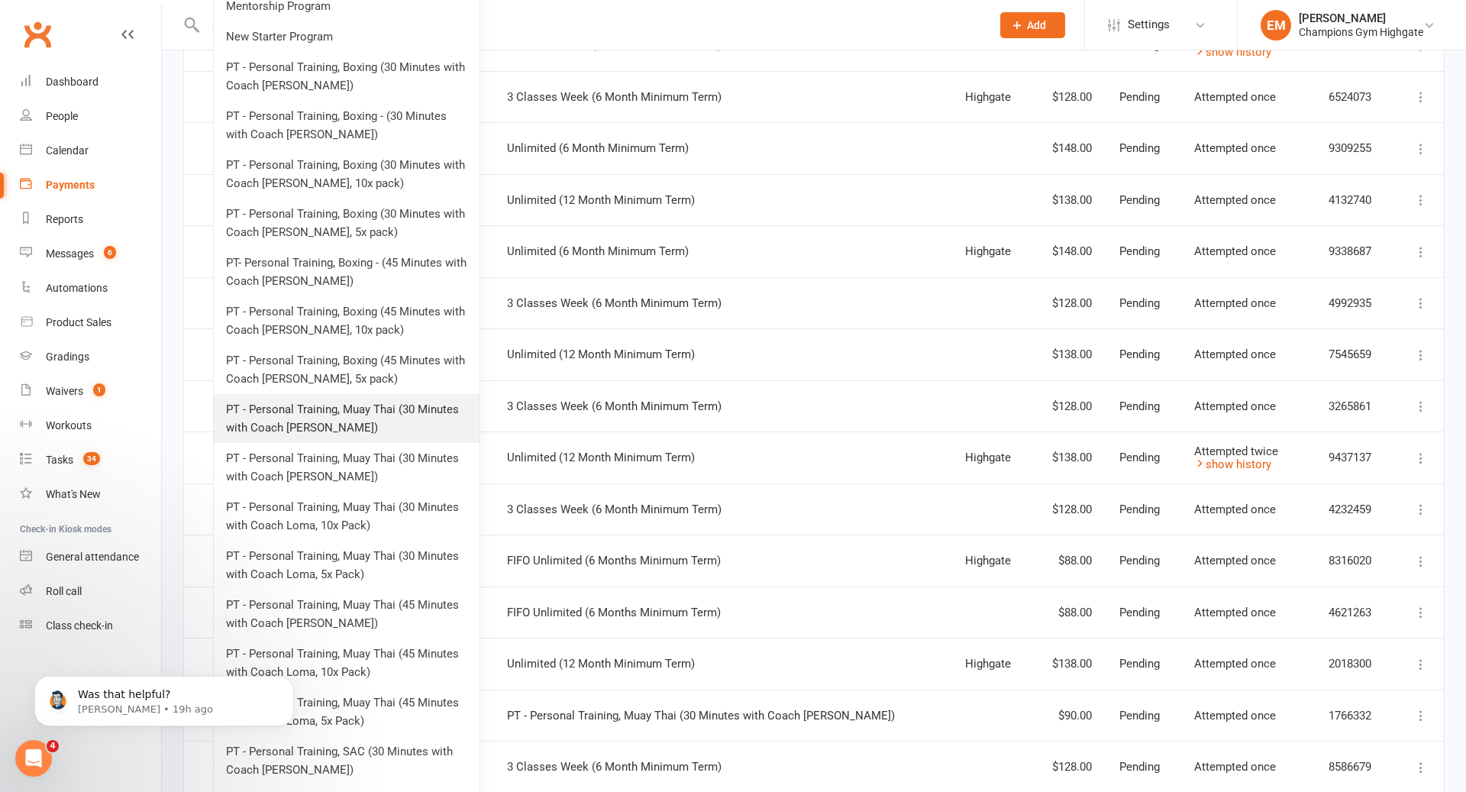
click at [393, 418] on link "PT - Personal Training, Muay Thai (30 Minutes with Coach Emma)" at bounding box center [347, 418] width 266 height 49
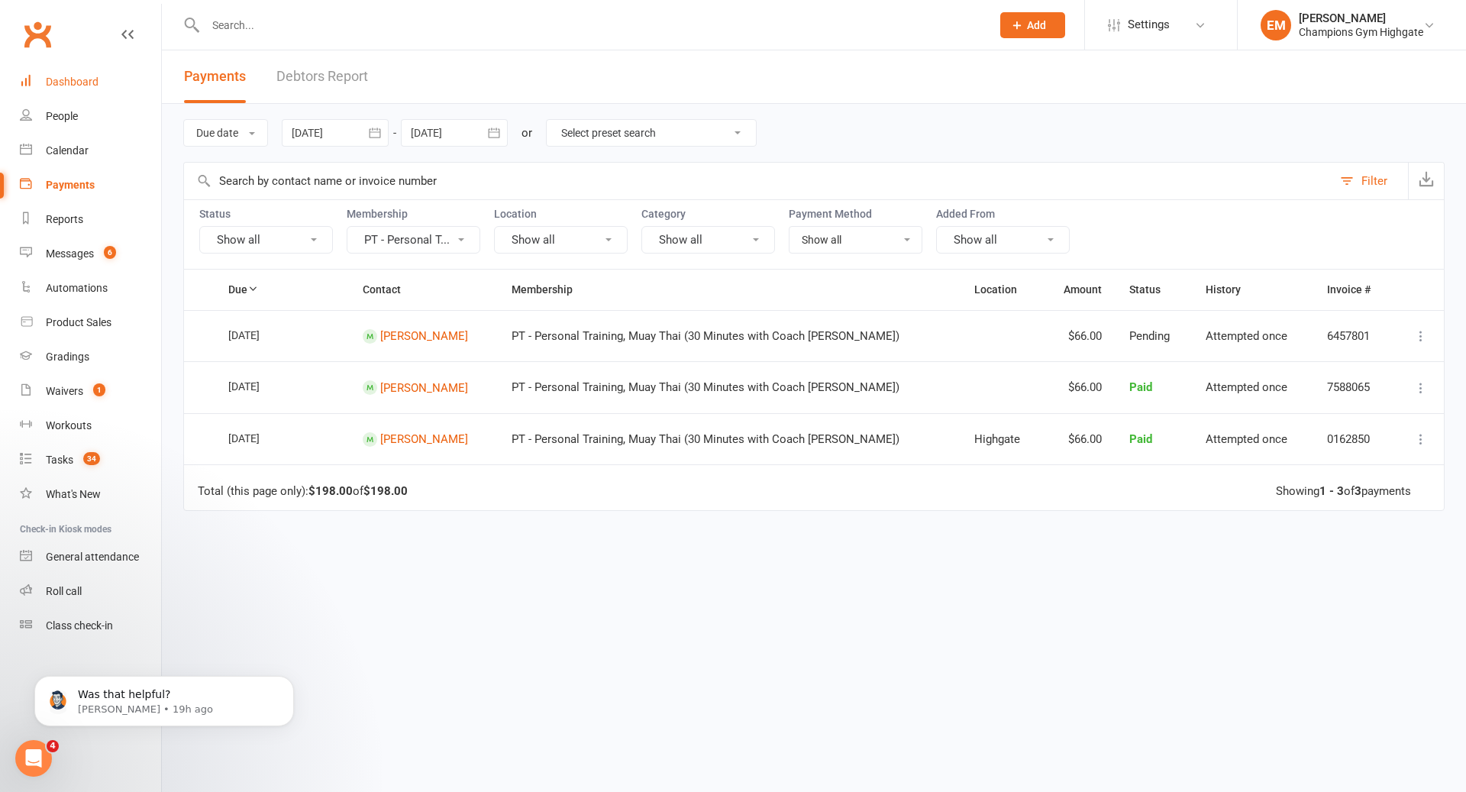
click at [89, 82] on div "Dashboard" at bounding box center [72, 82] width 53 height 12
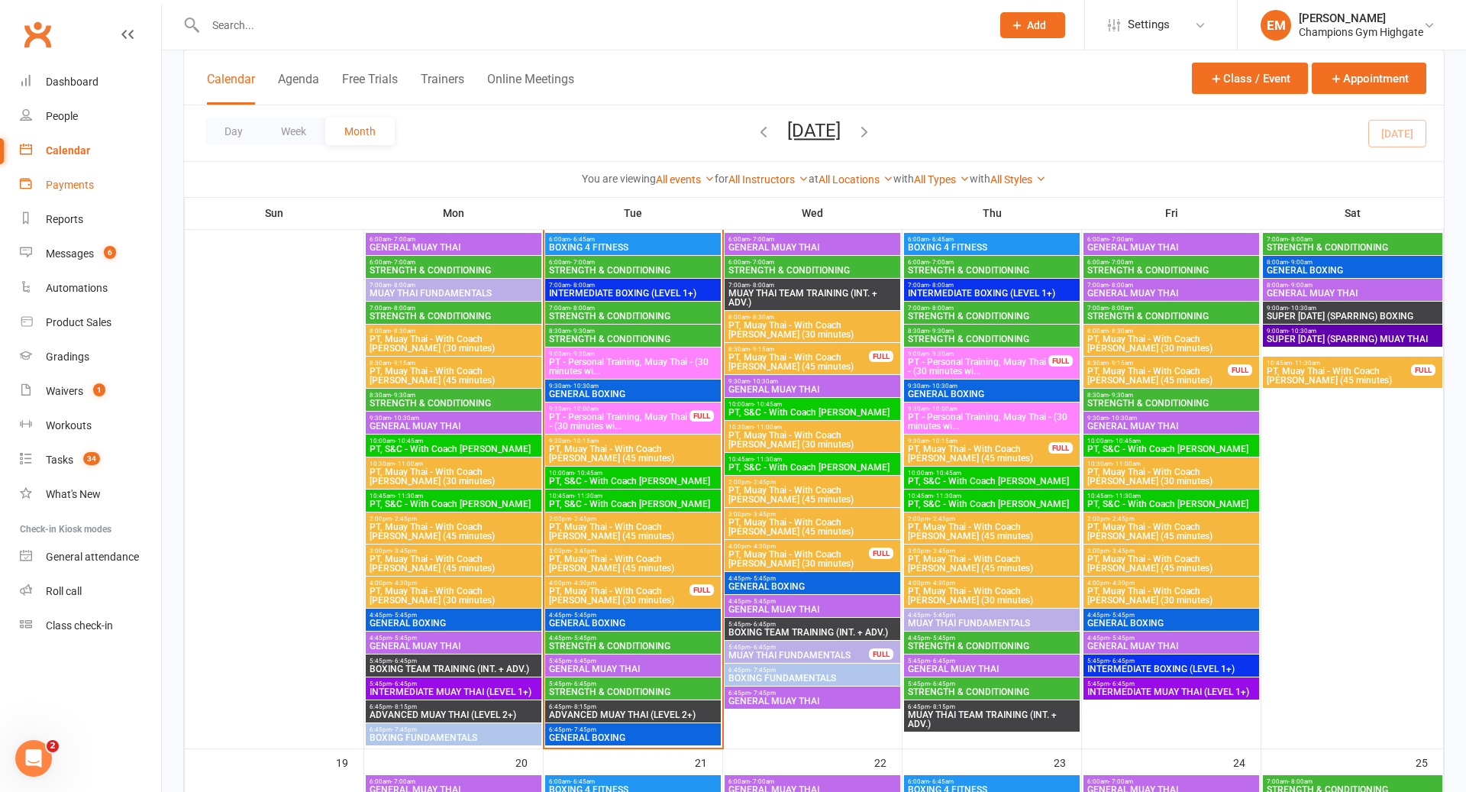
click at [70, 185] on div "Payments" at bounding box center [70, 185] width 48 height 12
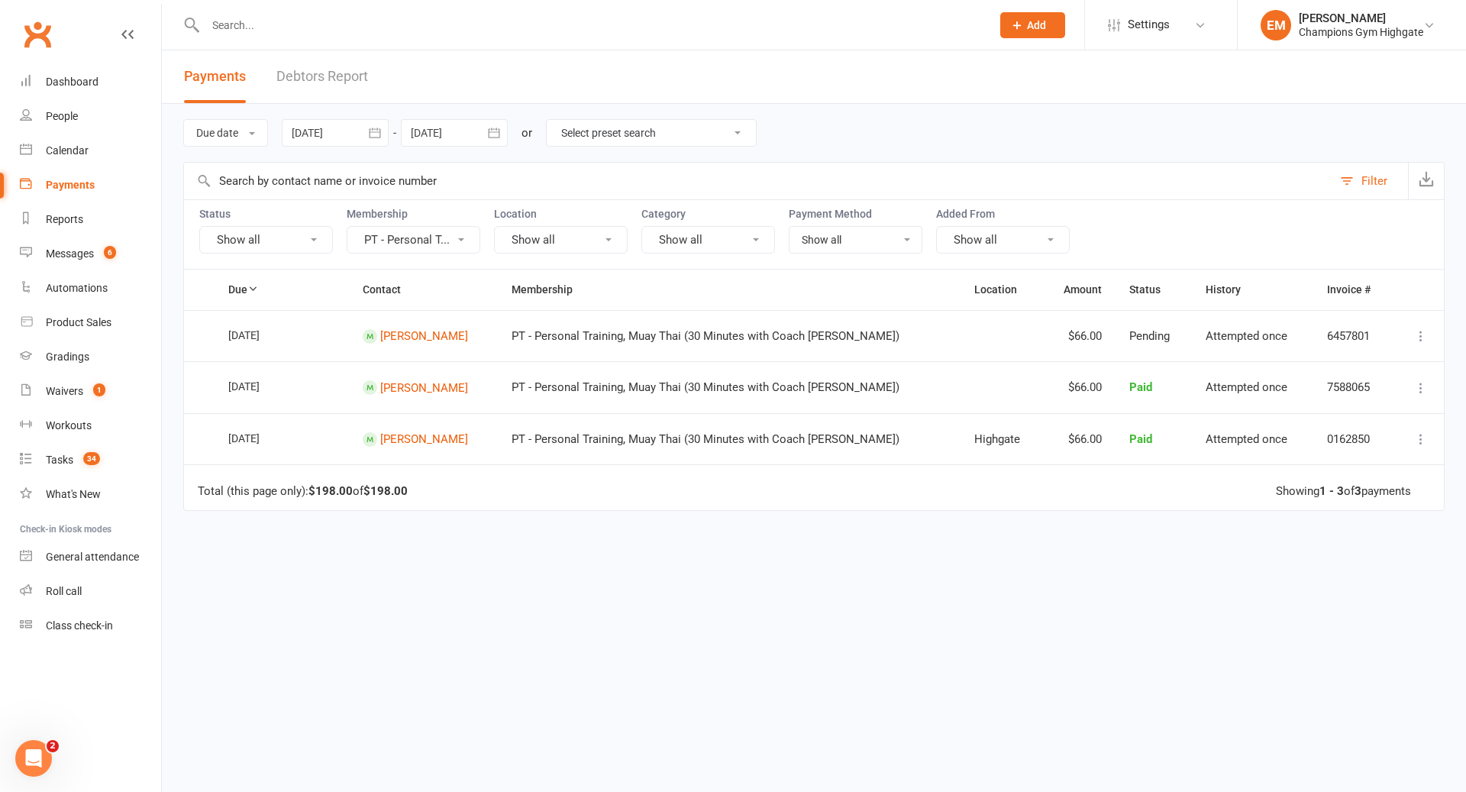
click at [397, 247] on button "PT - Personal T..." at bounding box center [414, 239] width 134 height 27
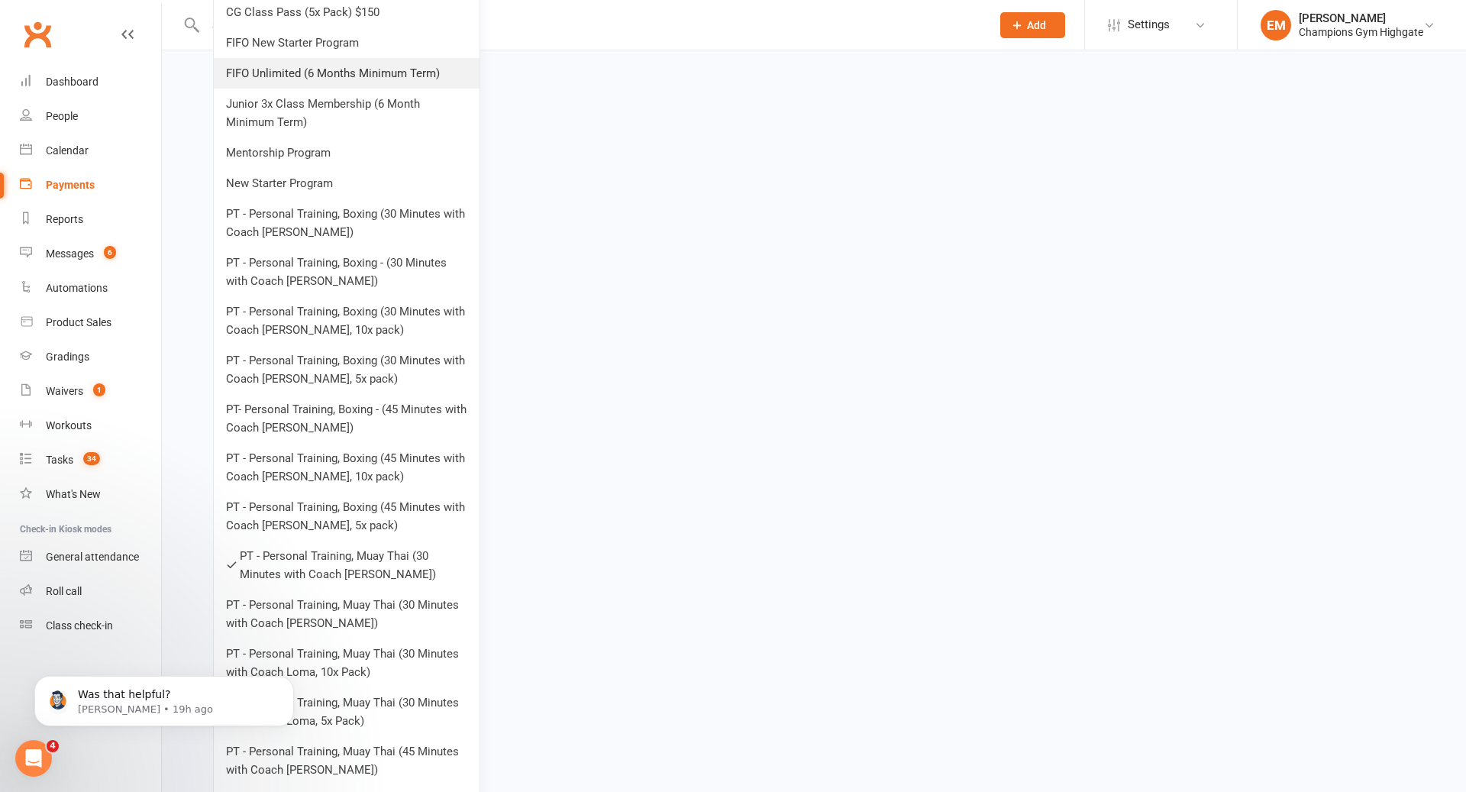
scroll to position [504, 0]
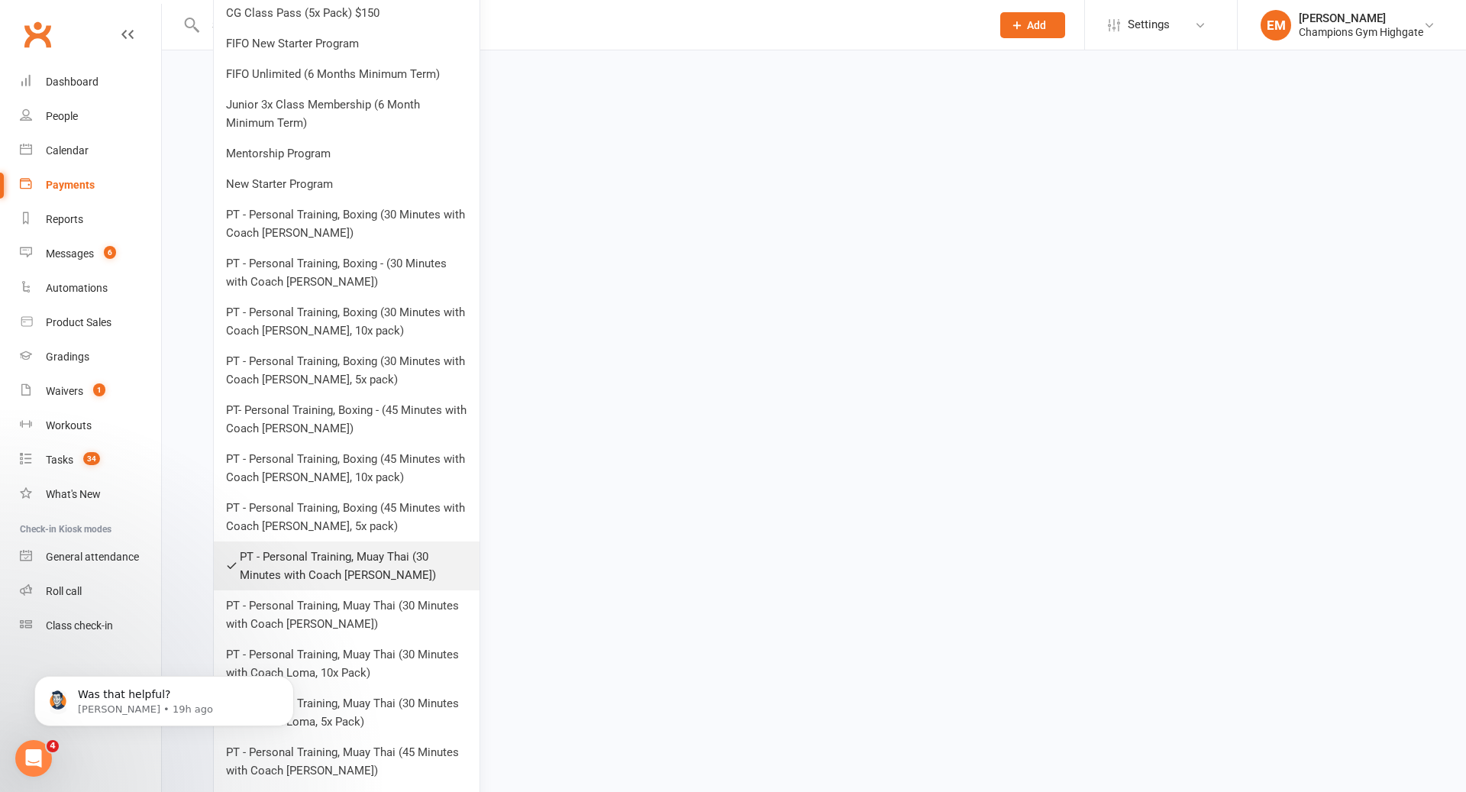
click at [305, 574] on link "PT - Personal Training, Muay Thai (30 Minutes with Coach Emma)" at bounding box center [347, 565] width 266 height 49
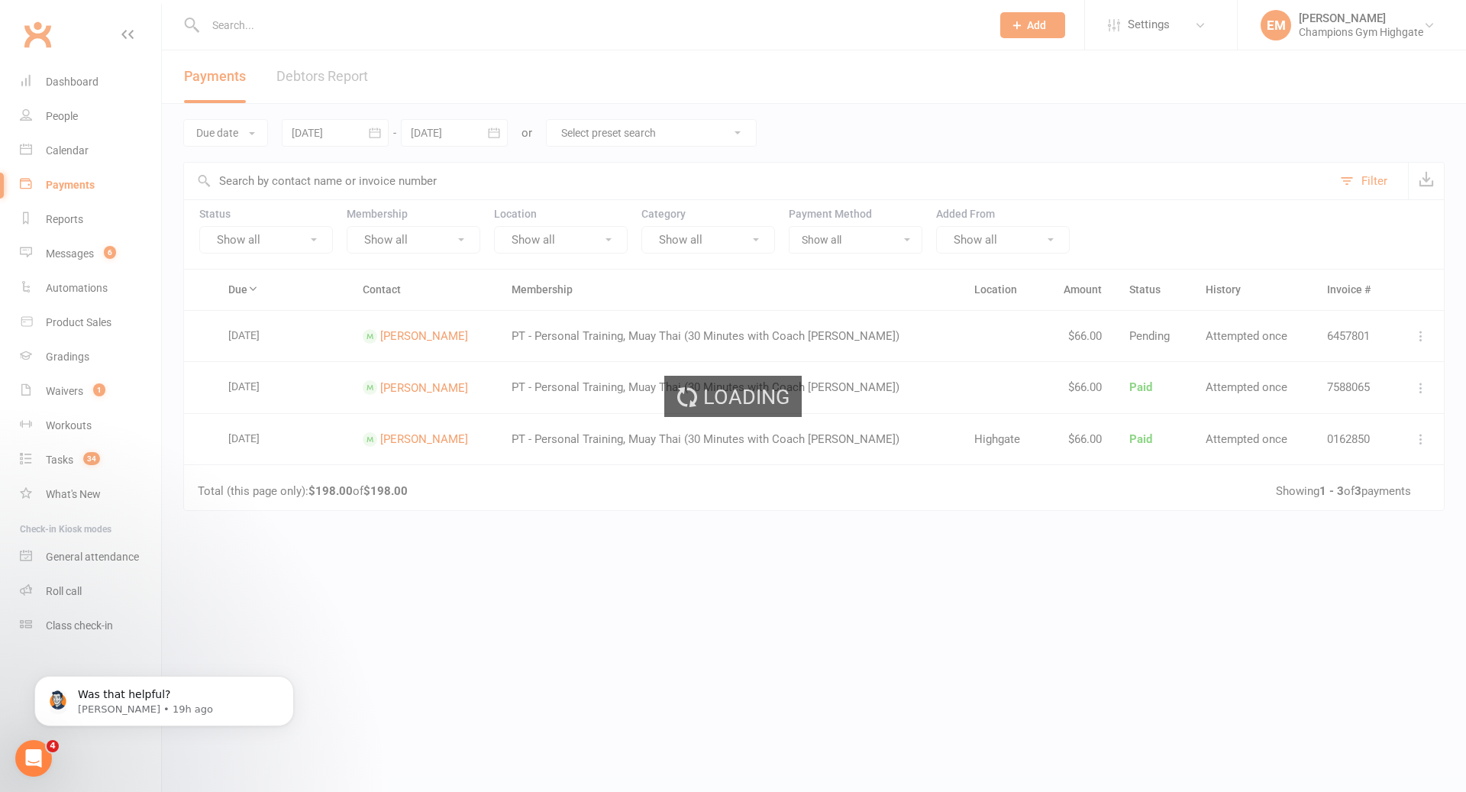
scroll to position [0, 0]
click at [416, 230] on ui-view "Prospect Member Non-attending contact Class / event Appointment Grading event T…" at bounding box center [733, 356] width 1466 height 704
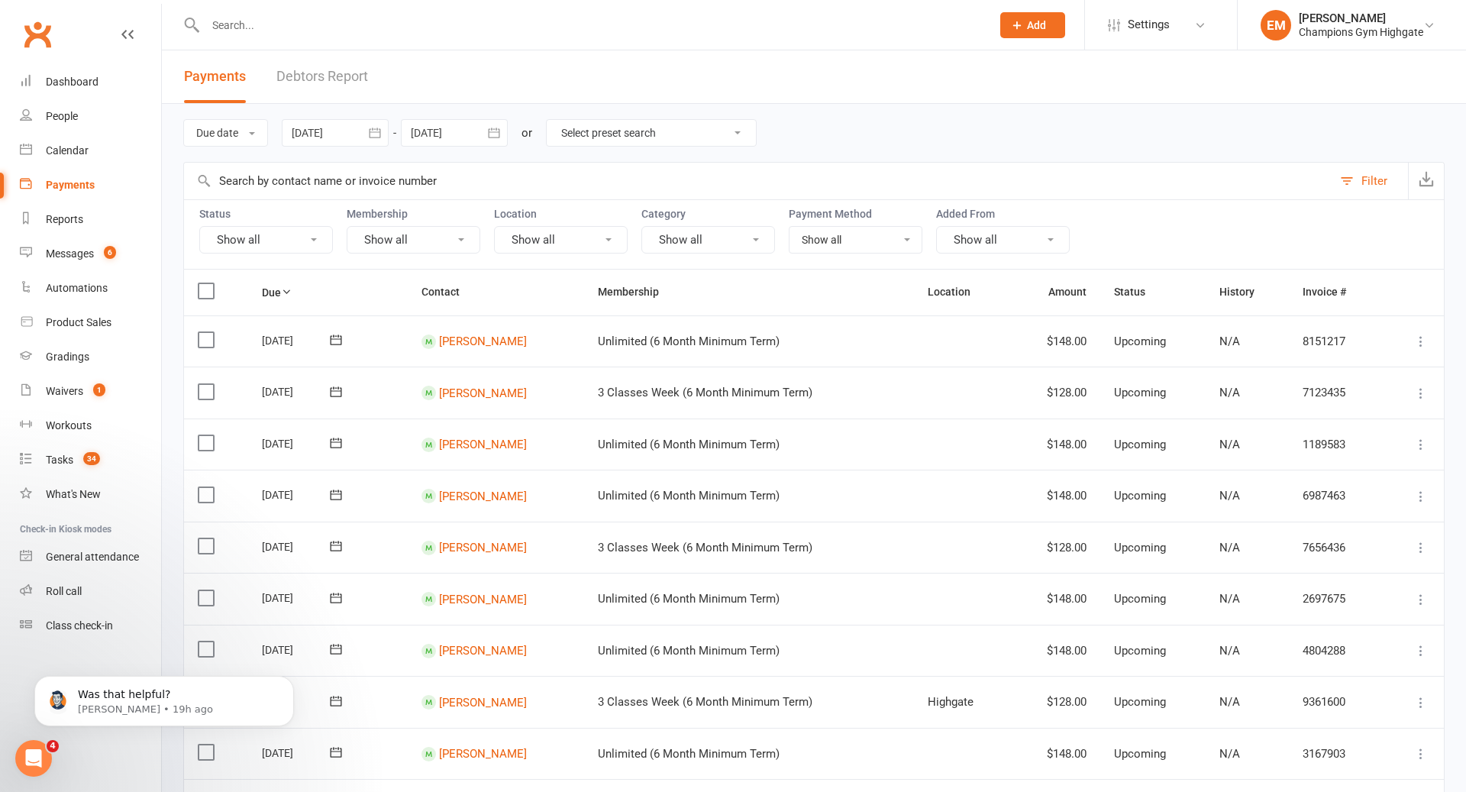
click at [416, 230] on button "Show all" at bounding box center [414, 239] width 134 height 27
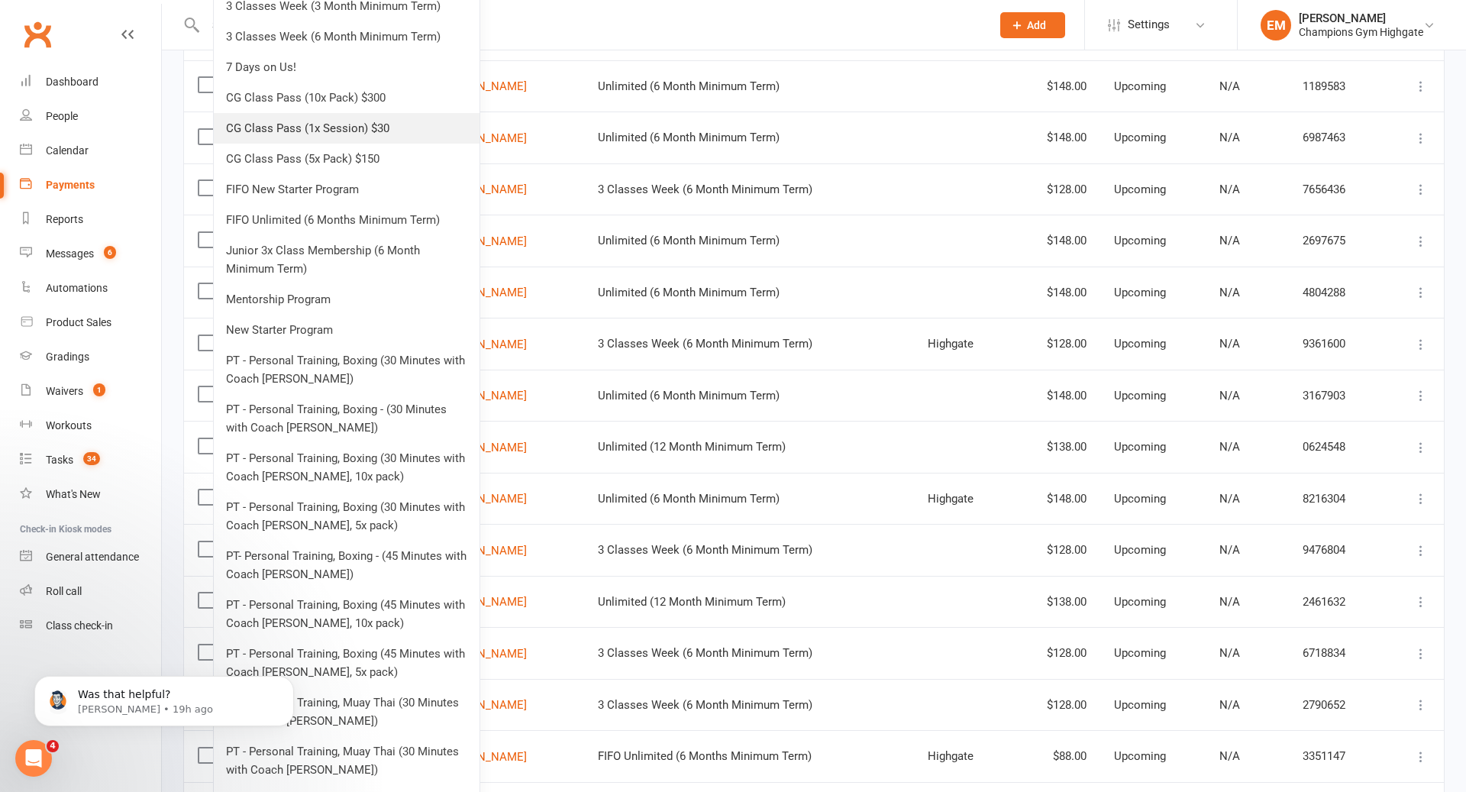
scroll to position [691, 0]
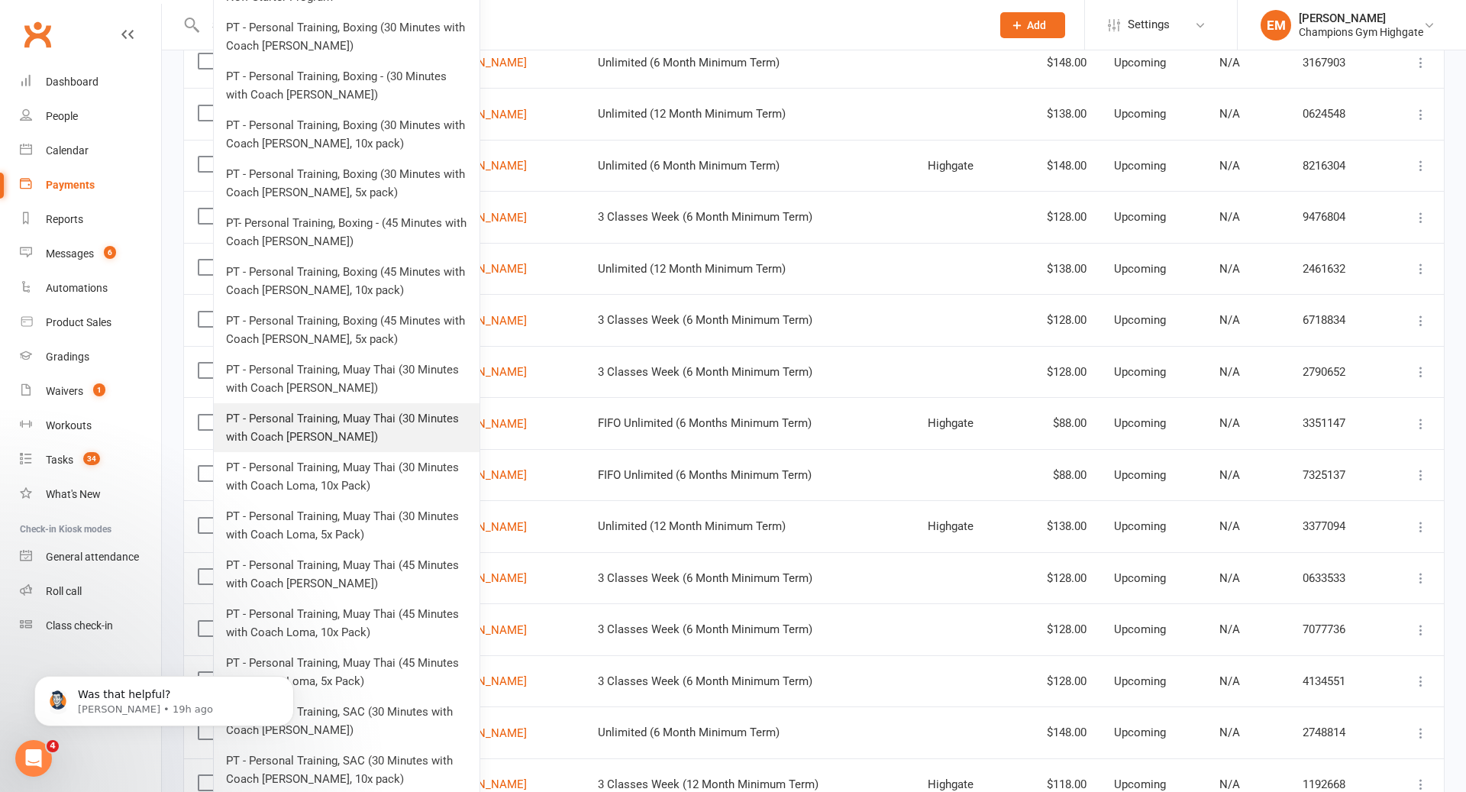
click at [402, 421] on link "PT - Personal Training, Muay Thai (30 Minutes with Coach Loma)" at bounding box center [347, 427] width 266 height 49
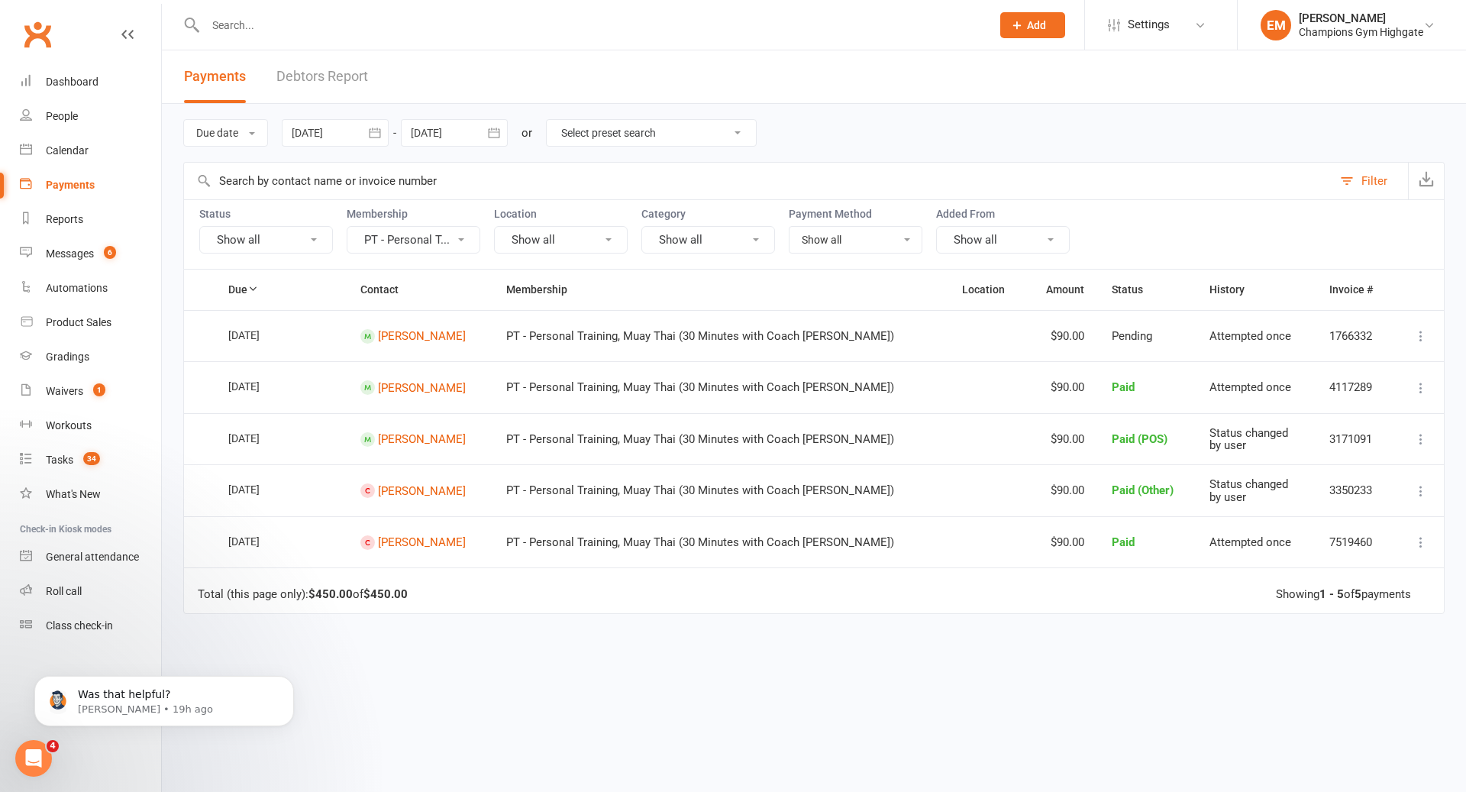
click at [418, 239] on button "PT - Personal T..." at bounding box center [414, 239] width 134 height 27
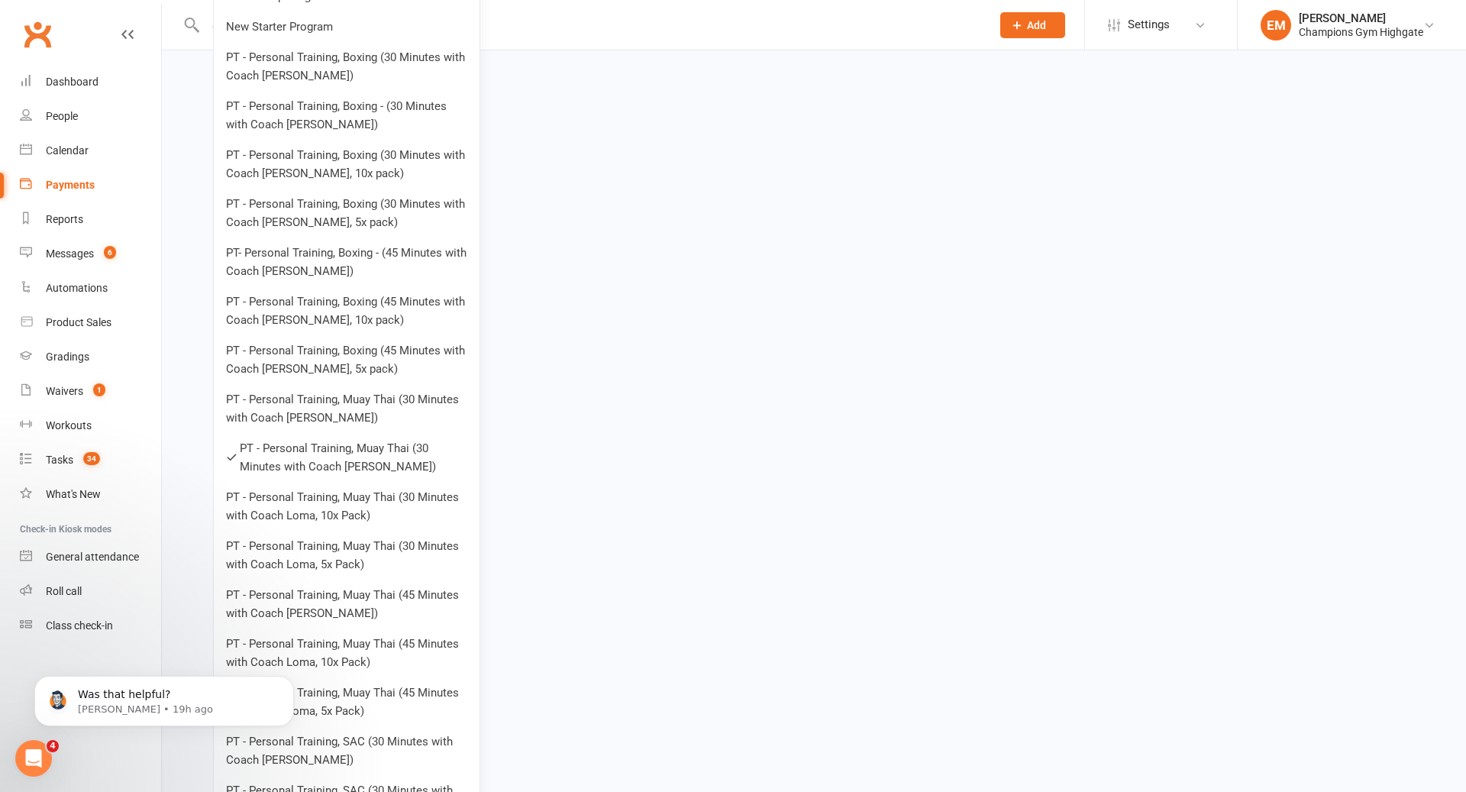
scroll to position [663, 0]
click at [380, 503] on link "PT - Personal Training, Muay Thai (30 Minutes with Coach Loma, 10x Pack)" at bounding box center [347, 504] width 266 height 49
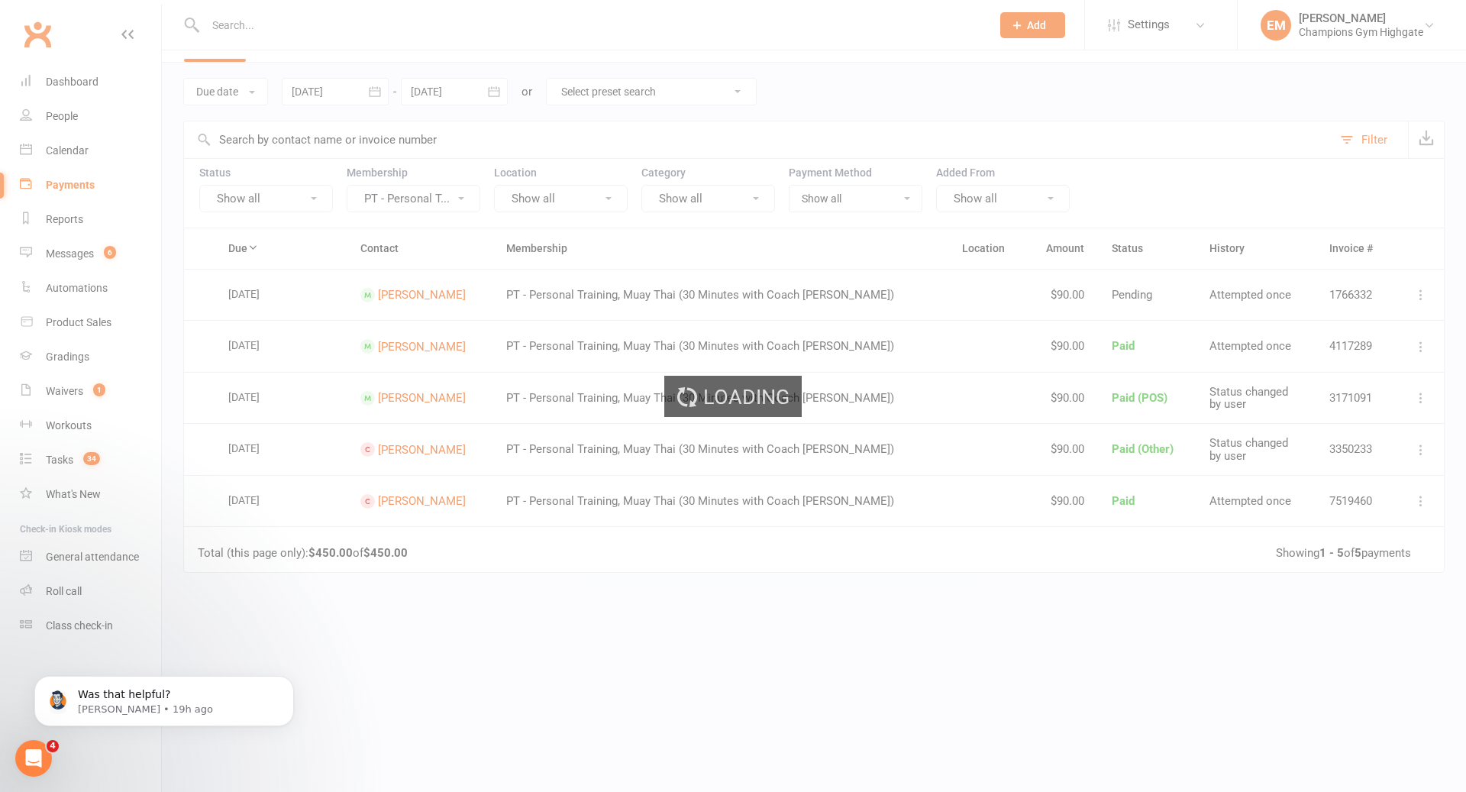
scroll to position [0, 0]
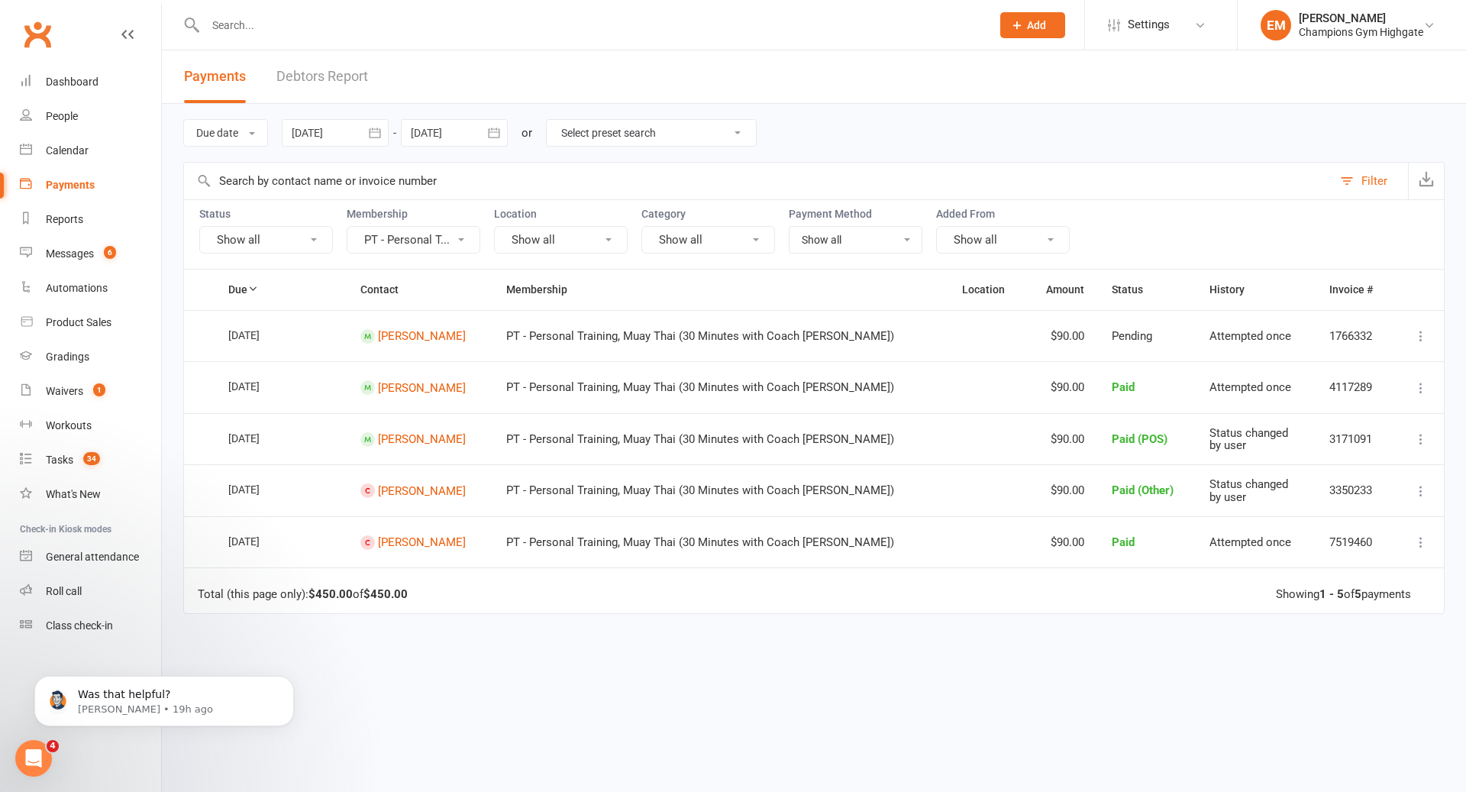
click at [436, 250] on button "PT - Personal T..." at bounding box center [414, 239] width 134 height 27
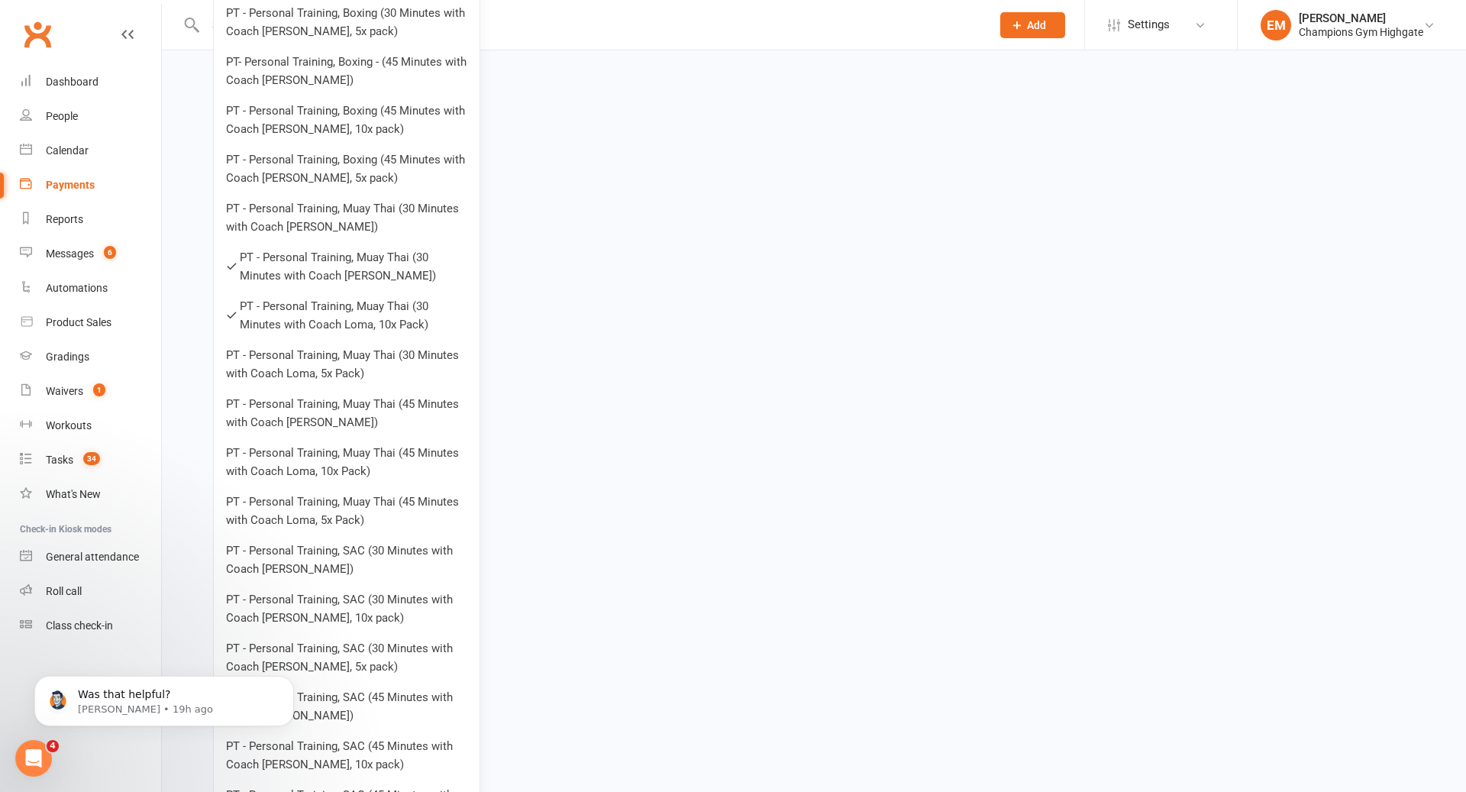
scroll to position [871, 0]
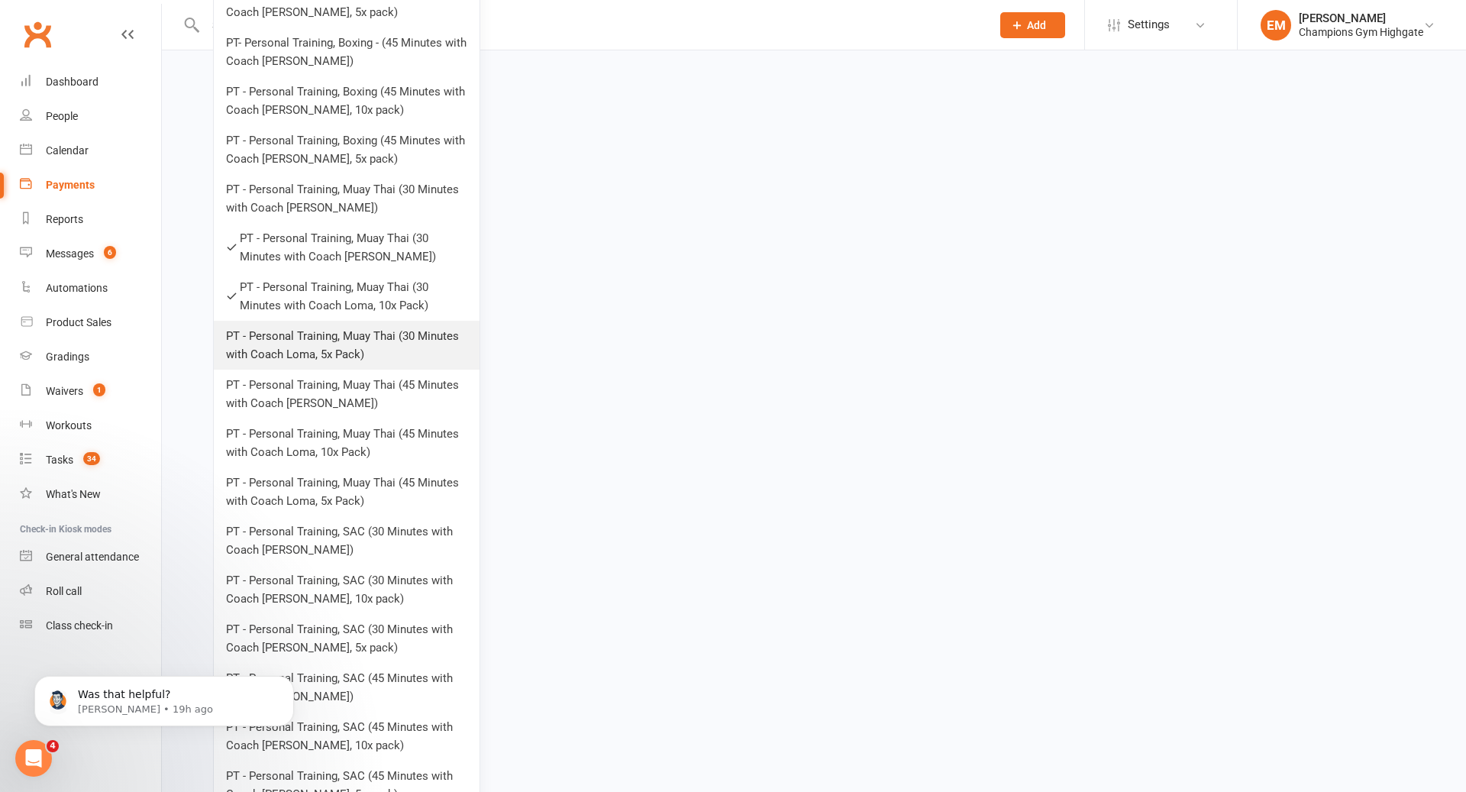
click at [404, 350] on link "PT - Personal Training, Muay Thai (30 Minutes with Coach Loma, 5x Pack)" at bounding box center [347, 345] width 266 height 49
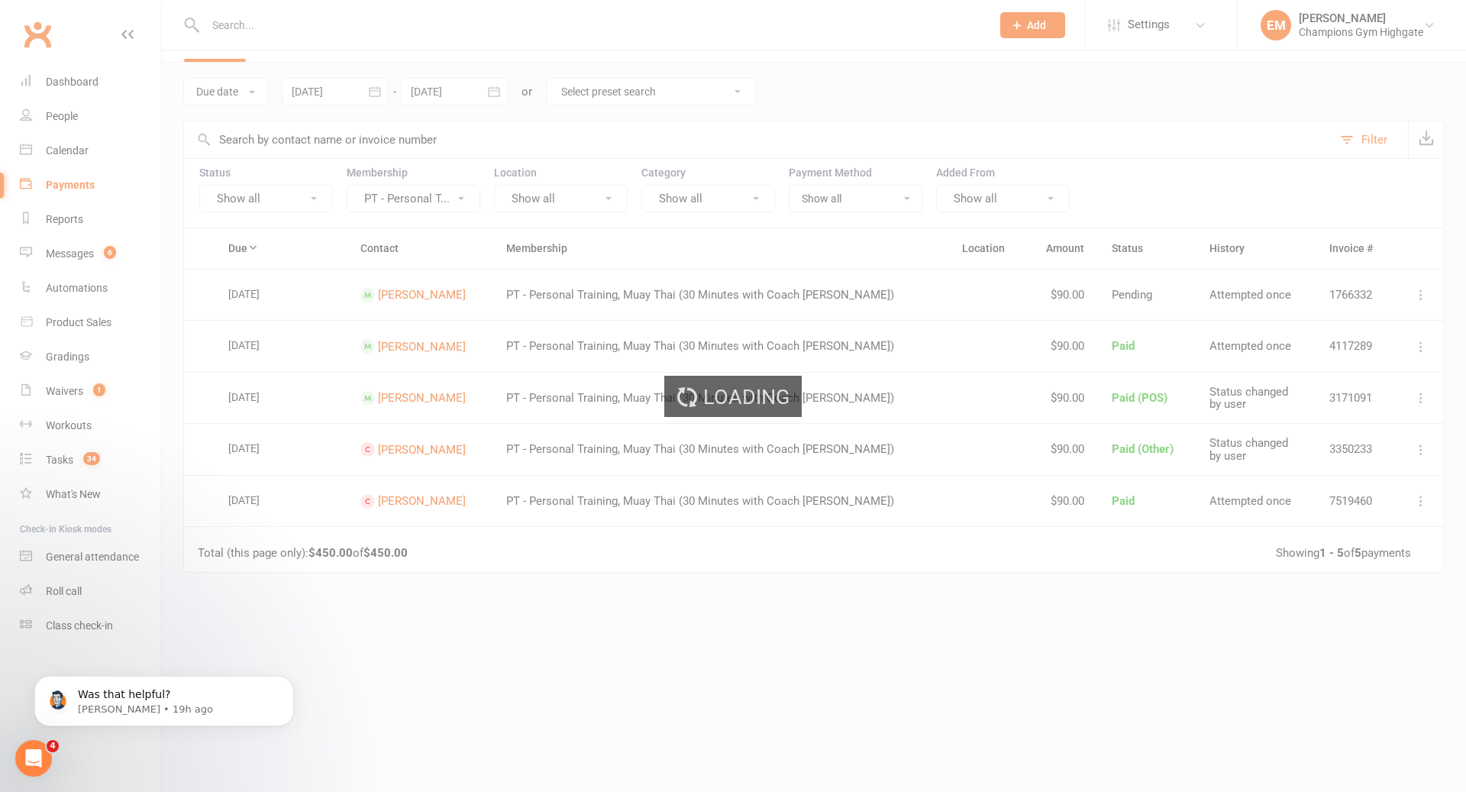
scroll to position [0, 0]
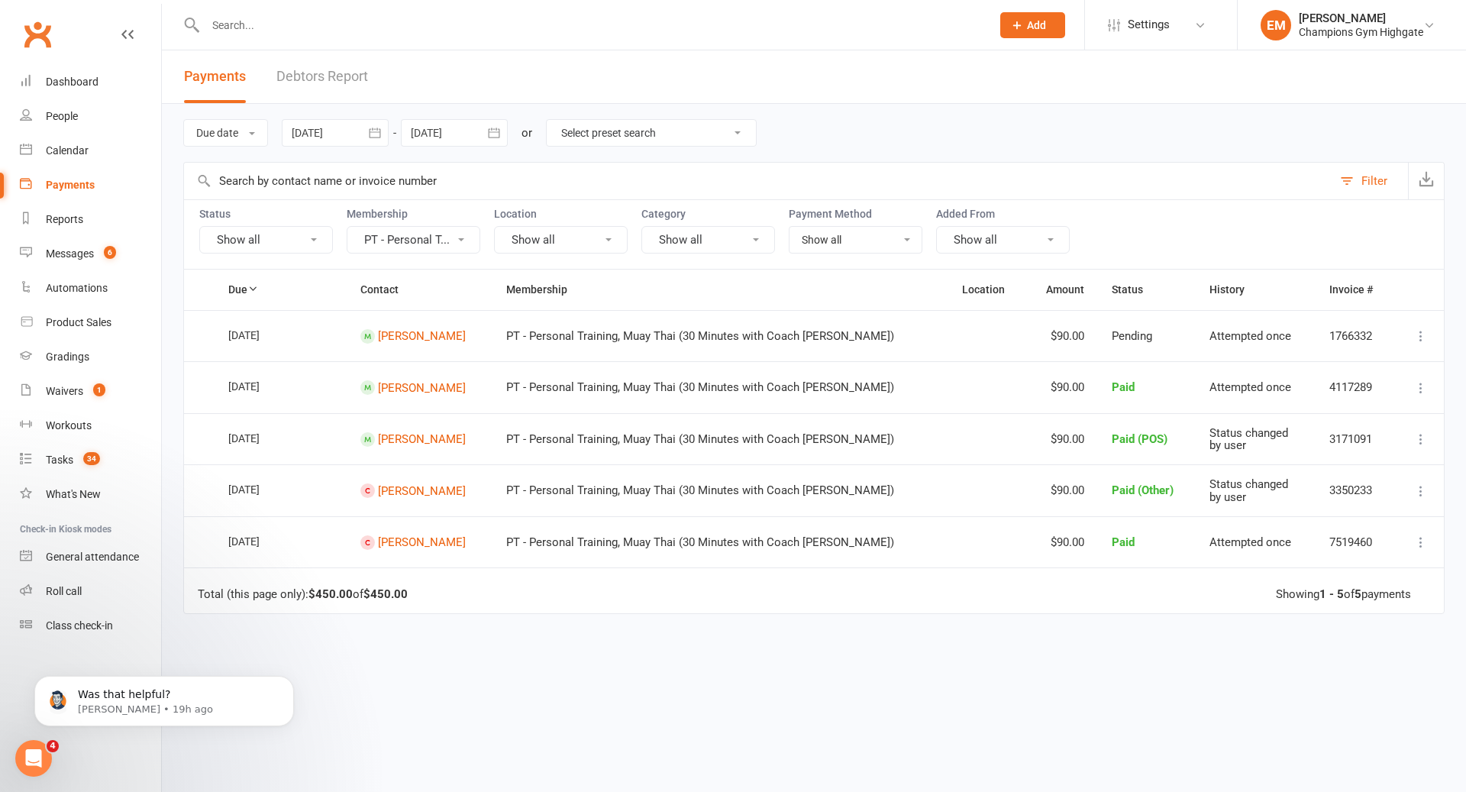
click at [449, 236] on button "PT - Personal T..." at bounding box center [414, 239] width 134 height 27
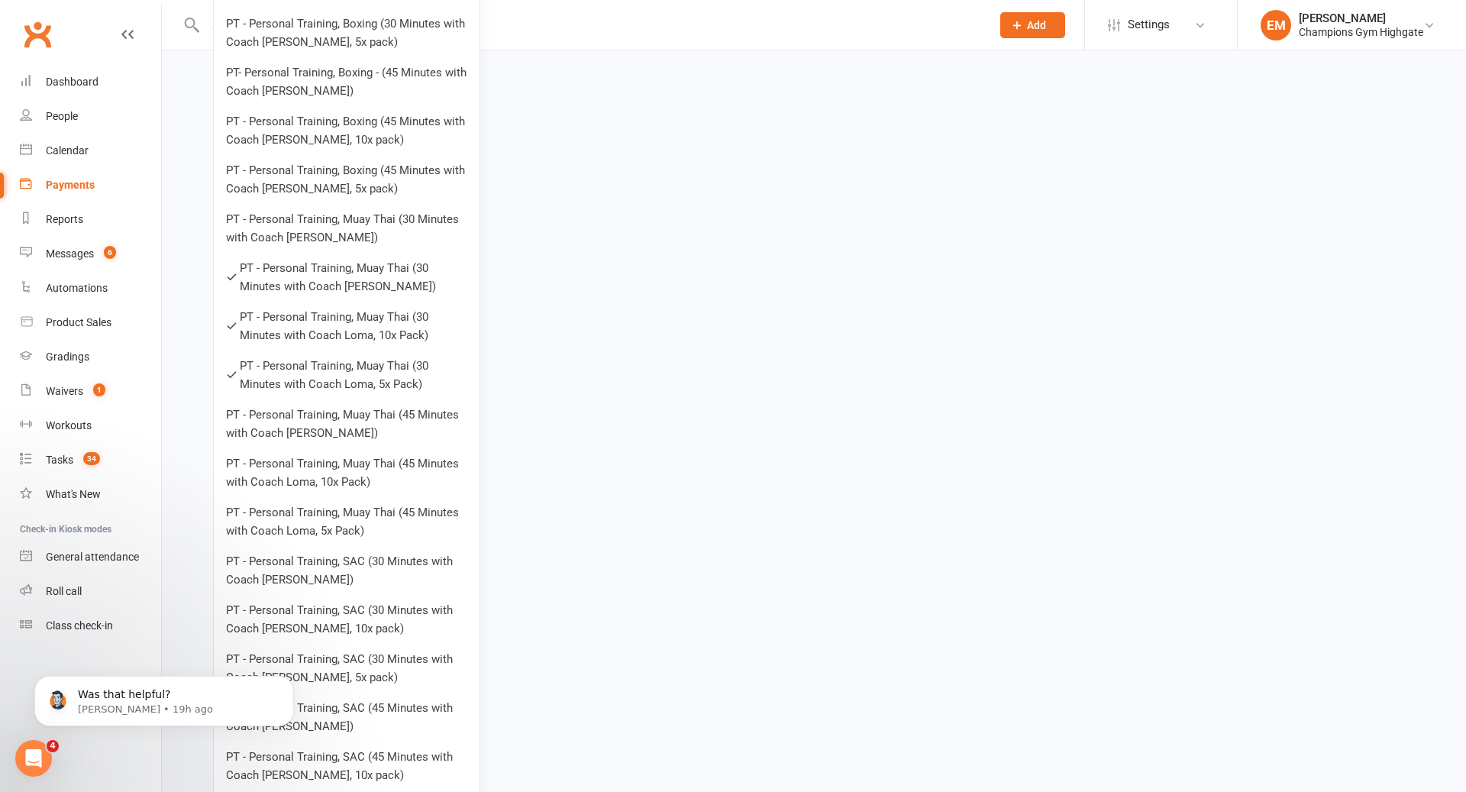
scroll to position [855, 0]
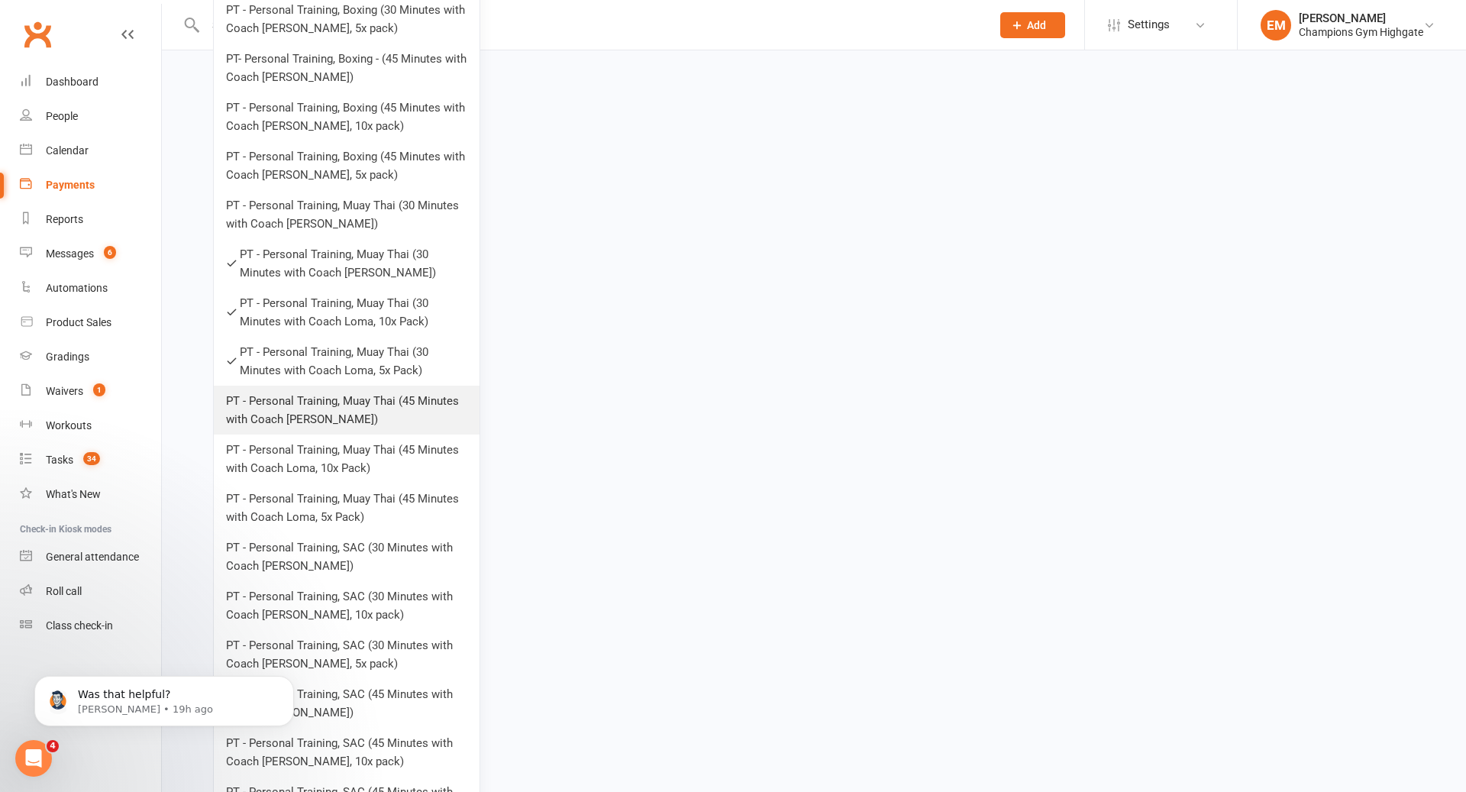
click at [357, 420] on link "PT - Personal Training, Muay Thai (45 Minutes with Coach Loma)" at bounding box center [347, 410] width 266 height 49
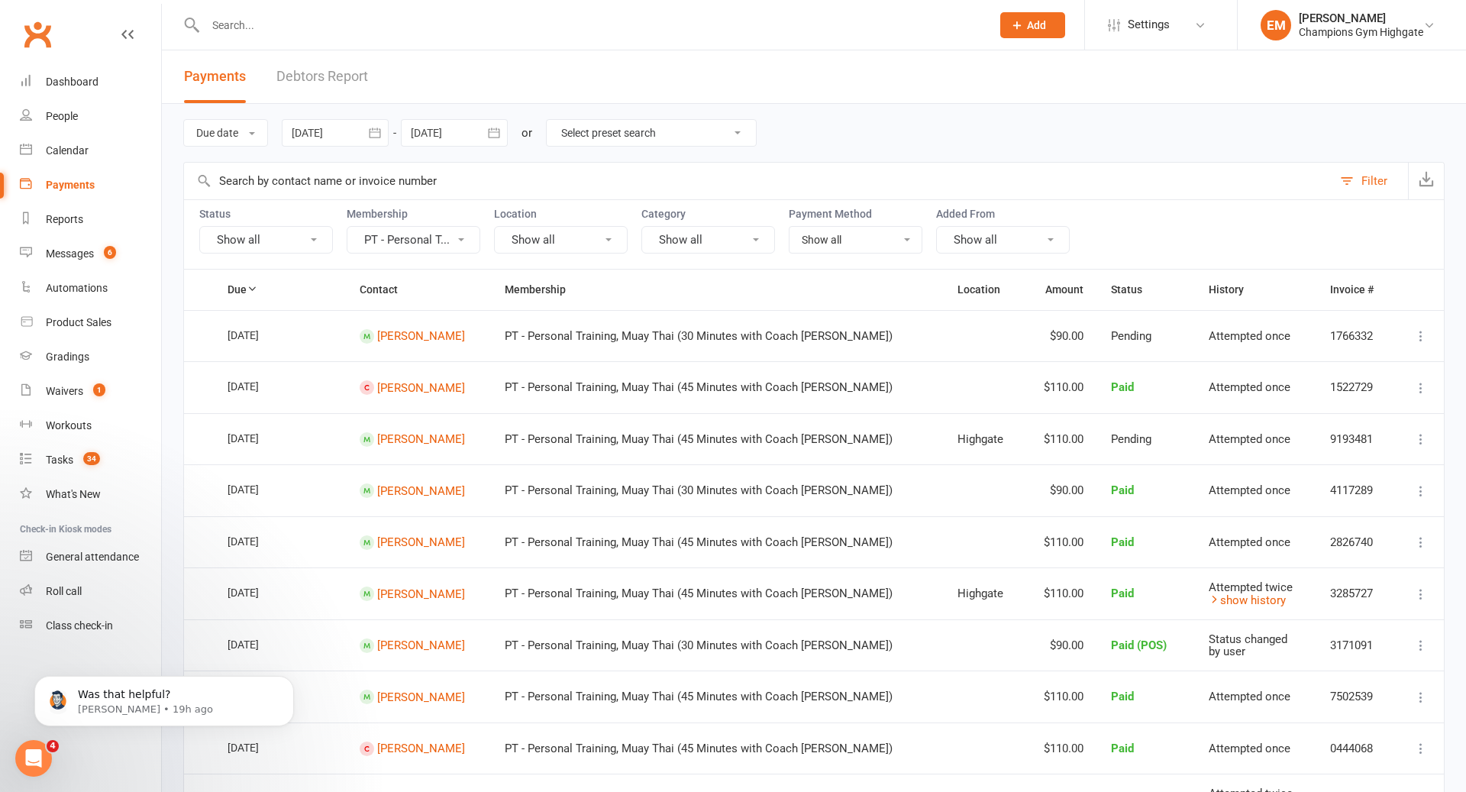
click at [444, 241] on button "PT - Personal T..." at bounding box center [414, 239] width 134 height 27
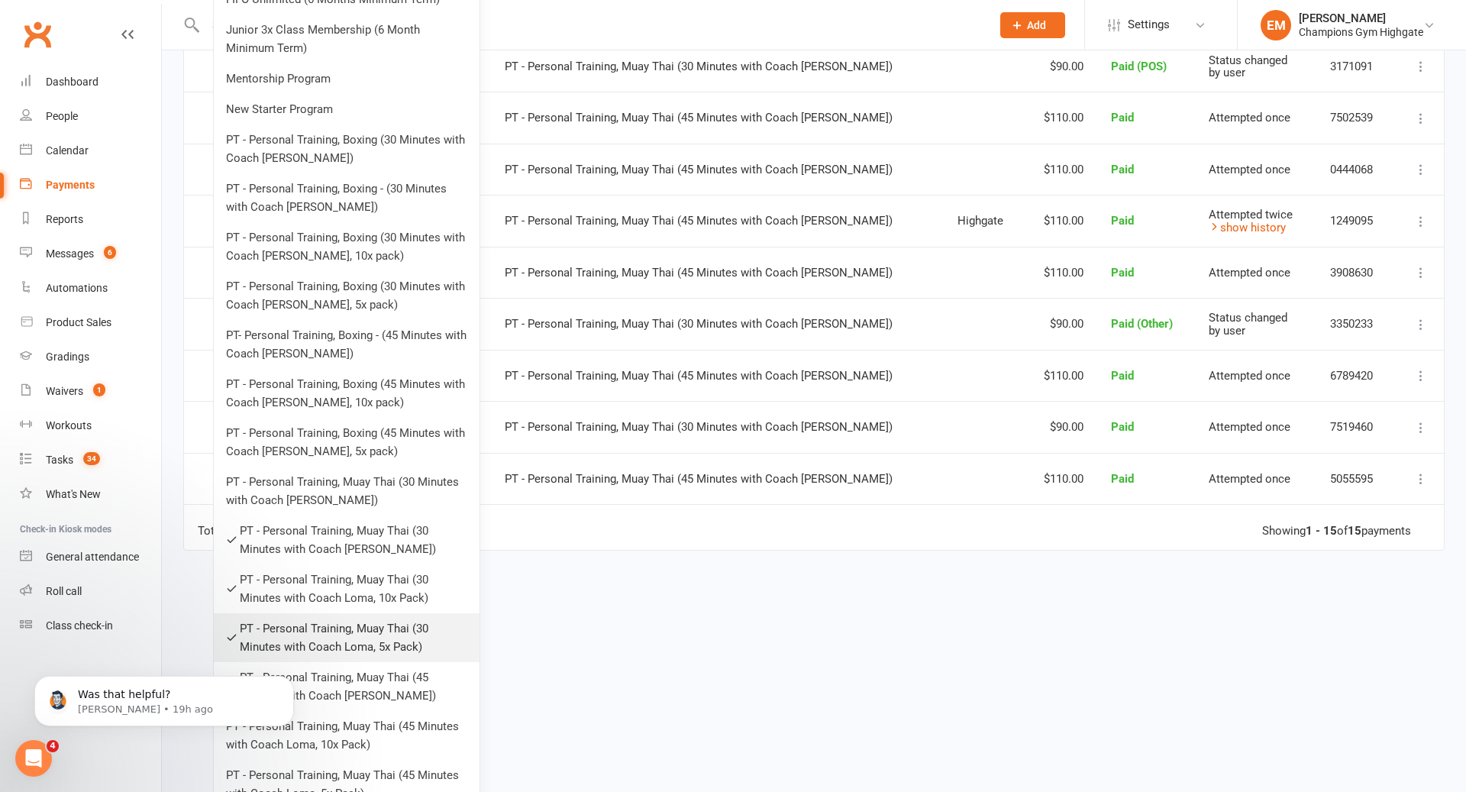
scroll to position [780, 0]
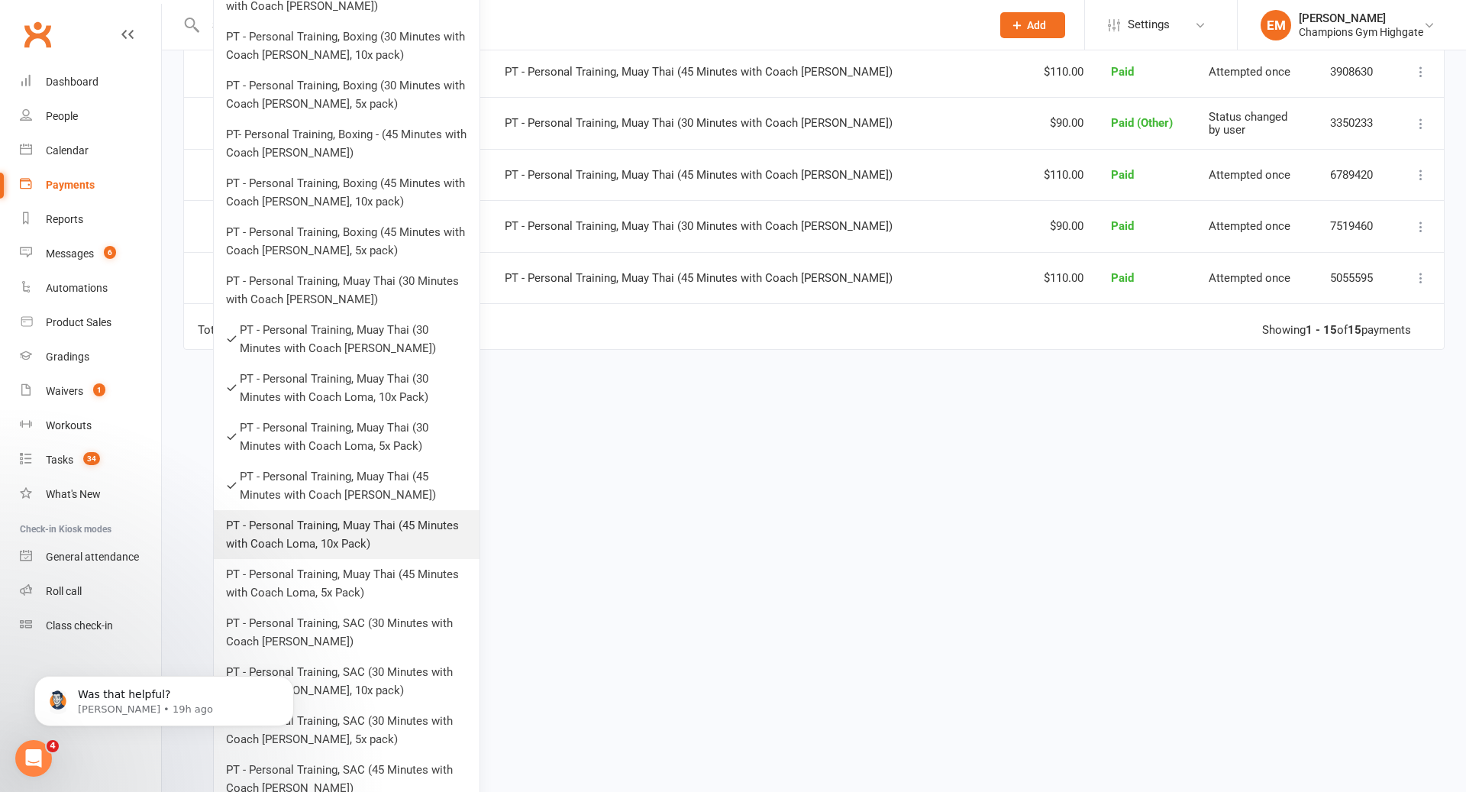
click at [387, 543] on link "PT - Personal Training, Muay Thai (45 Minutes with Coach Loma, 10x Pack)" at bounding box center [347, 534] width 266 height 49
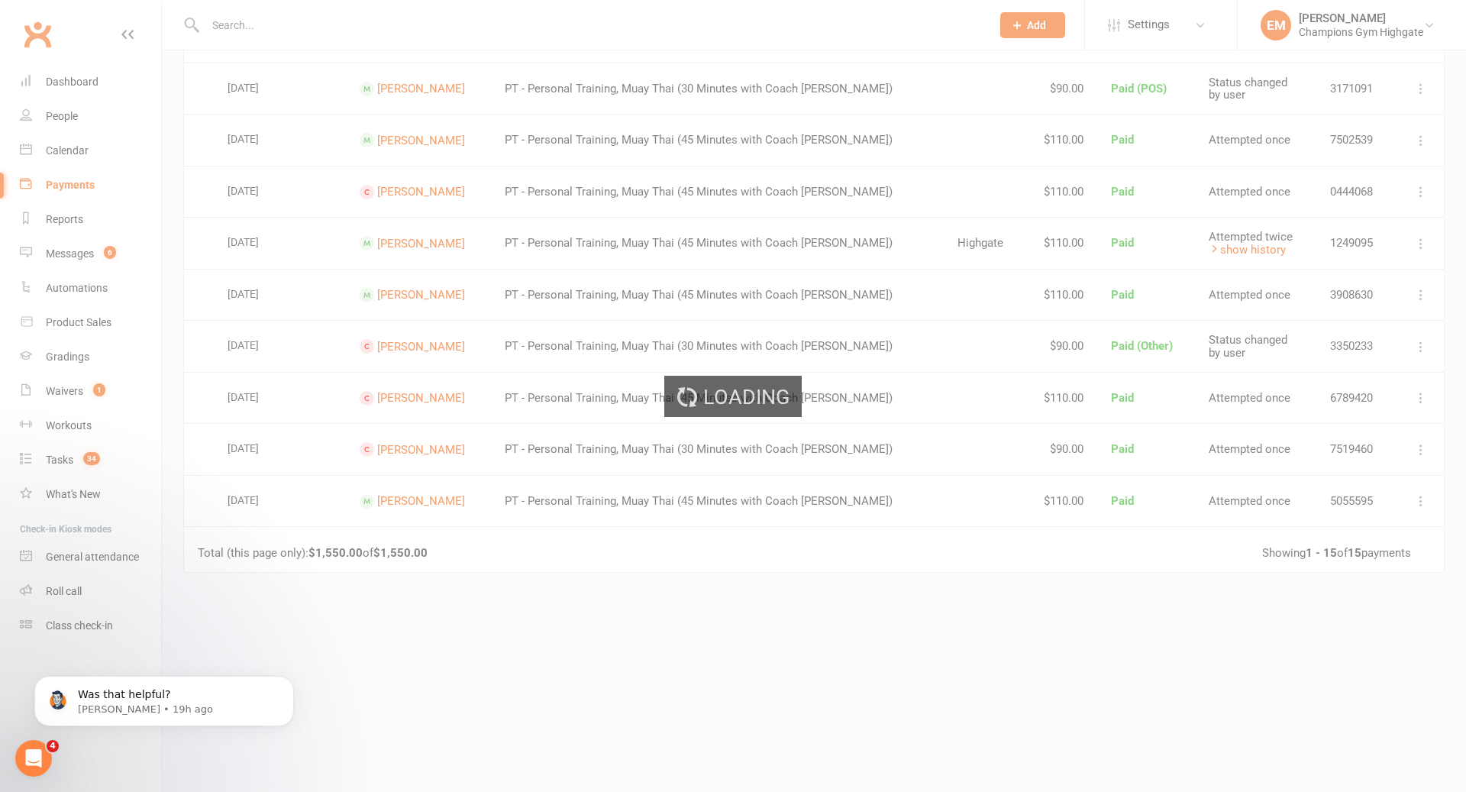
scroll to position [0, 0]
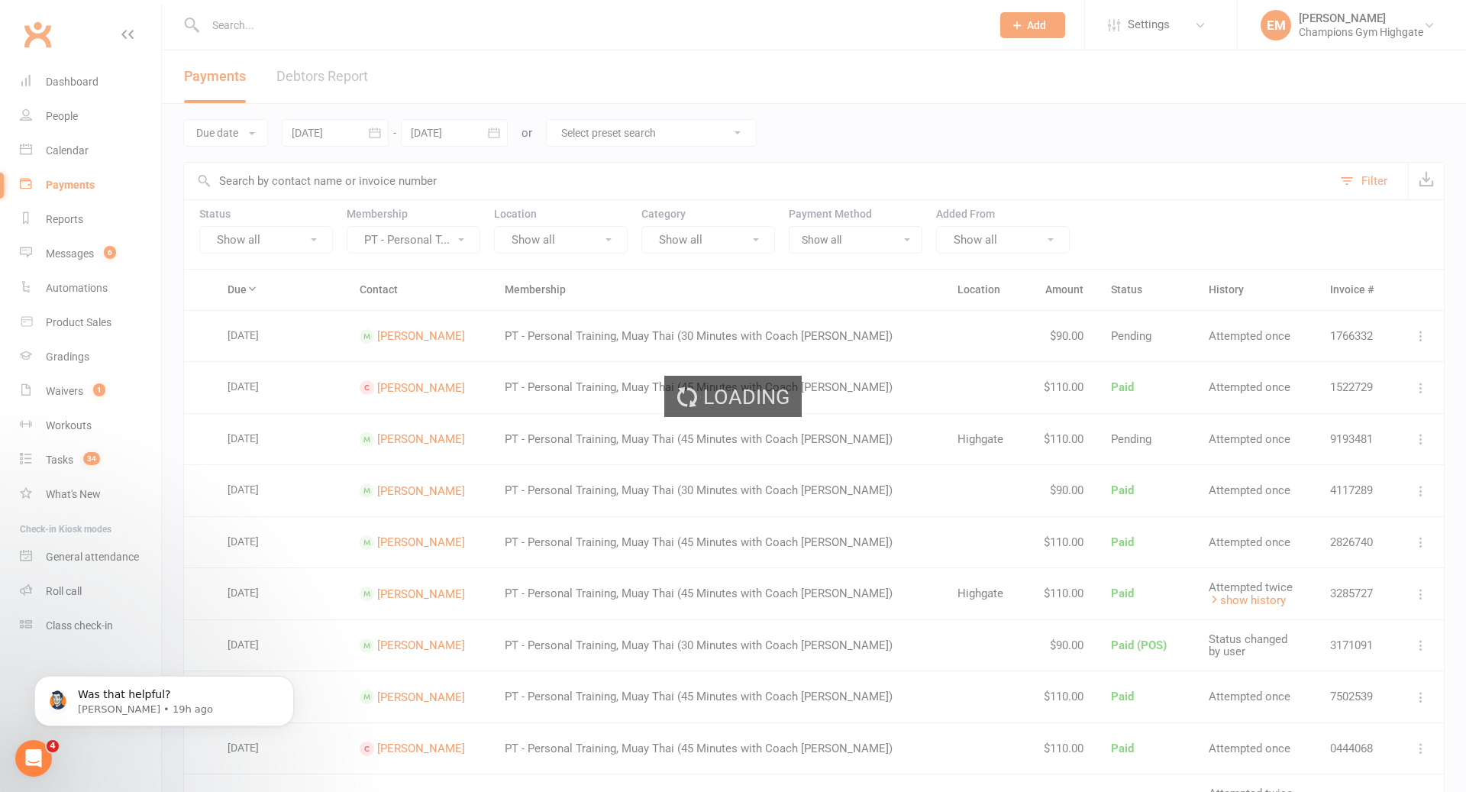
click at [434, 241] on button "PT - Personal T..." at bounding box center [414, 239] width 134 height 27
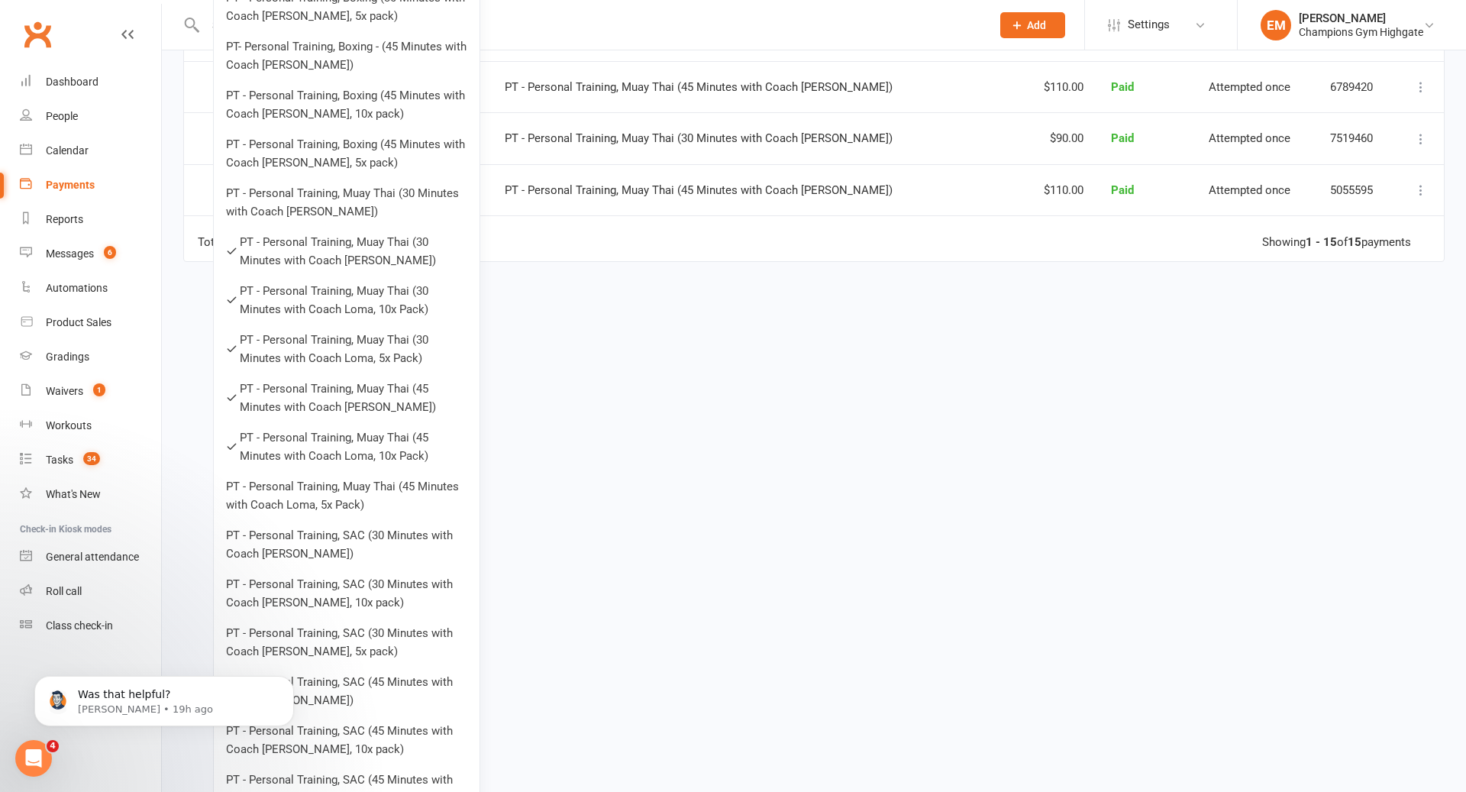
scroll to position [880, 0]
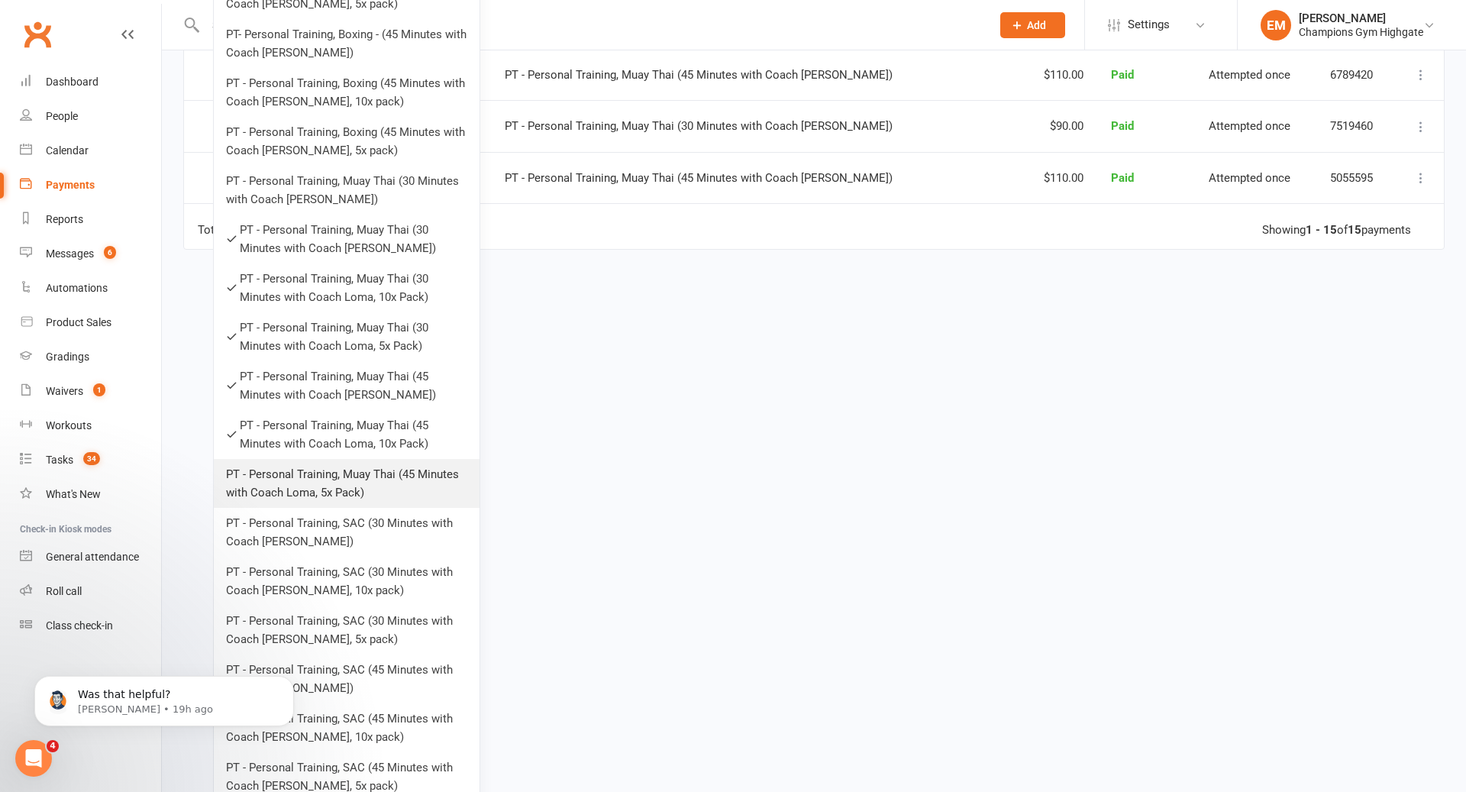
click at [354, 493] on link "PT - Personal Training, Muay Thai (45 Minutes with Coach Loma, 5x Pack)" at bounding box center [347, 483] width 266 height 49
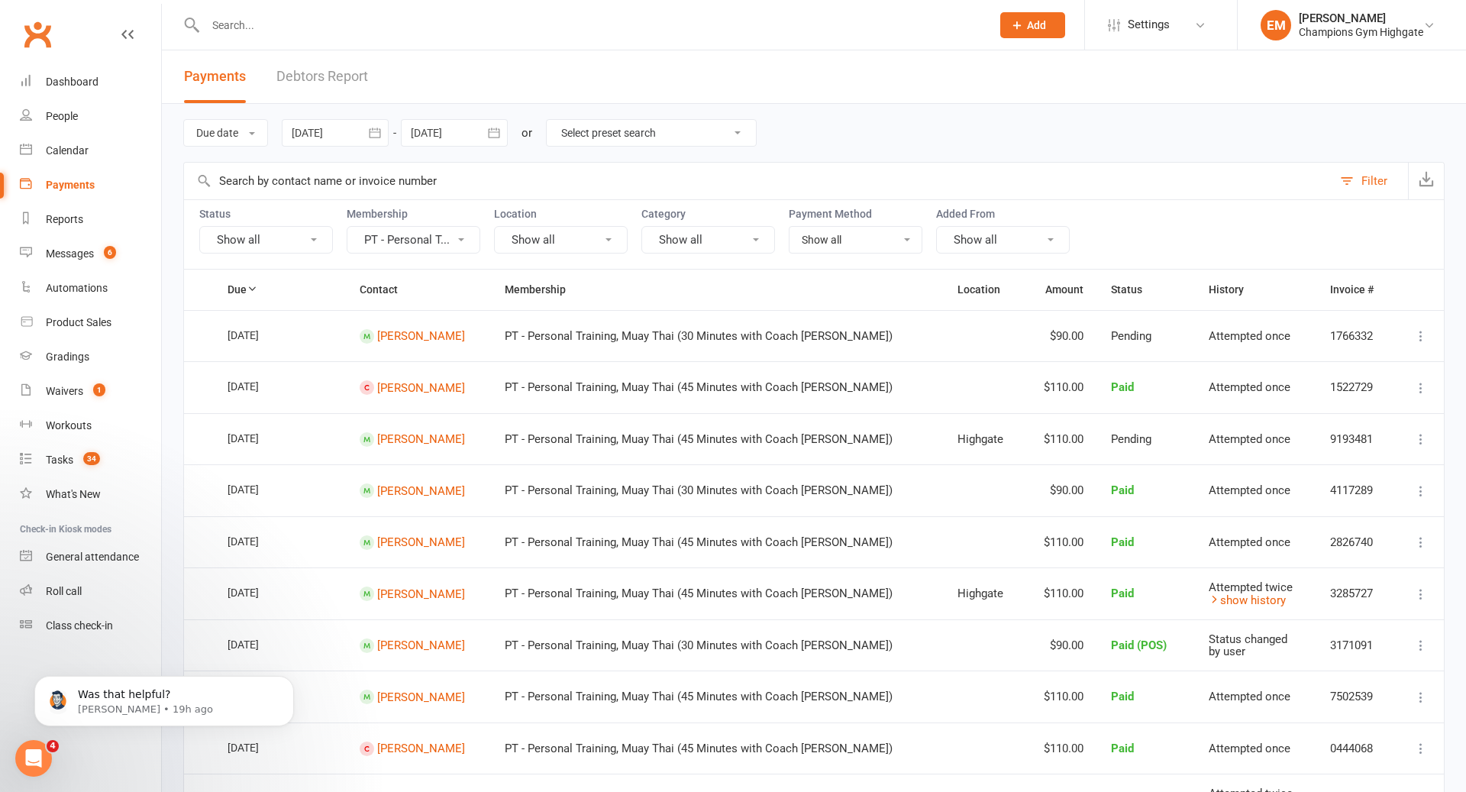
click at [444, 241] on button "PT - Personal T..." at bounding box center [414, 239] width 134 height 27
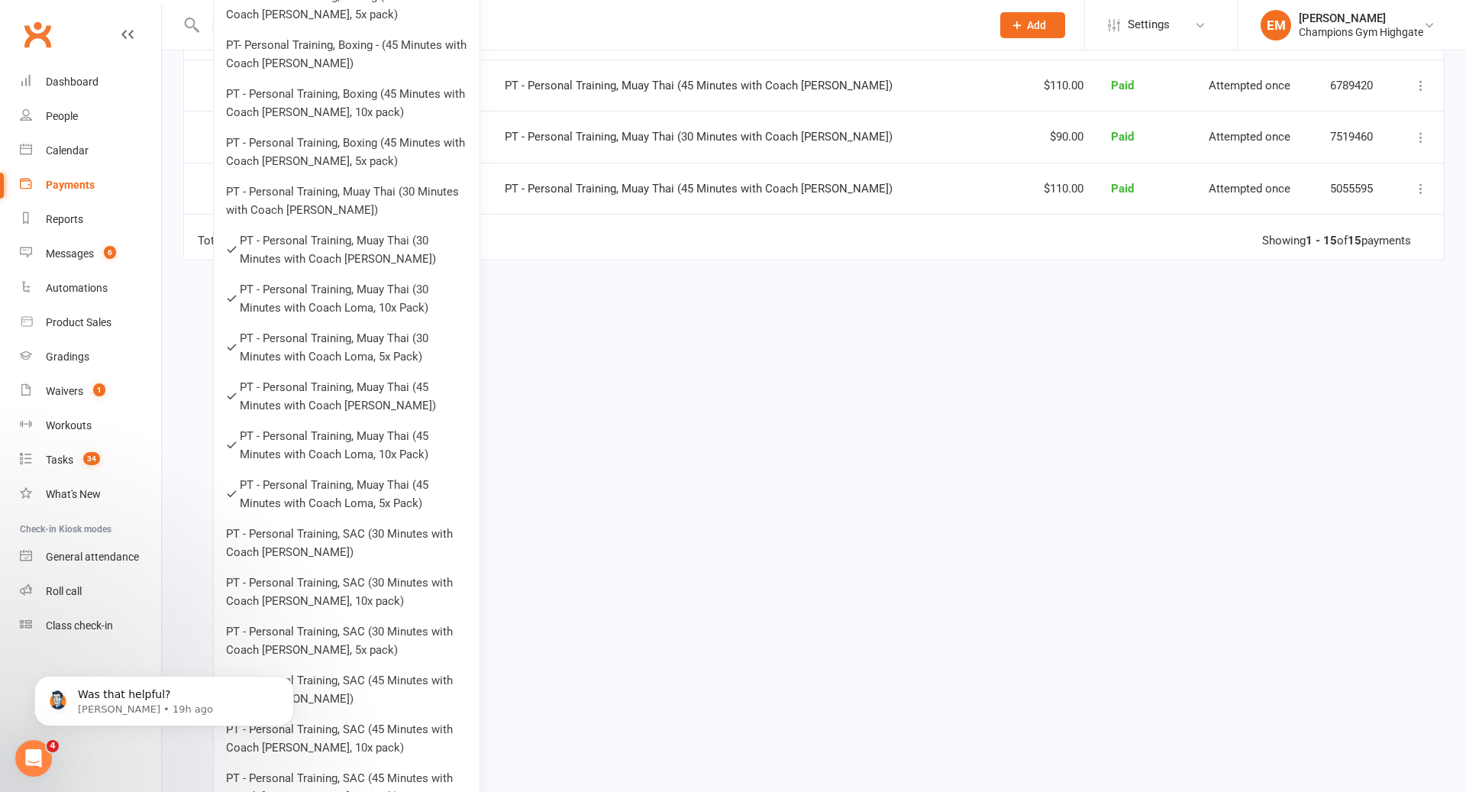
scroll to position [546, 0]
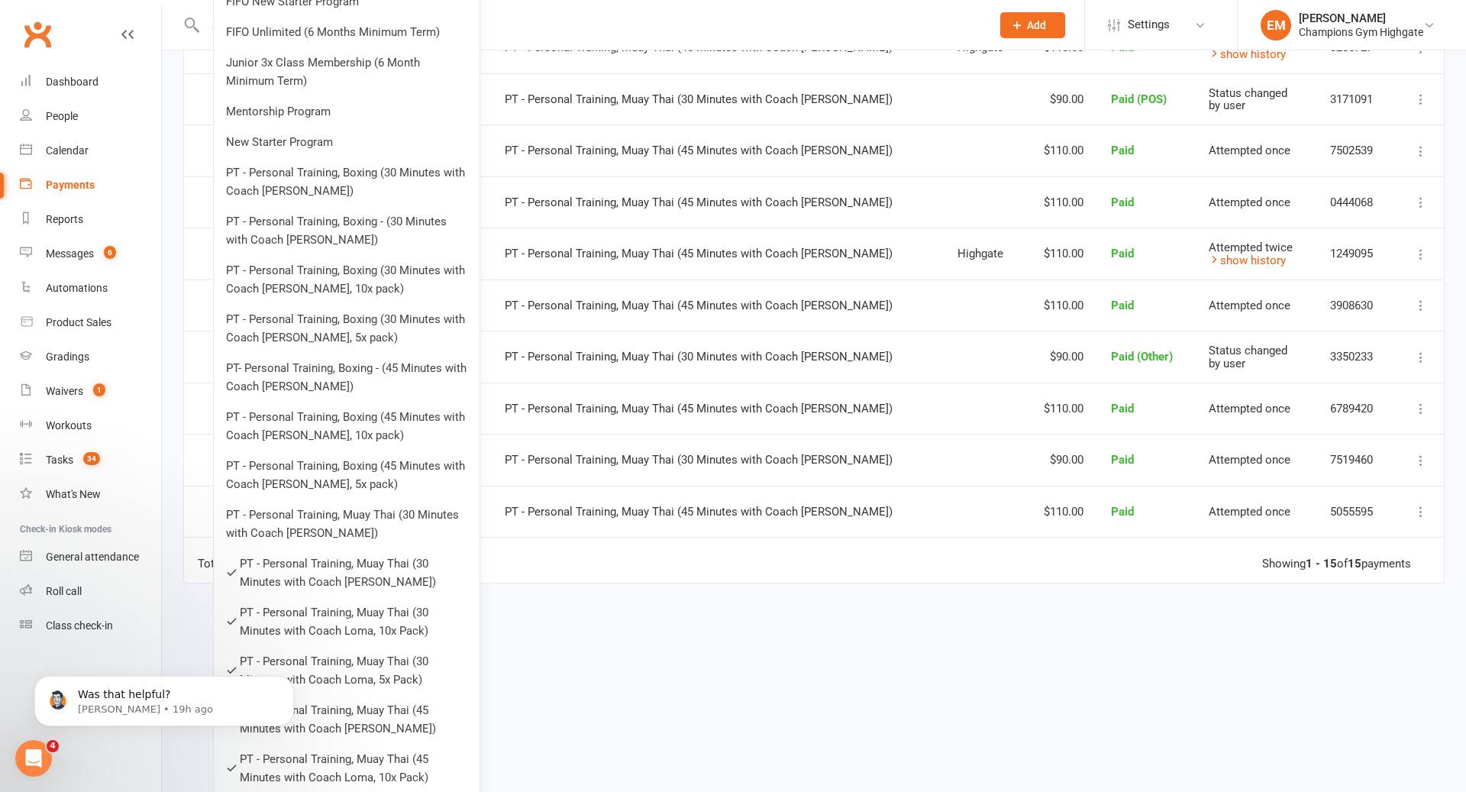
click at [608, 357] on div "Due Contact Membership Location Amount Status History Invoice # Select this 13 …" at bounding box center [814, 251] width 1262 height 1057
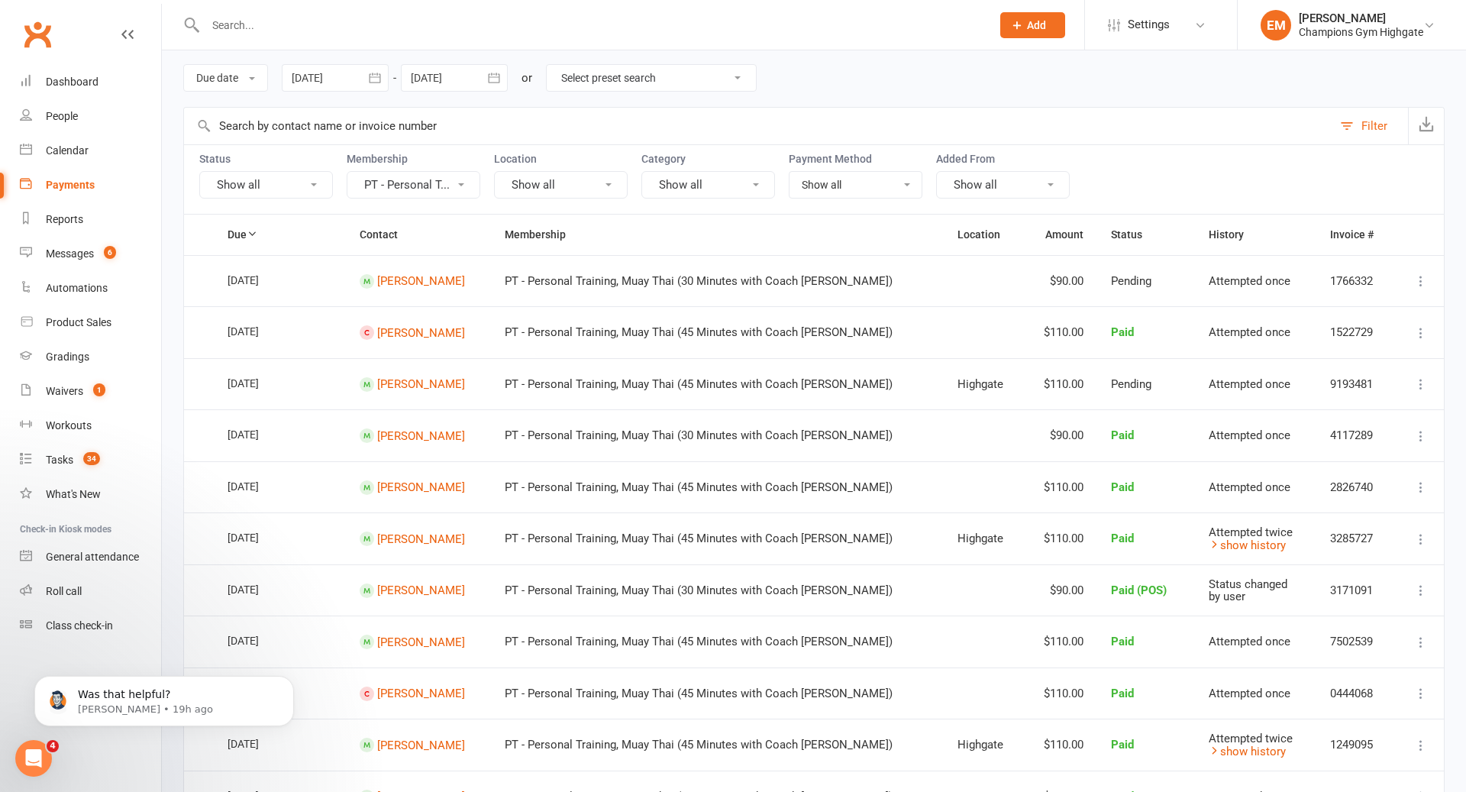
scroll to position [60, 0]
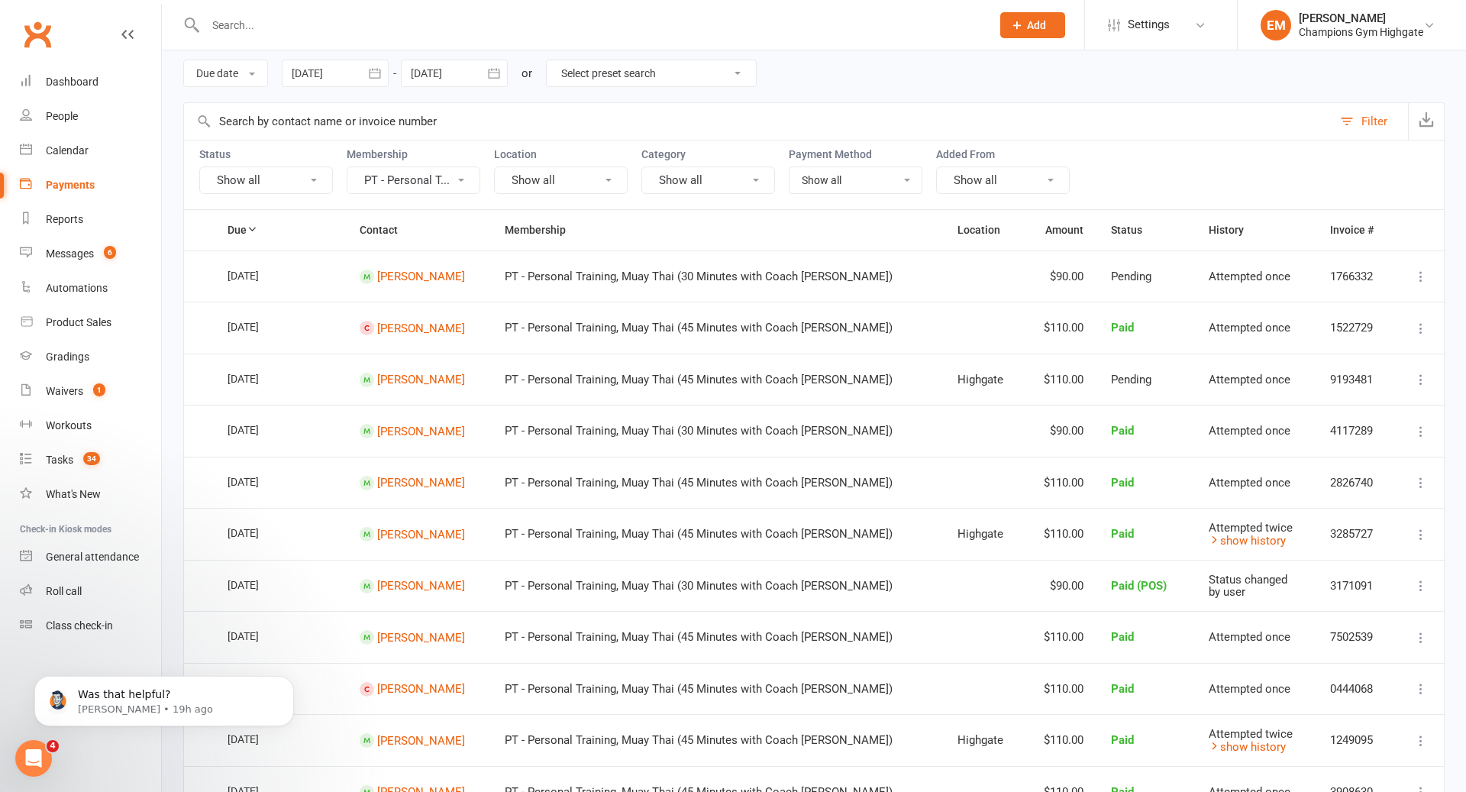
click at [307, 171] on button "Show all" at bounding box center [266, 179] width 134 height 27
click at [266, 306] on link "Paid" at bounding box center [284, 304] width 169 height 31
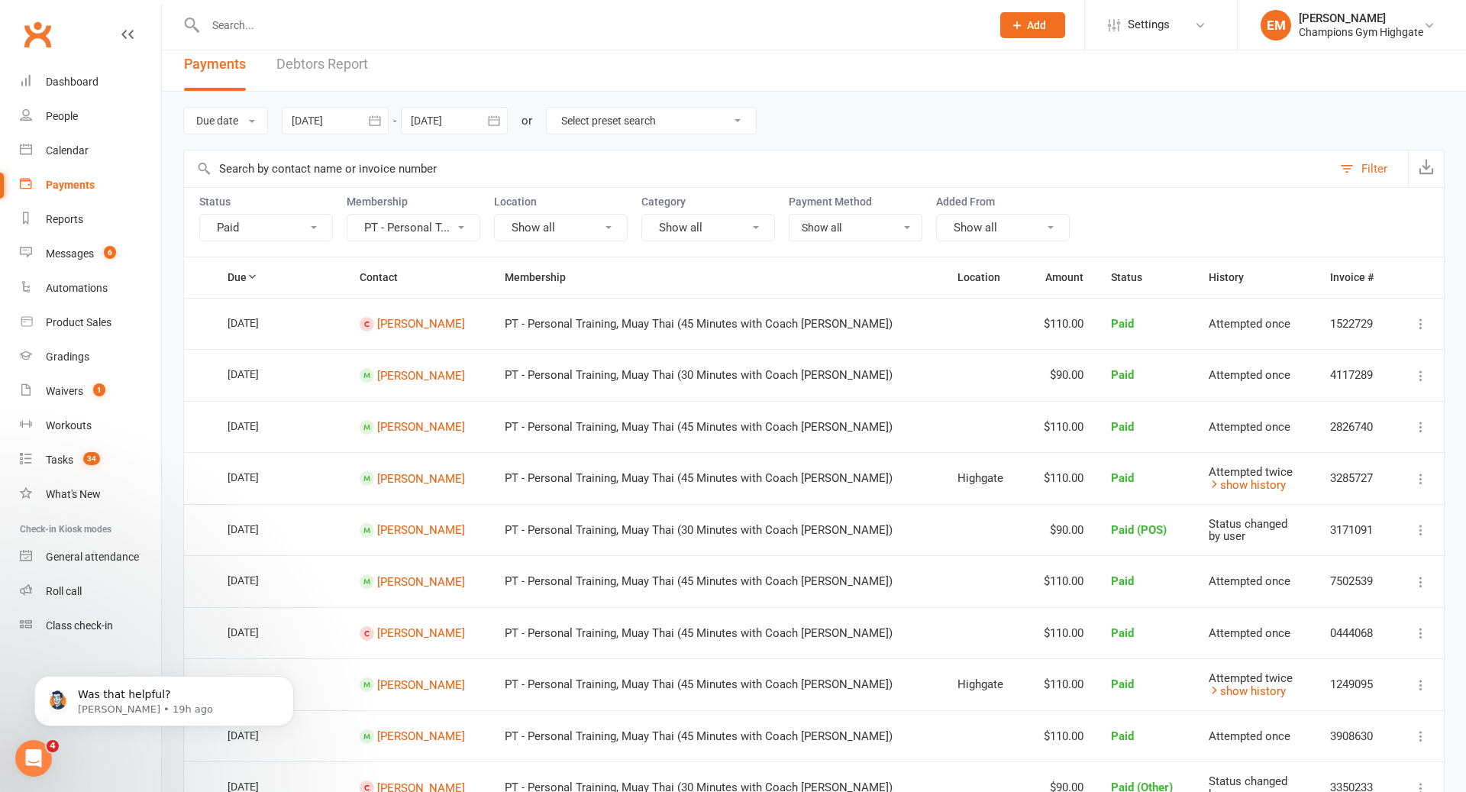
scroll to position [0, 0]
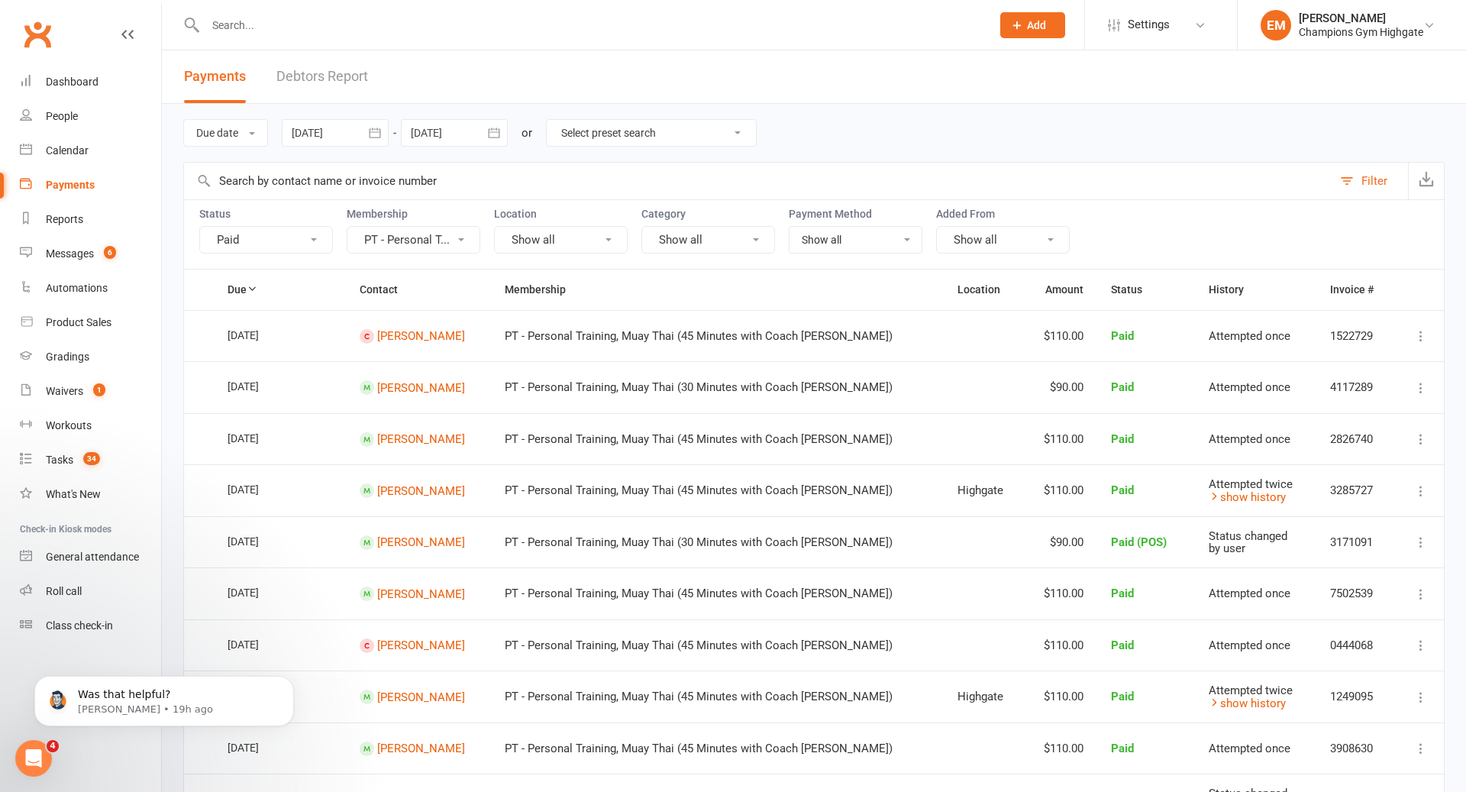
click at [353, 130] on div at bounding box center [335, 132] width 107 height 27
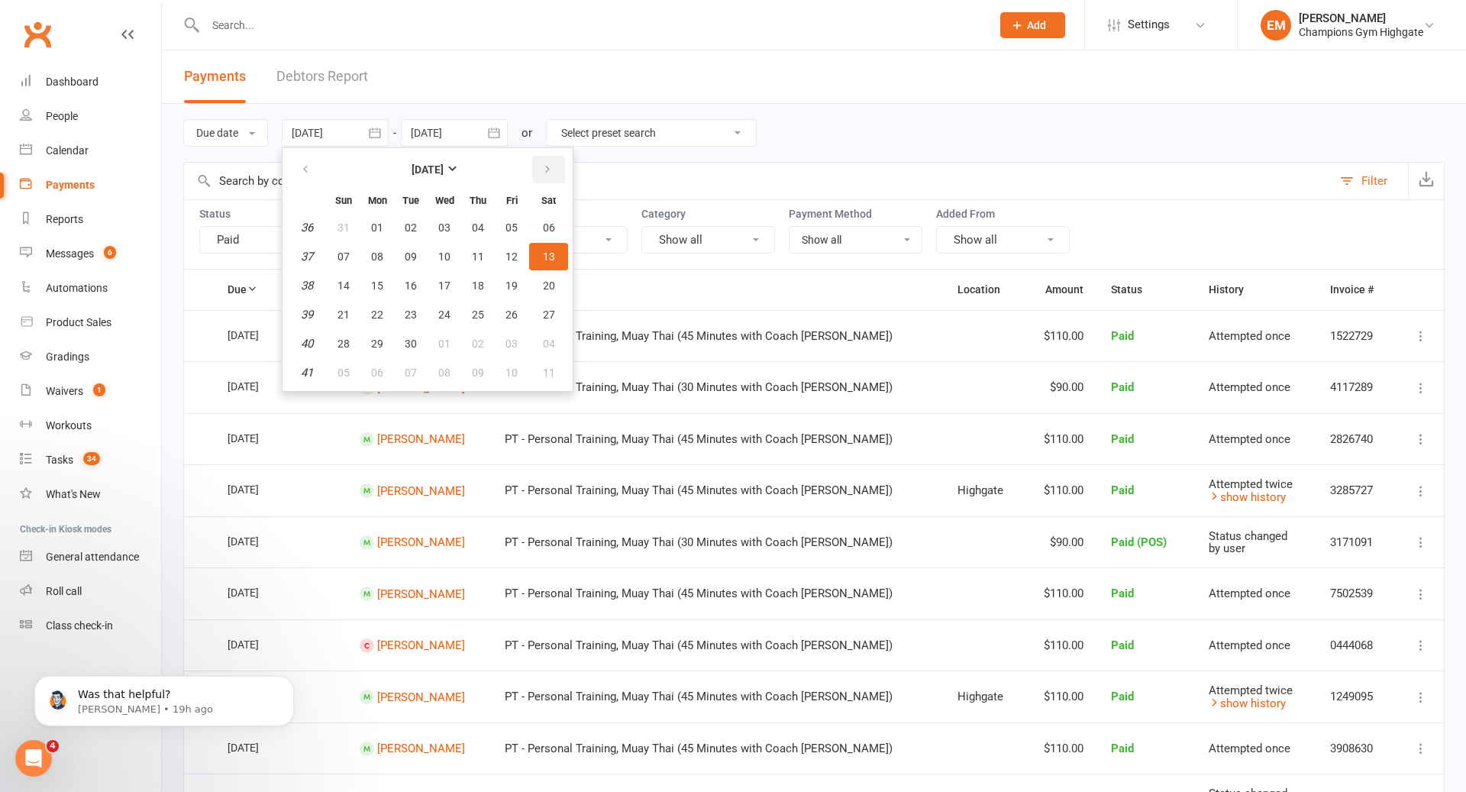
click at [553, 170] on icon "button" at bounding box center [547, 169] width 11 height 12
click at [442, 228] on span "01" at bounding box center [444, 227] width 12 height 12
type input "01 Oct 2025"
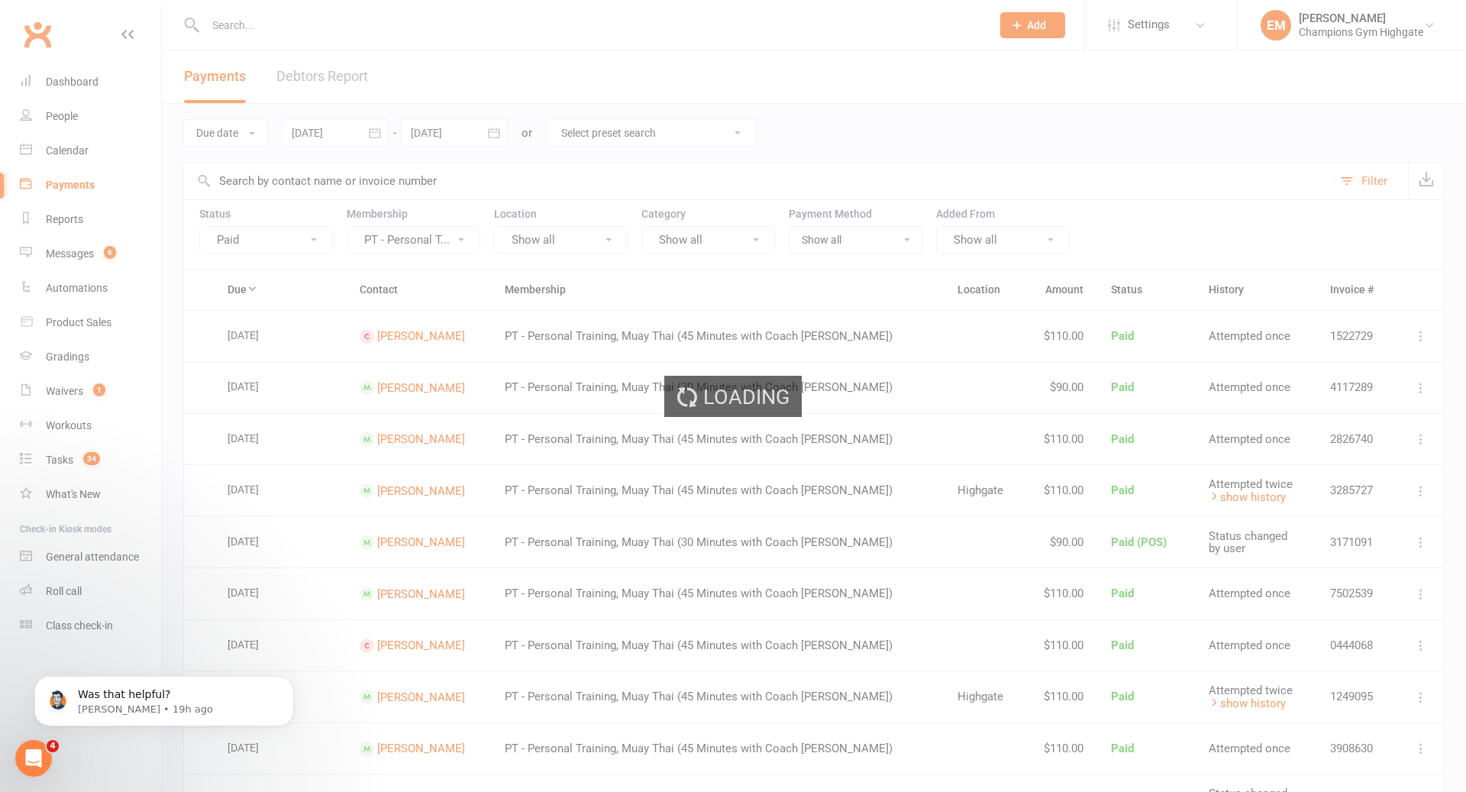
click at [457, 136] on div "Loading" at bounding box center [733, 396] width 1466 height 792
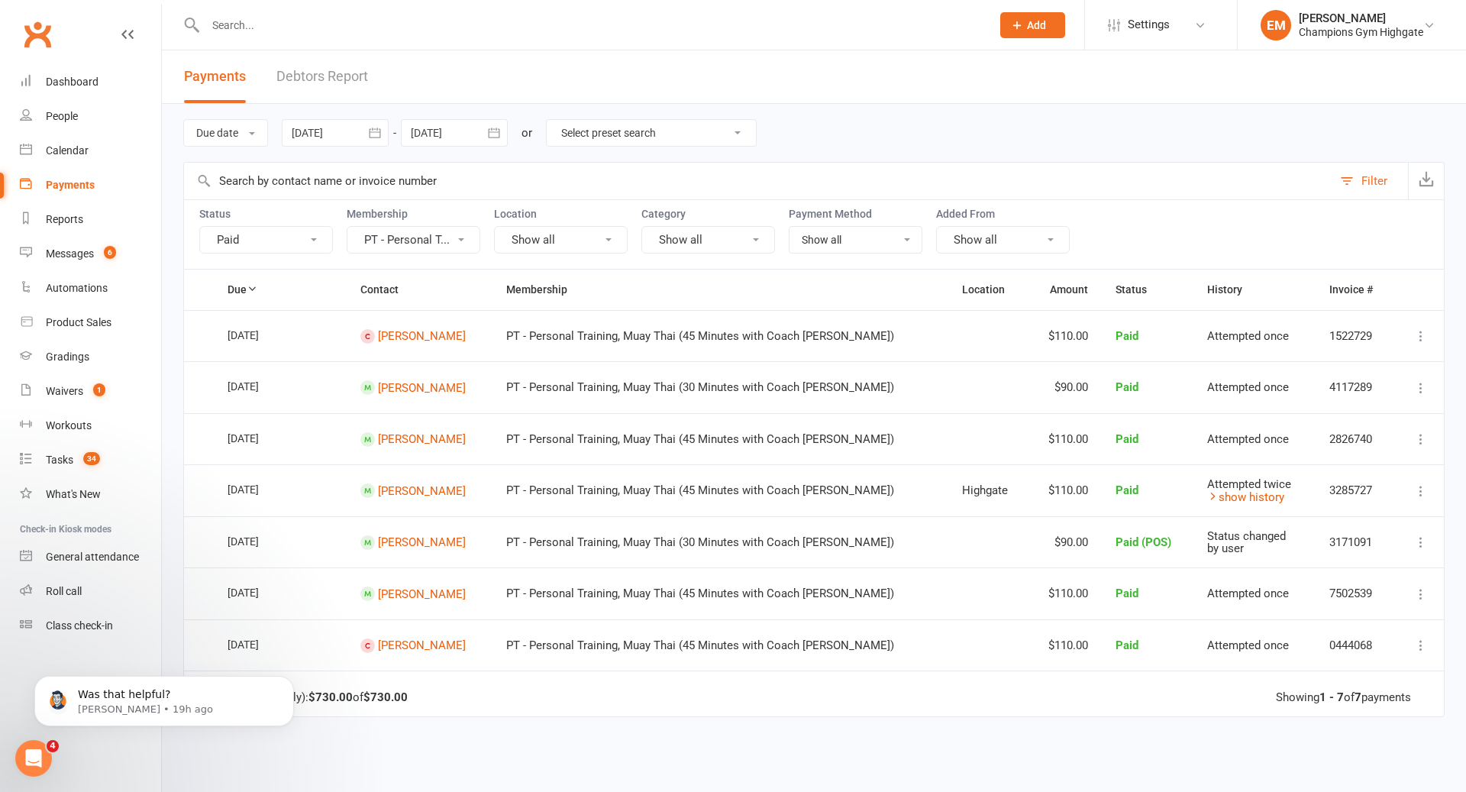
click at [457, 136] on div at bounding box center [454, 132] width 107 height 27
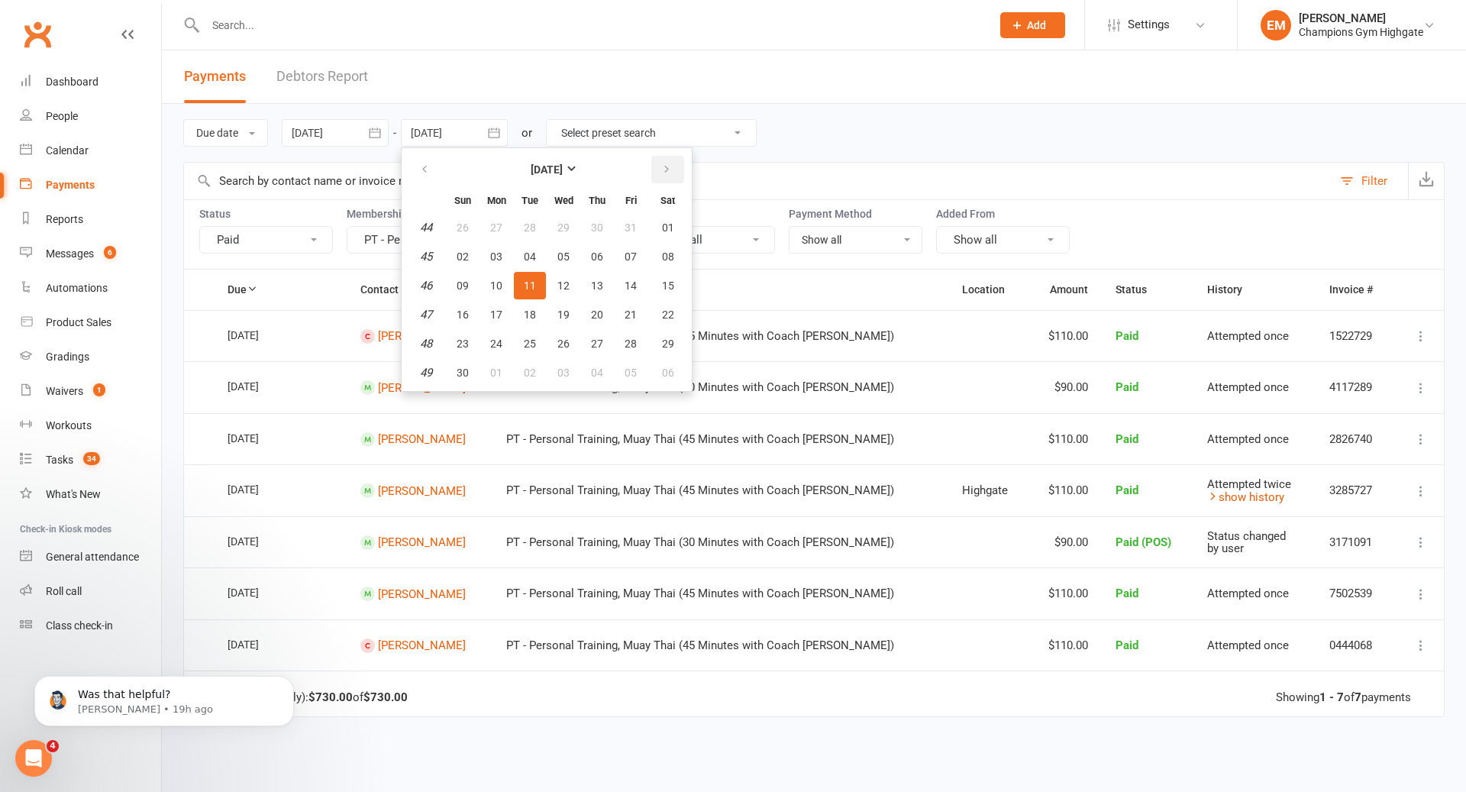
click at [677, 170] on button "button" at bounding box center [667, 169] width 33 height 27
click at [467, 286] on span "14" at bounding box center [463, 286] width 12 height 12
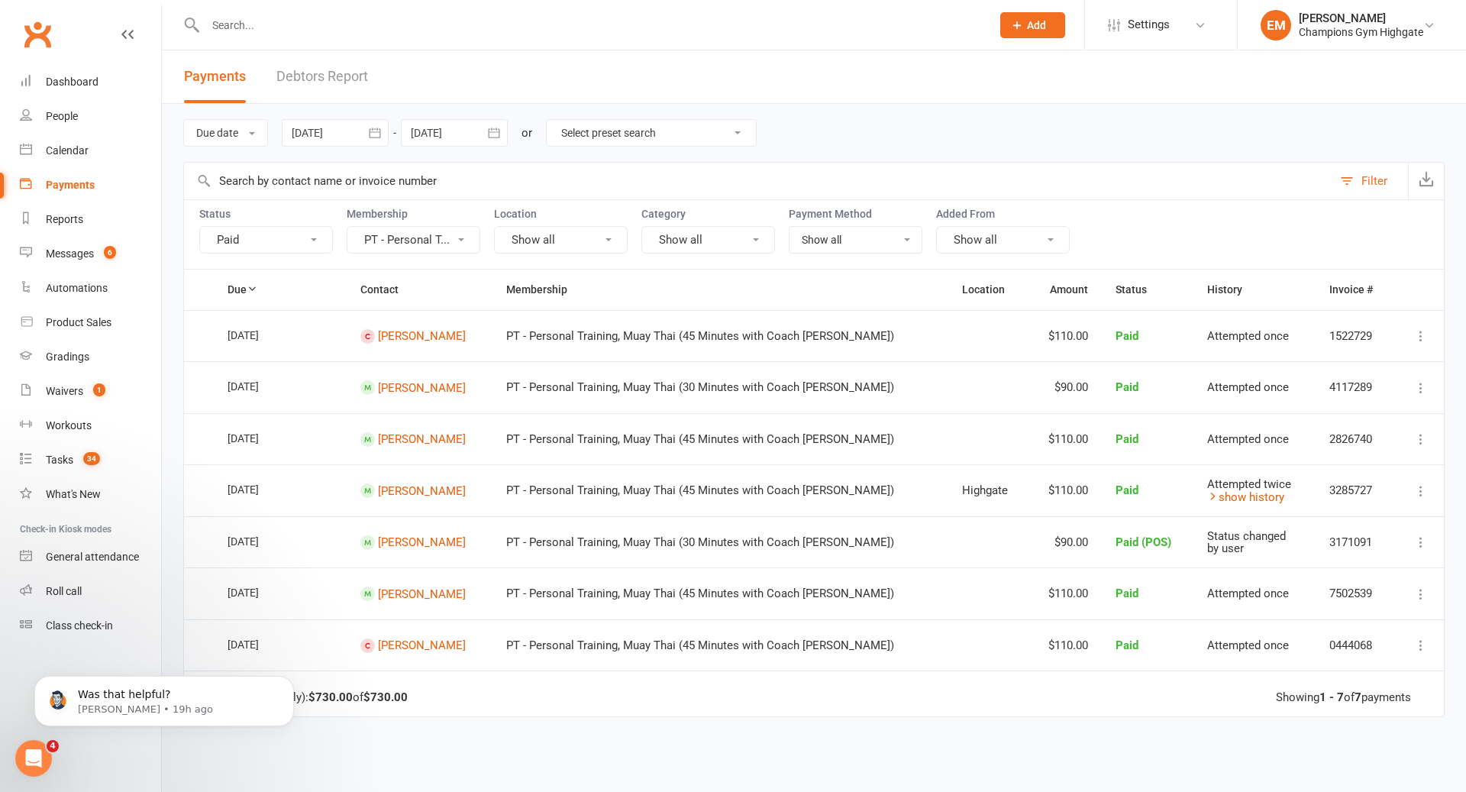
click at [487, 143] on button "button" at bounding box center [493, 132] width 27 height 27
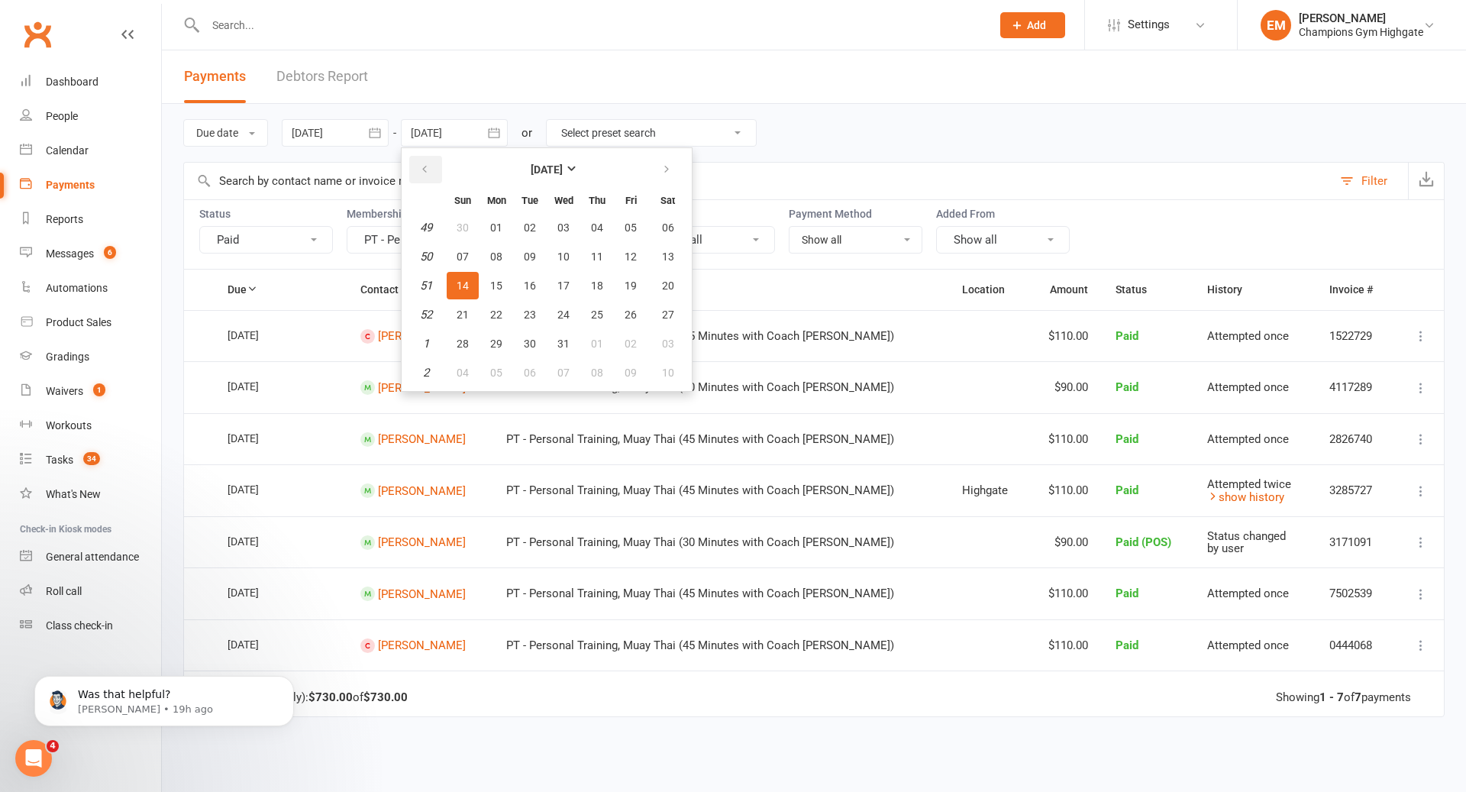
click at [438, 173] on button "button" at bounding box center [425, 169] width 33 height 27
click at [531, 285] on span "14" at bounding box center [530, 286] width 12 height 12
type input "14 Oct 2025"
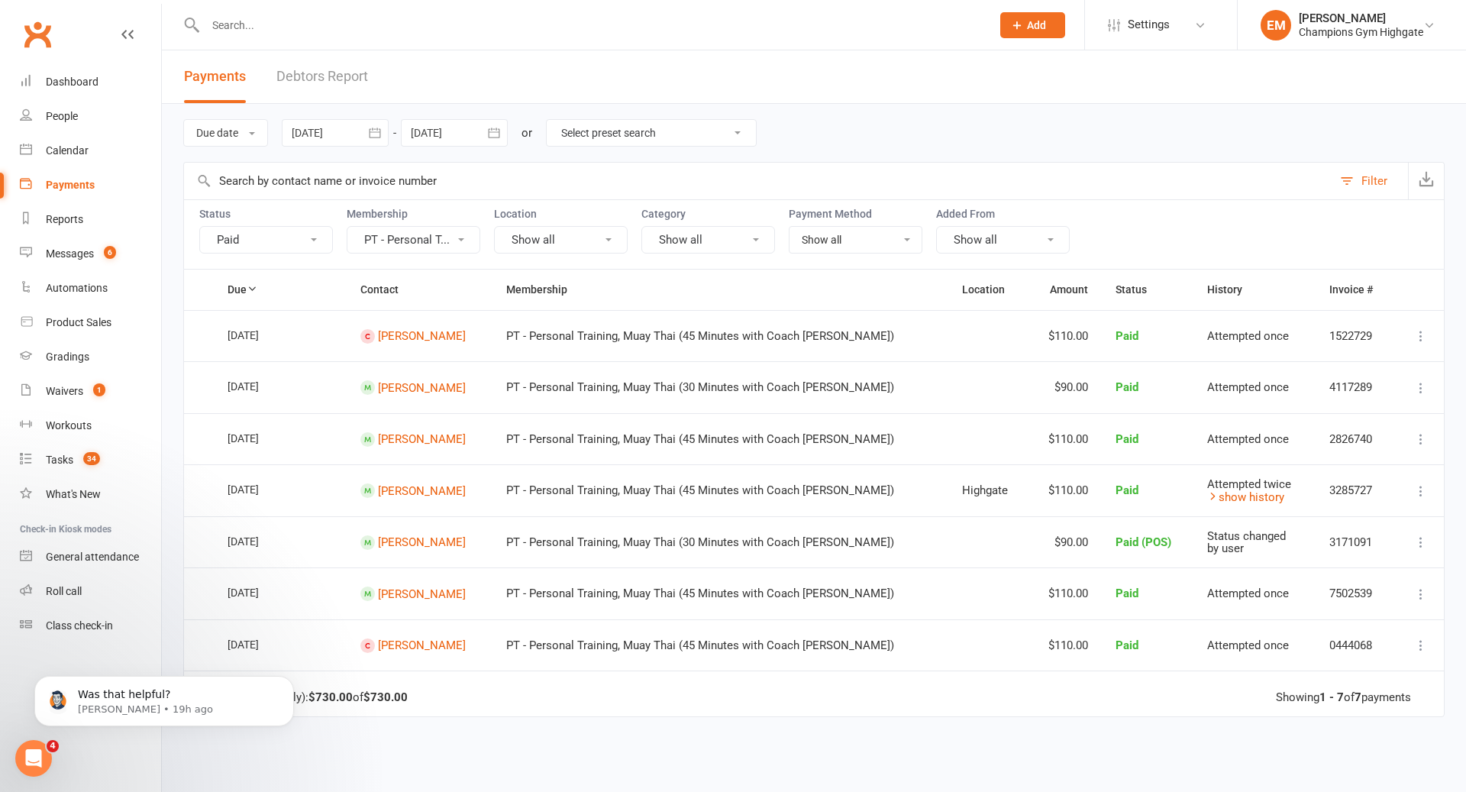
scroll to position [20, 0]
